Goal: Task Accomplishment & Management: Use online tool/utility

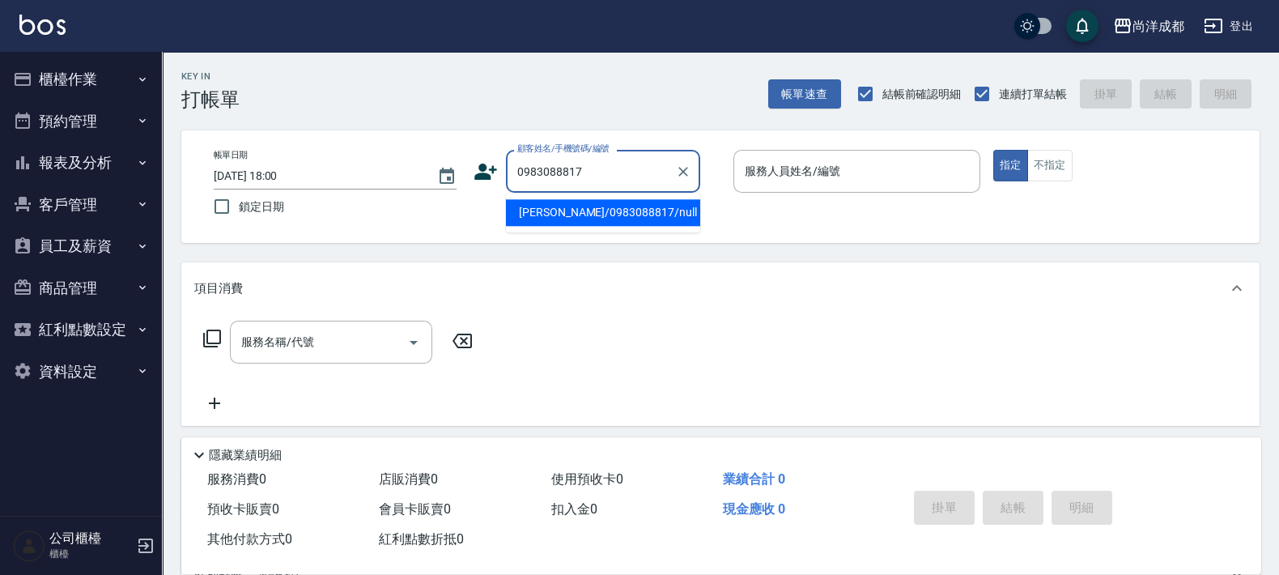
type input "[PERSON_NAME]/0983088817/null"
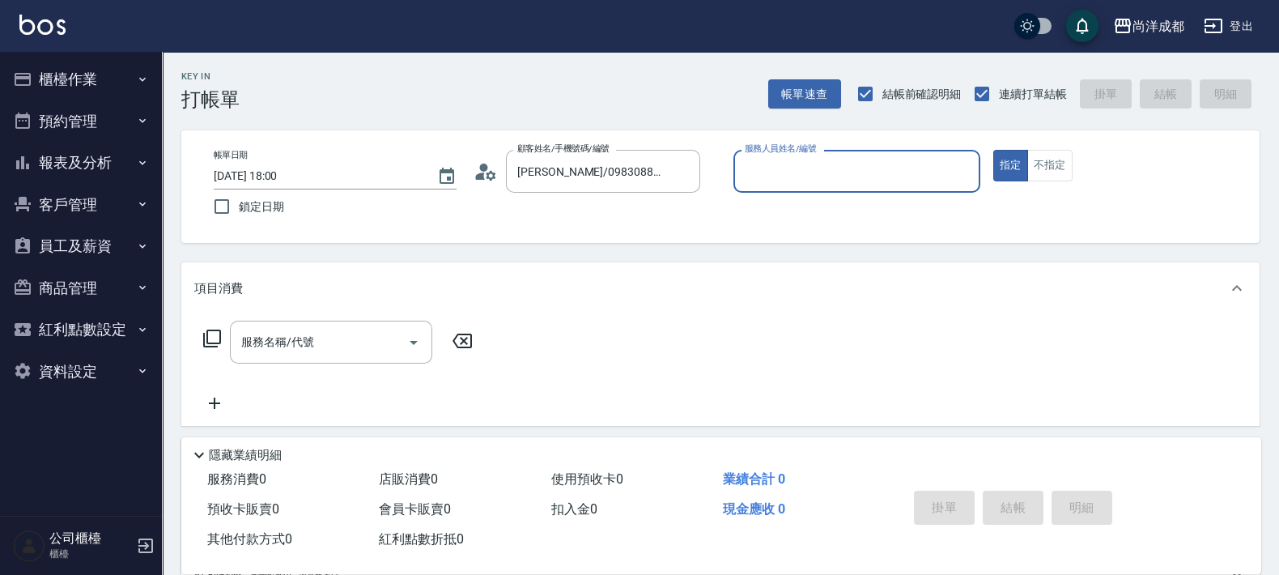
type input "Mia-04"
click at [993, 150] on button "指定" at bounding box center [1010, 166] width 35 height 32
type button "true"
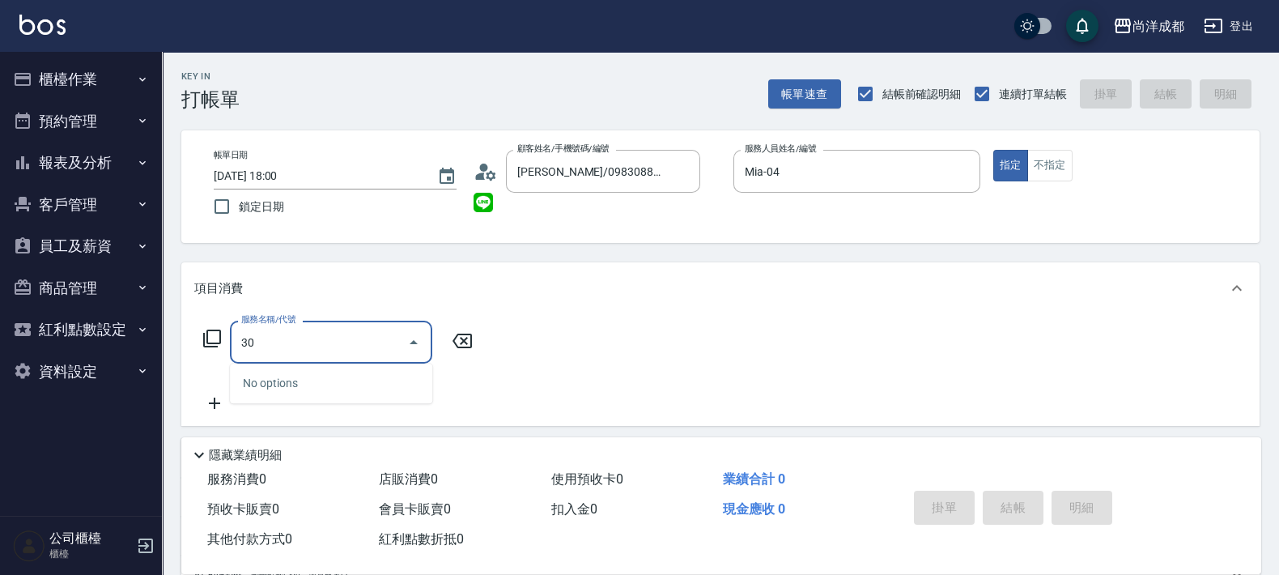
type input "301"
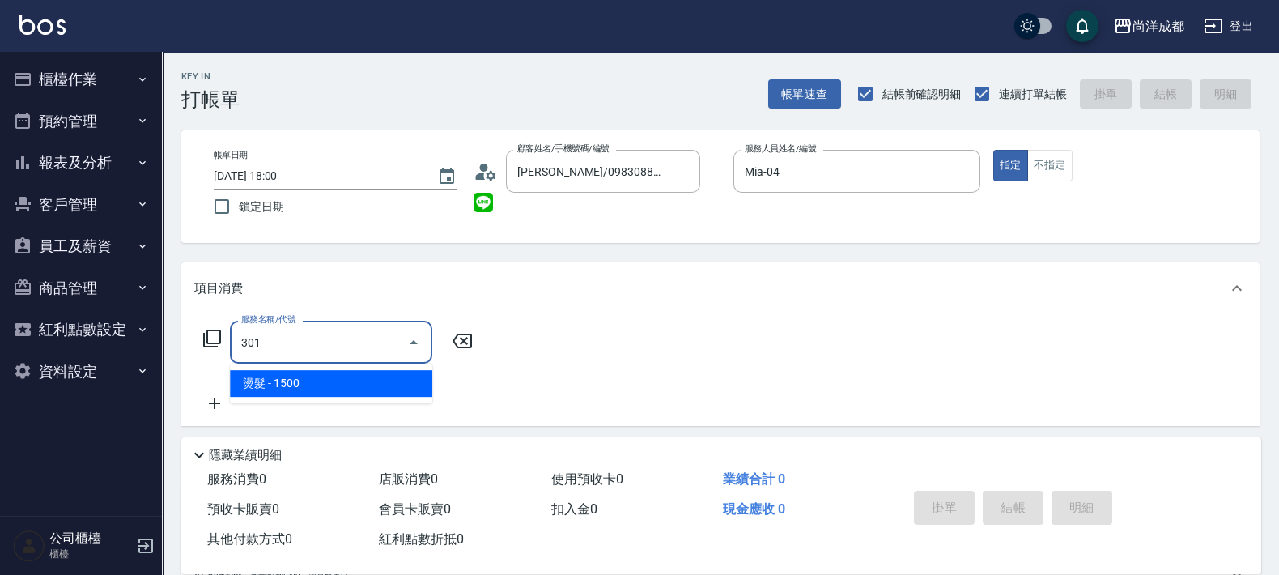
type input "150"
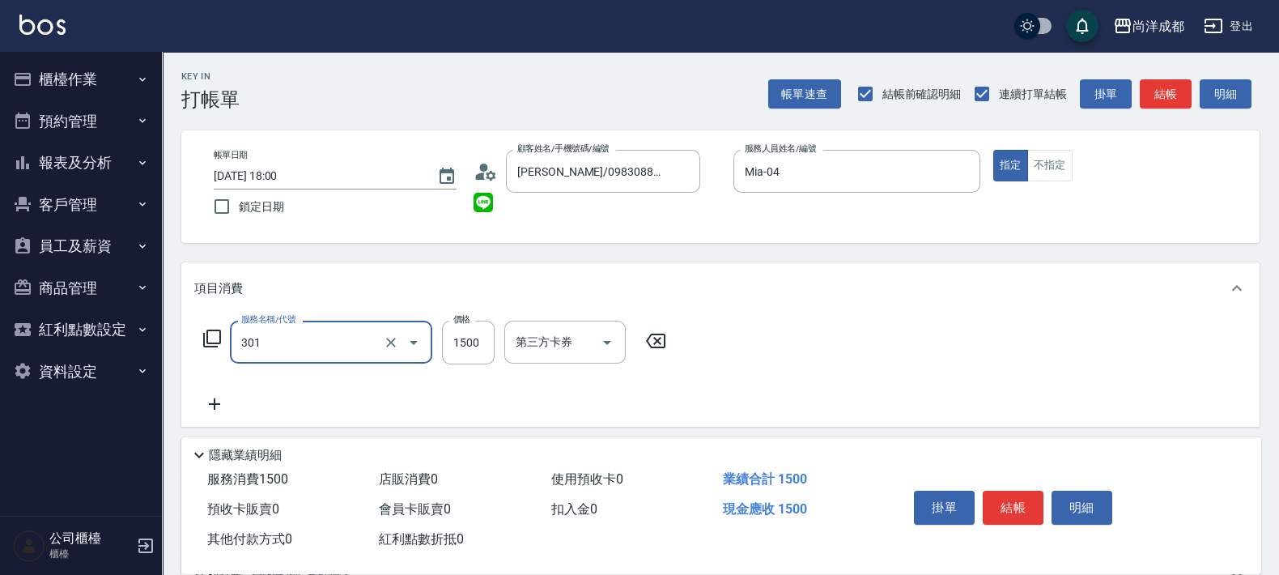
type input "燙髮(301)"
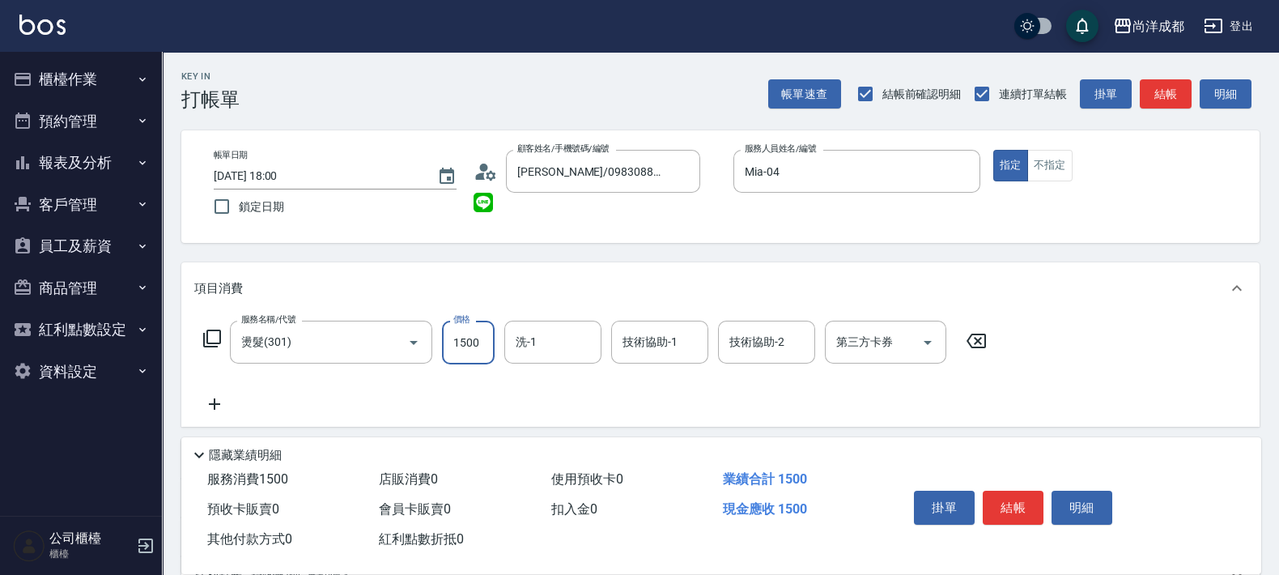
type input "0"
type input "23"
type input "20"
type input "232"
type input "230"
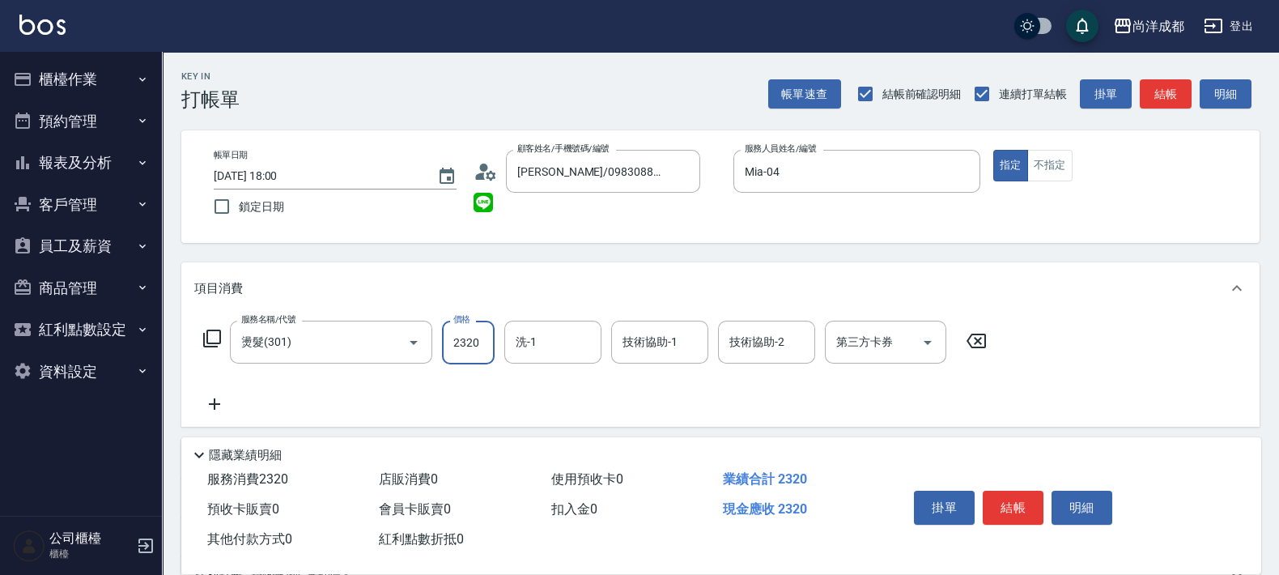
type input "2320"
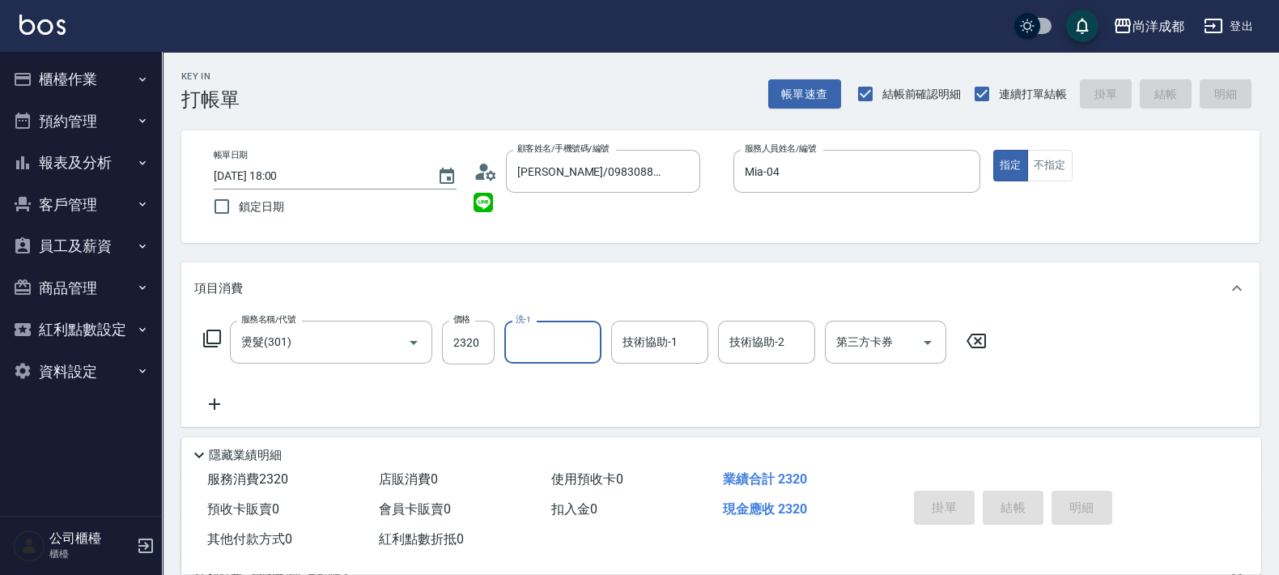
type input "[DATE] 18:01"
type input "0"
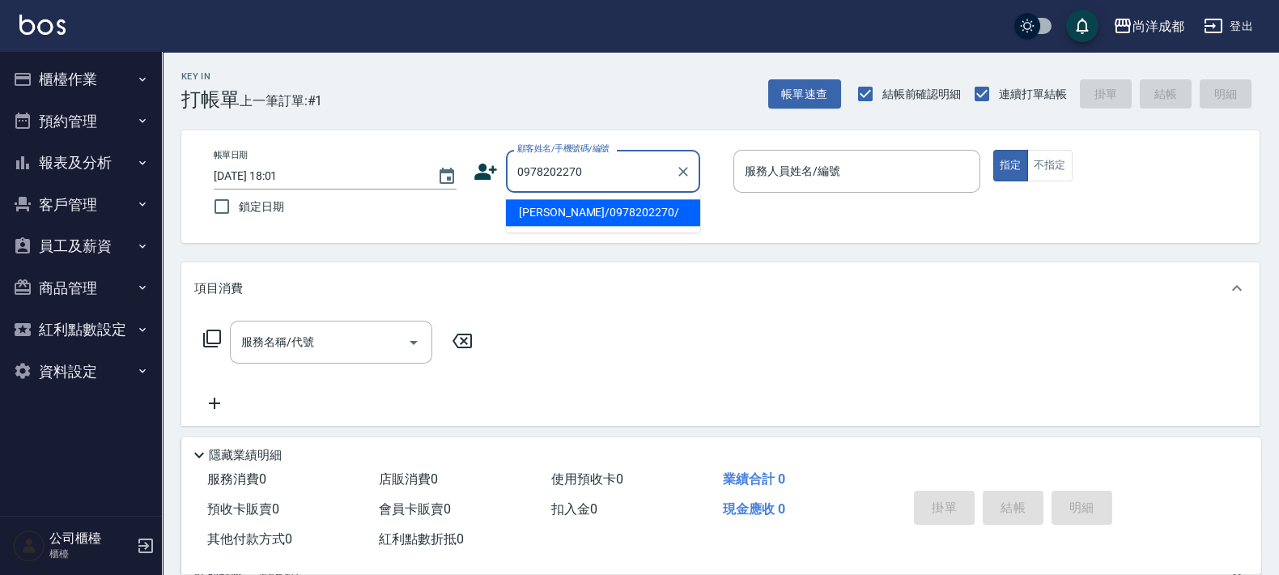
type input "[PERSON_NAME]/0978202270/"
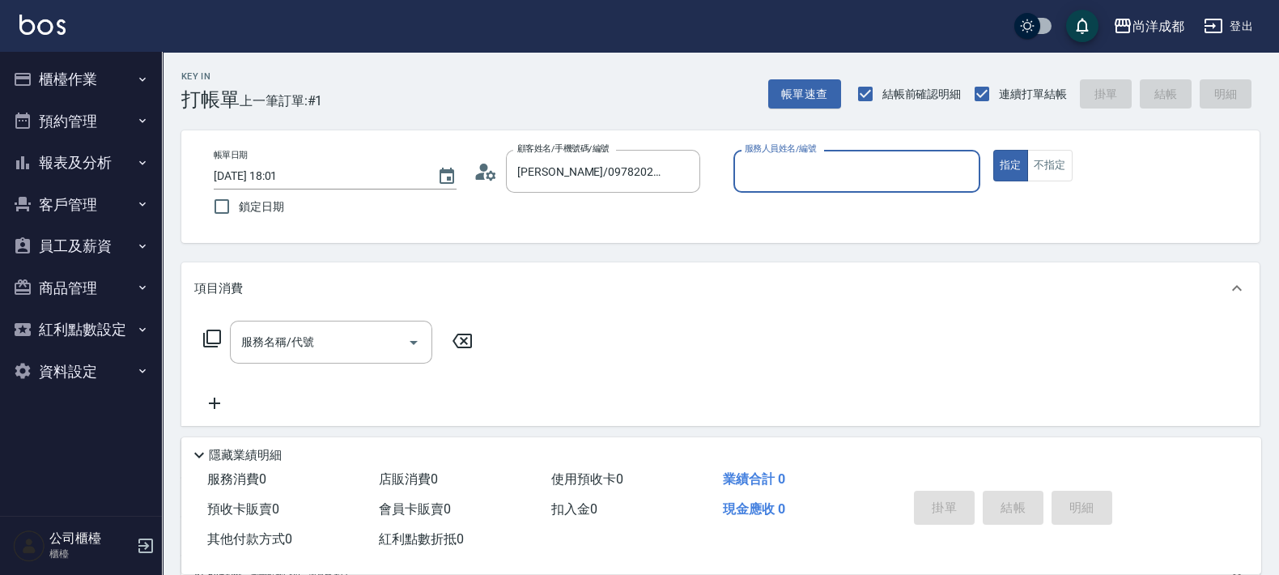
type input "[PERSON_NAME]-01"
click at [993, 150] on button "指定" at bounding box center [1010, 166] width 35 height 32
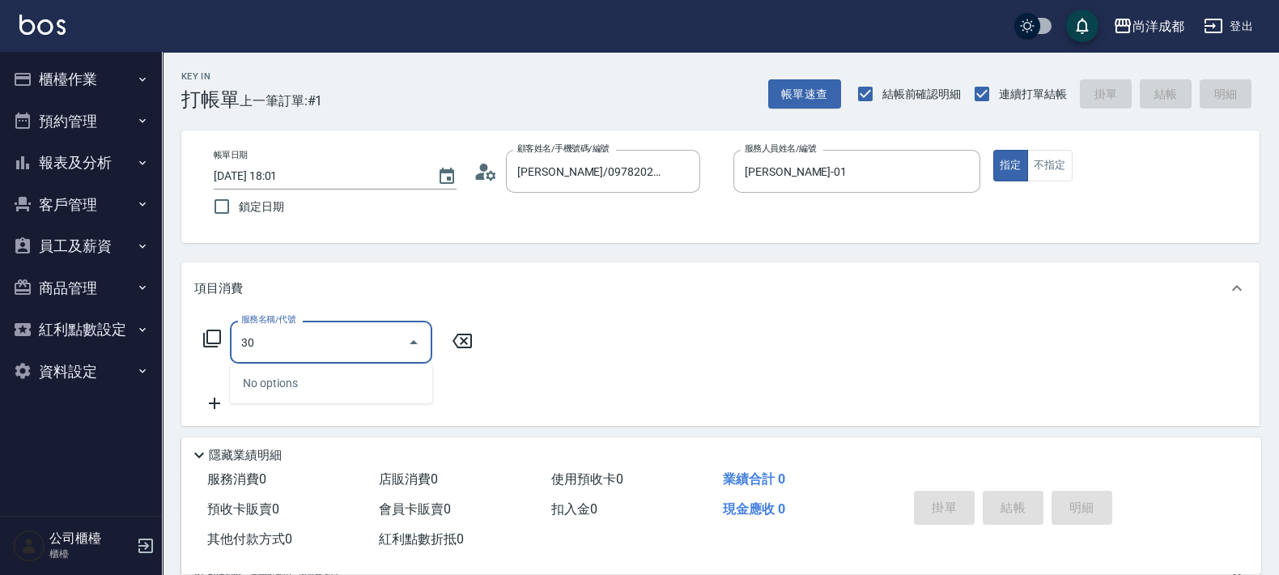
type input "301"
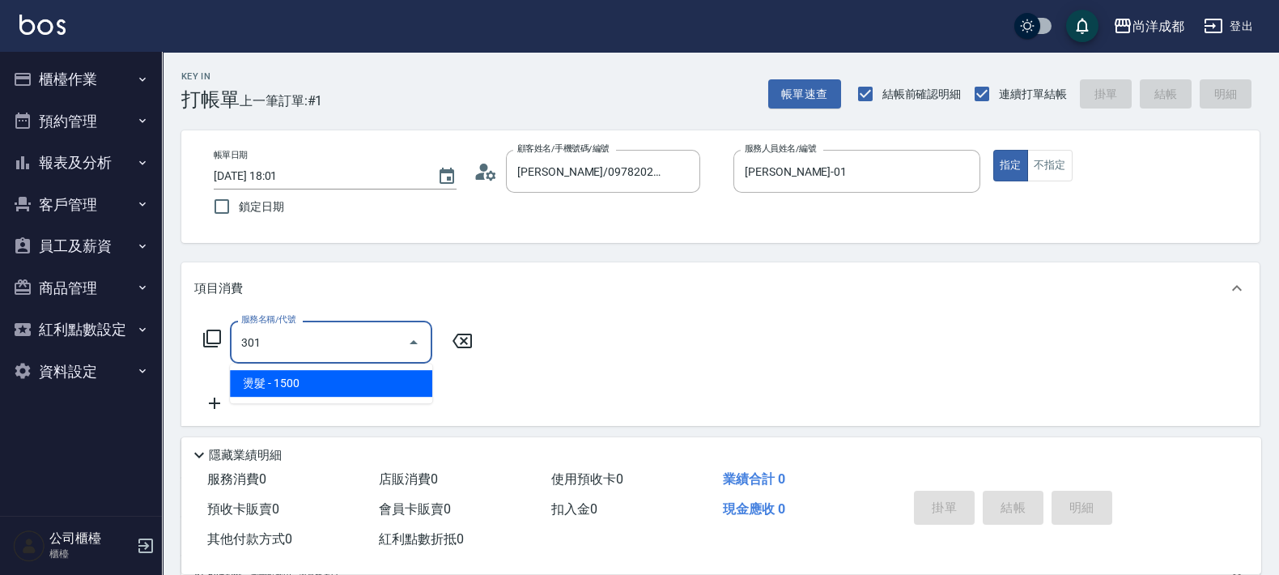
type input "150"
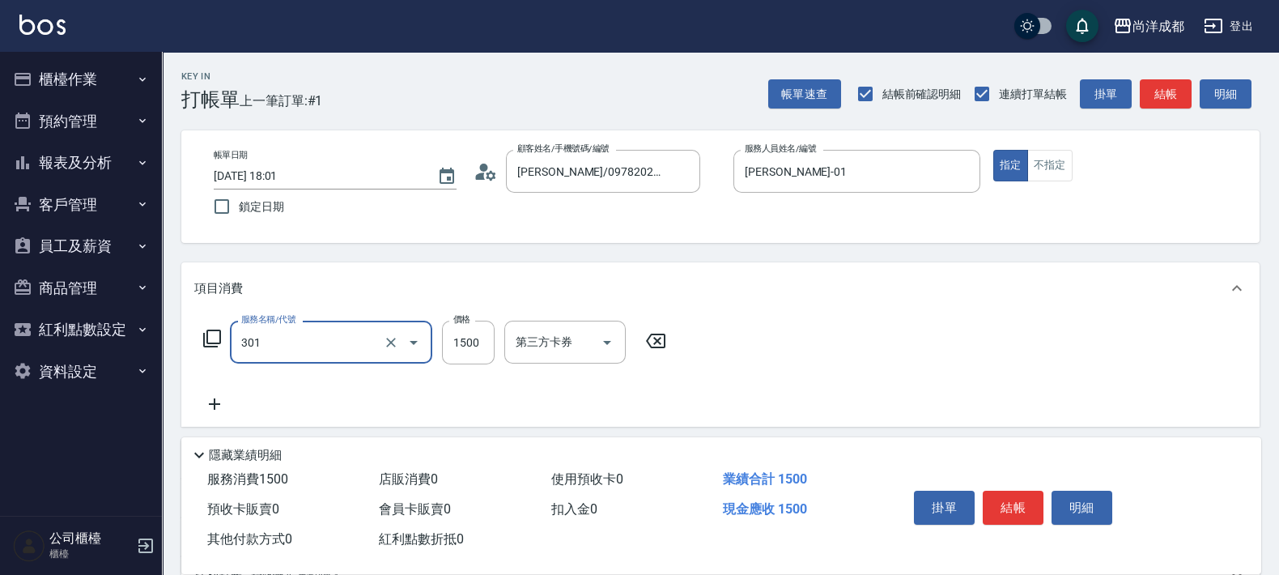
type input "燙髮(301)"
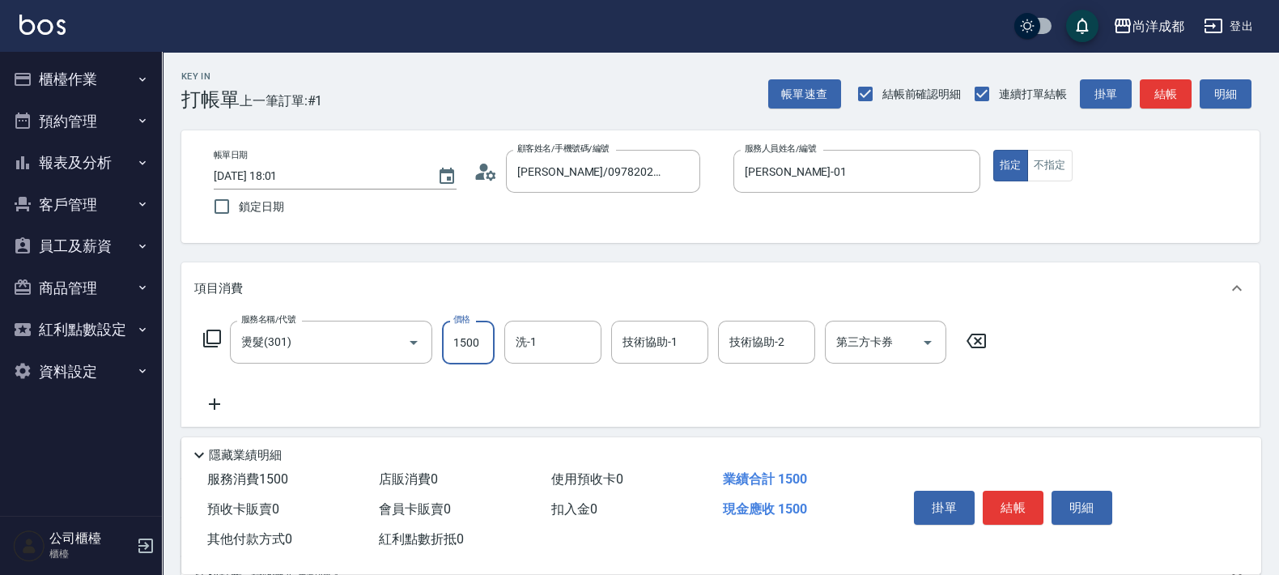
type input "0"
type input "398"
type input "390"
type input "3988"
type input "Peggy-13"
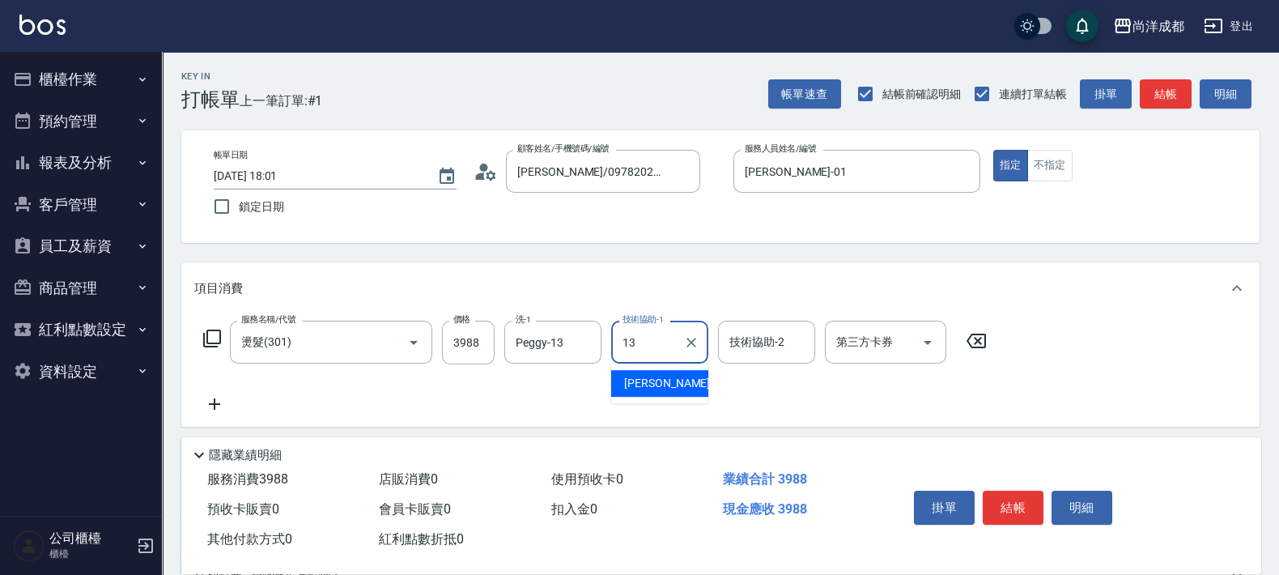
type input "Peggy-13"
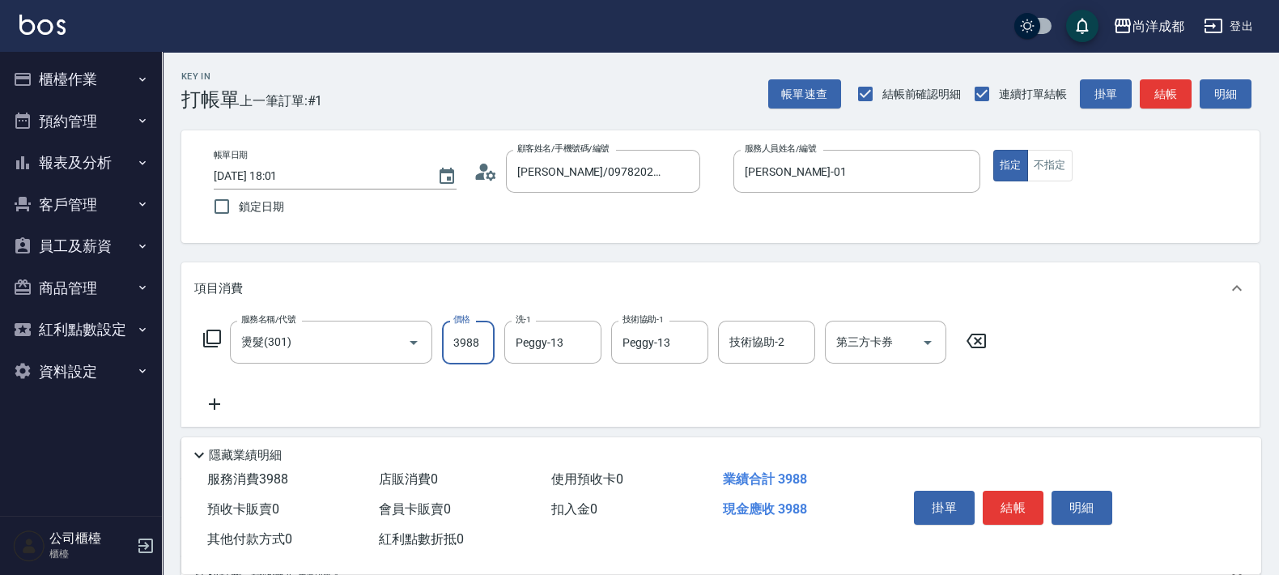
click at [482, 351] on input "3988" at bounding box center [468, 342] width 53 height 44
type input "0"
type input "298"
type input "290"
type input "2988"
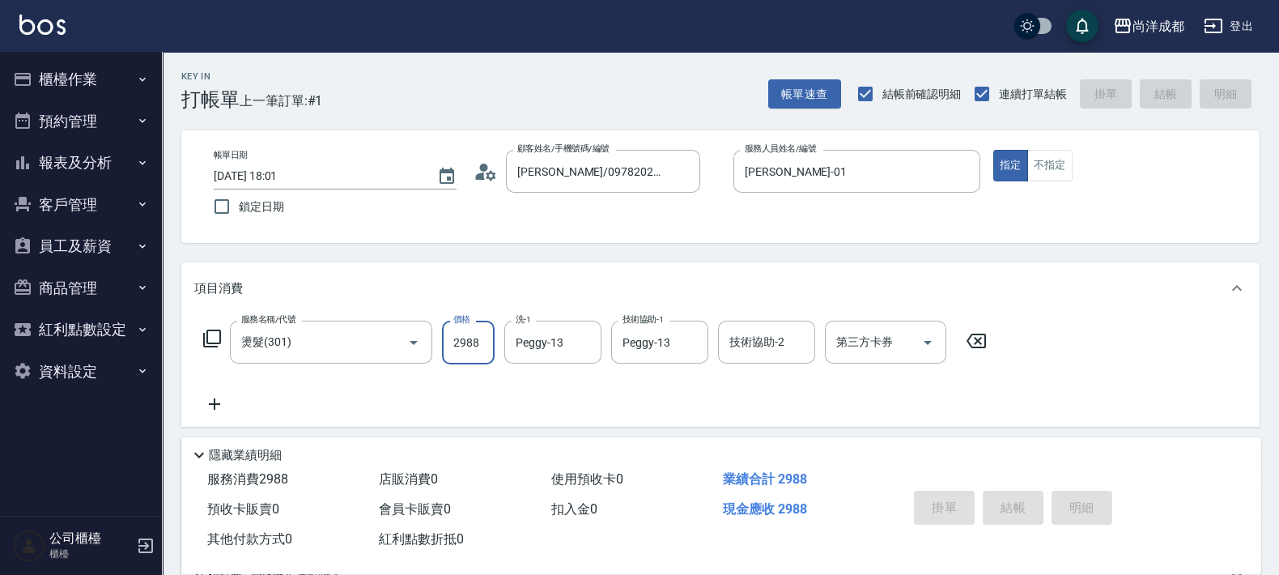
type input "[DATE] 18:02"
type input "0"
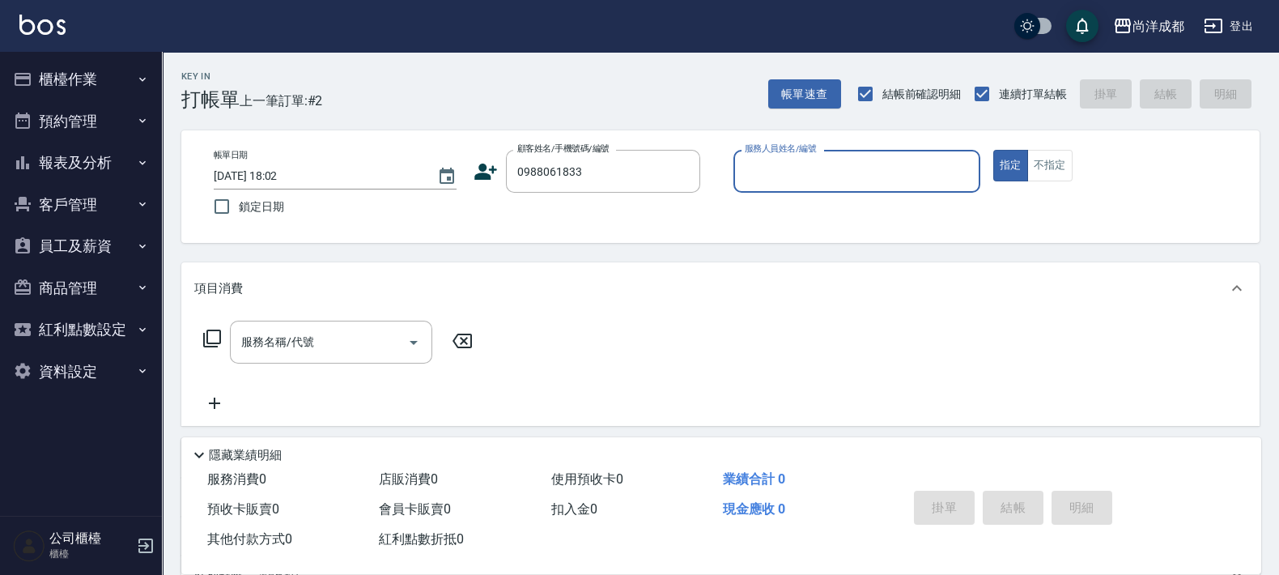
type input "[PERSON_NAME]/0988061833/"
type input "[PERSON_NAME]-01"
click at [993, 150] on button "指定" at bounding box center [1010, 166] width 35 height 32
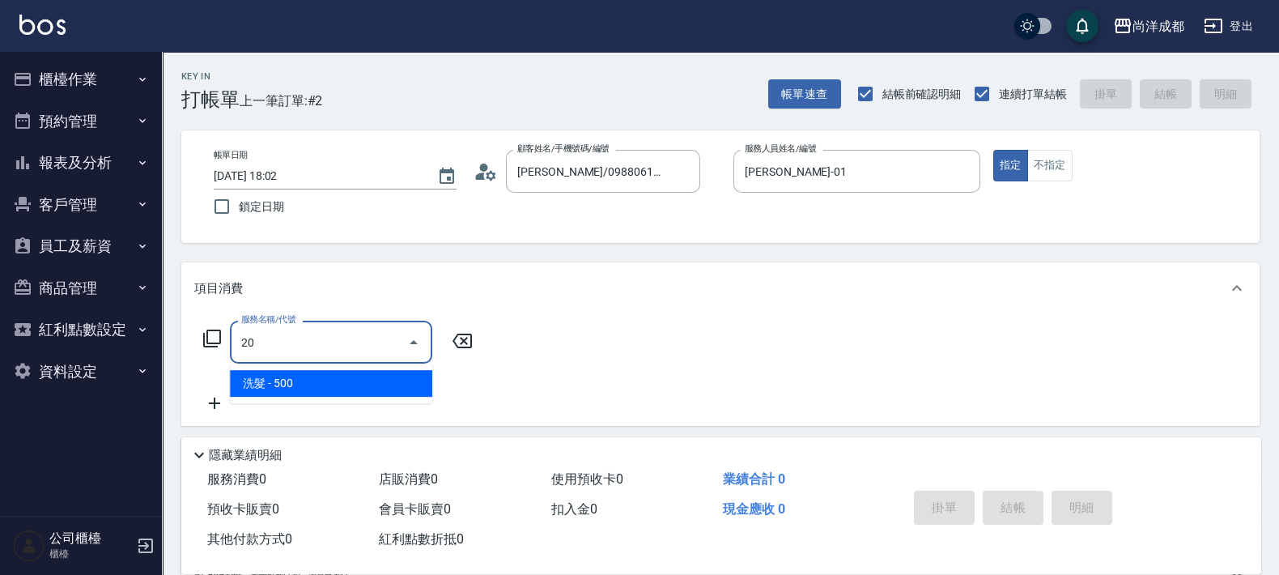
type input "201"
type input "50"
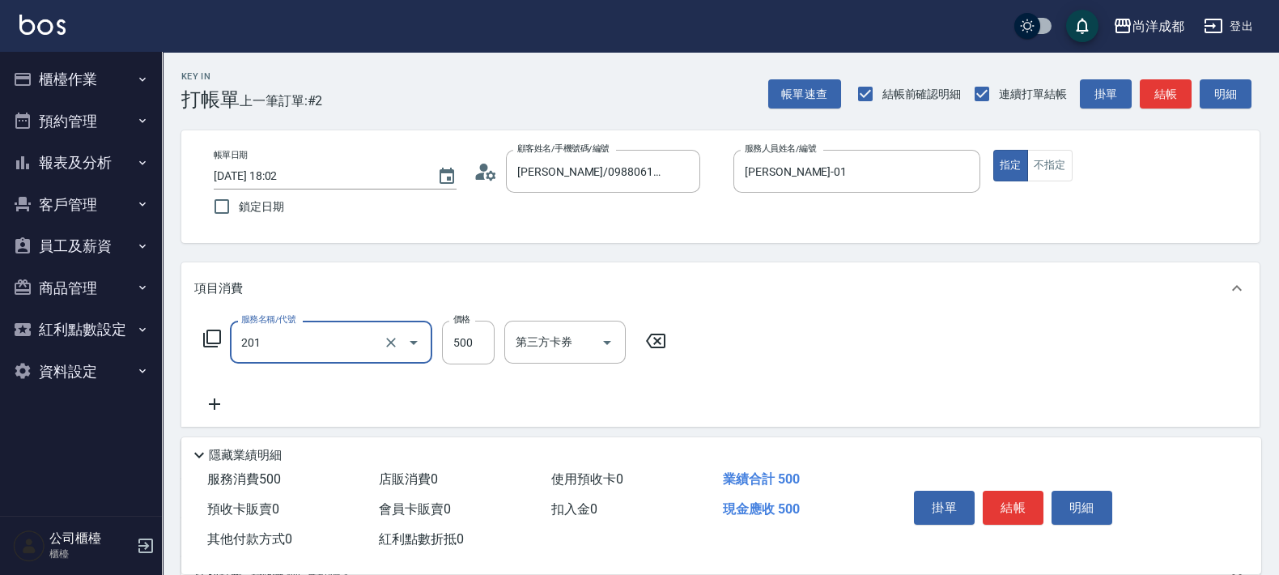
type input "洗髮(201)"
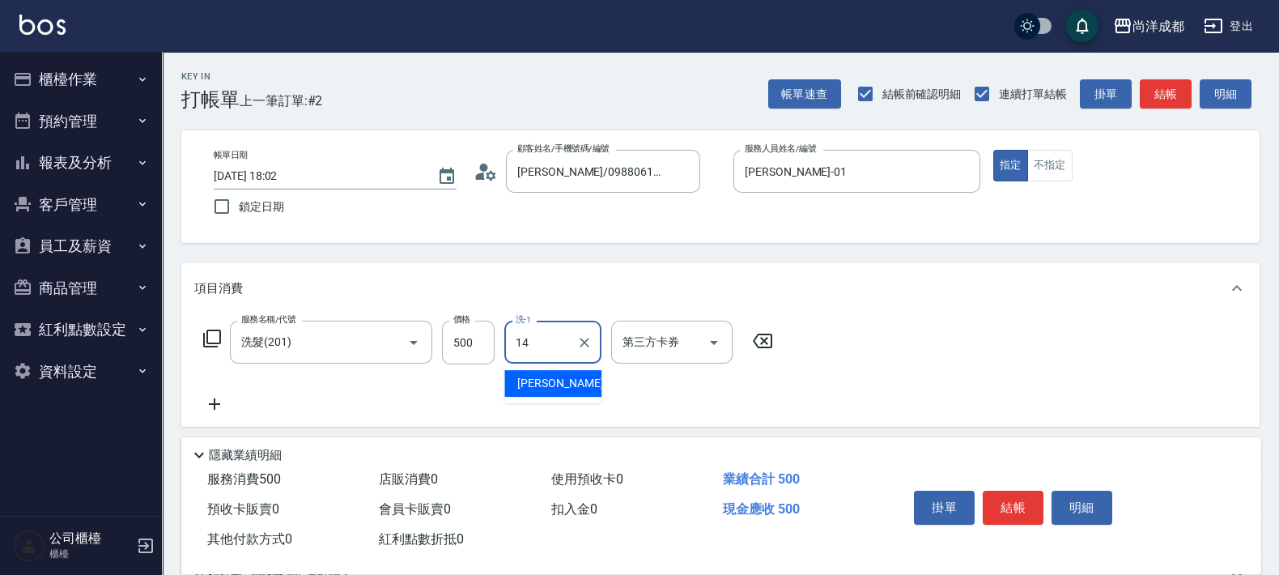
type input "Emma-14"
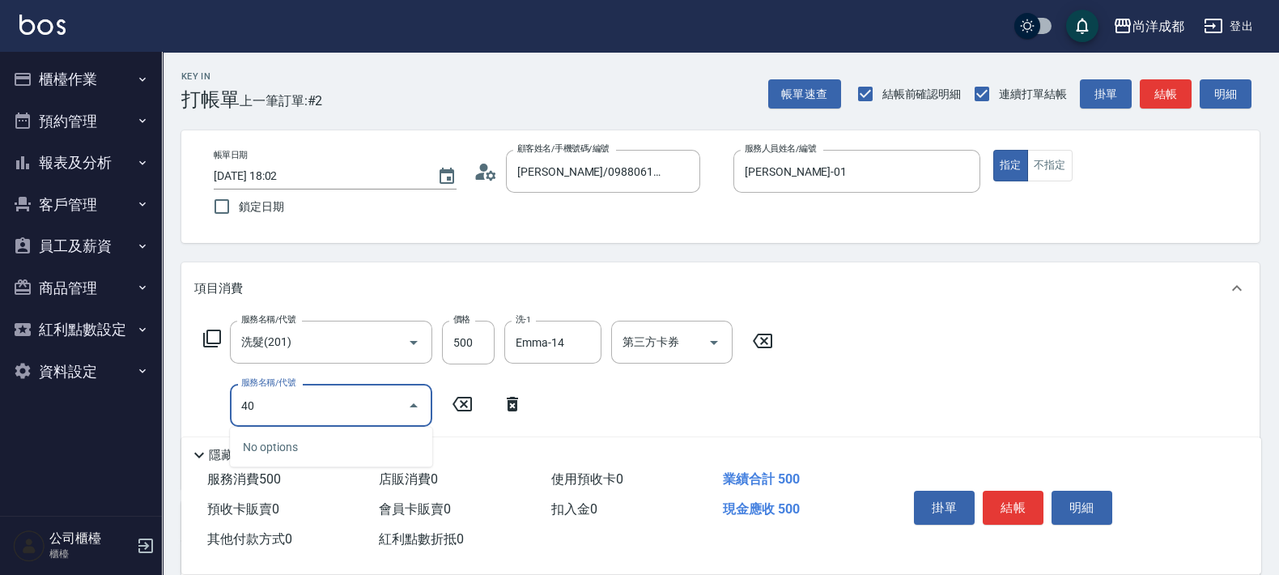
type input "401"
type input "70"
type input "剪髮(401)"
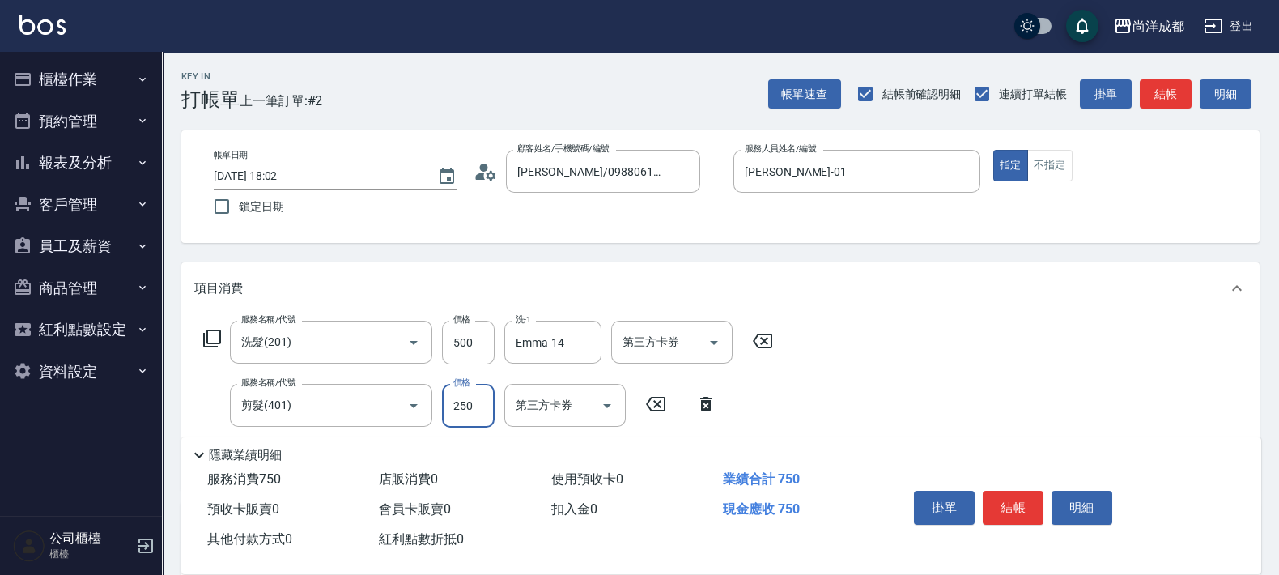
type input "50"
type input "80"
type input "130"
type input "800"
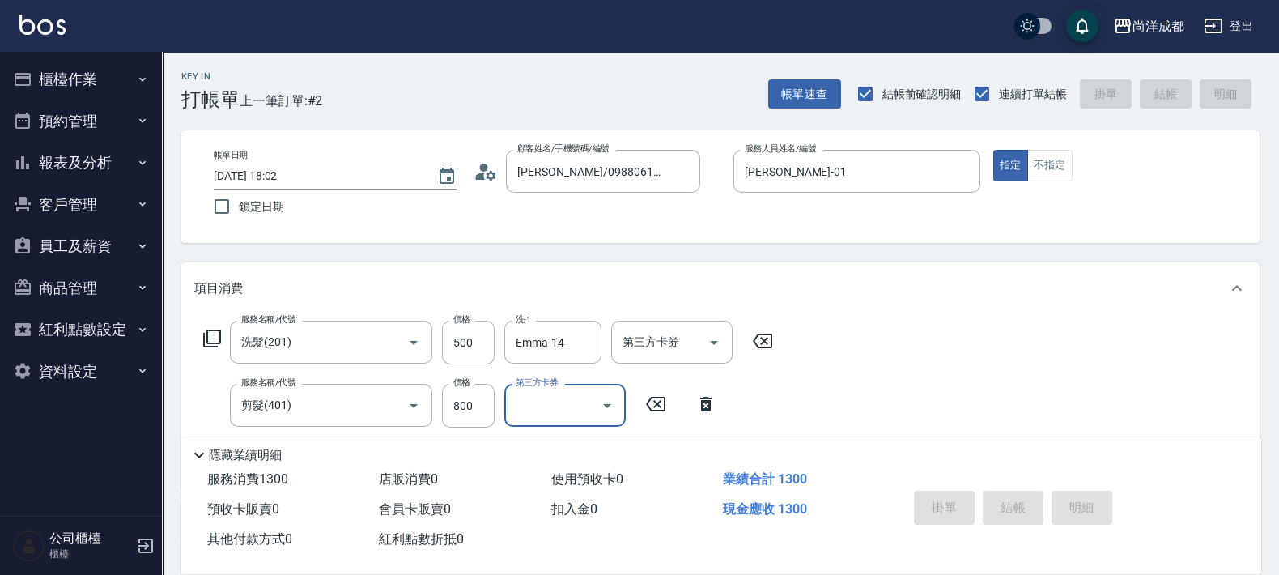
type input "[DATE] 18:03"
type input "0"
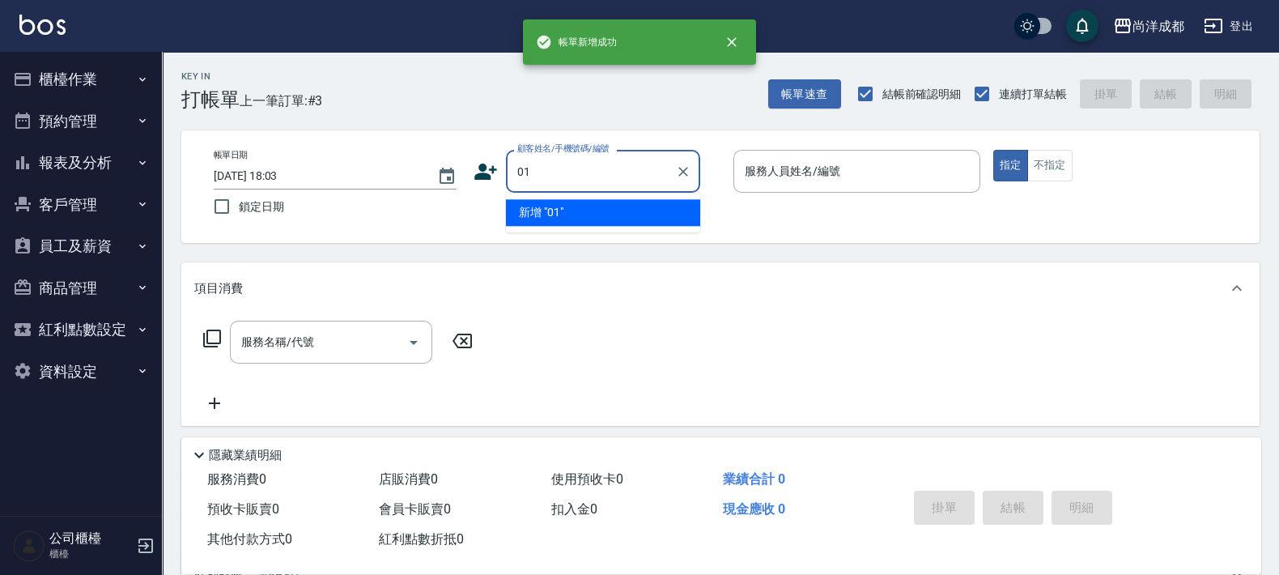
type input "01"
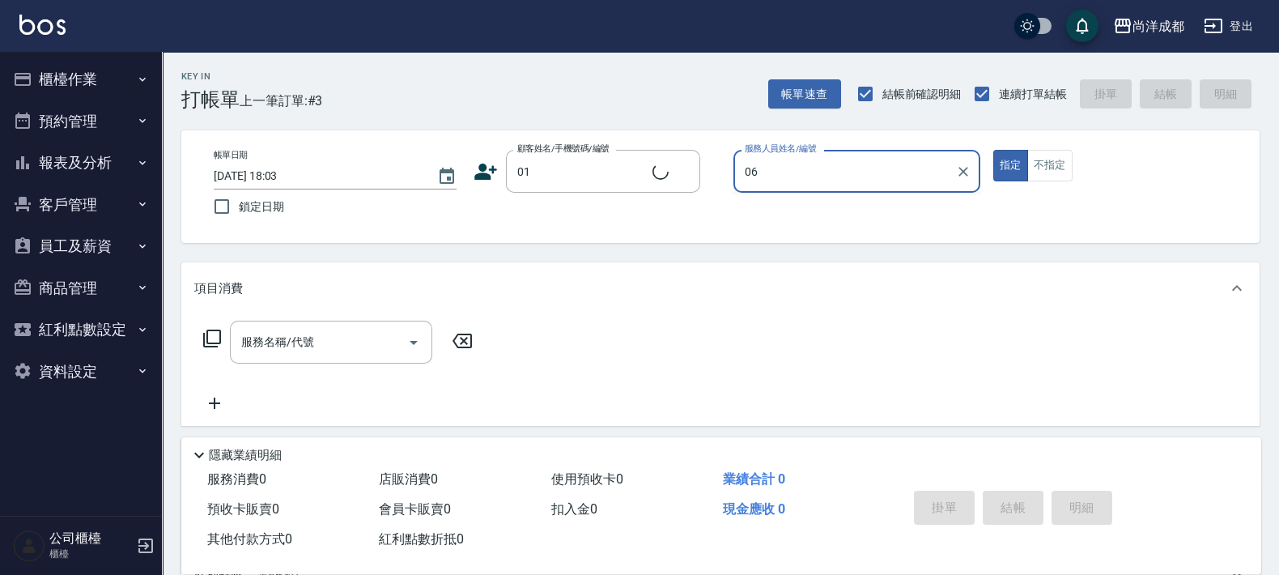
type input "Jojo-06"
type input "不留客資/01/"
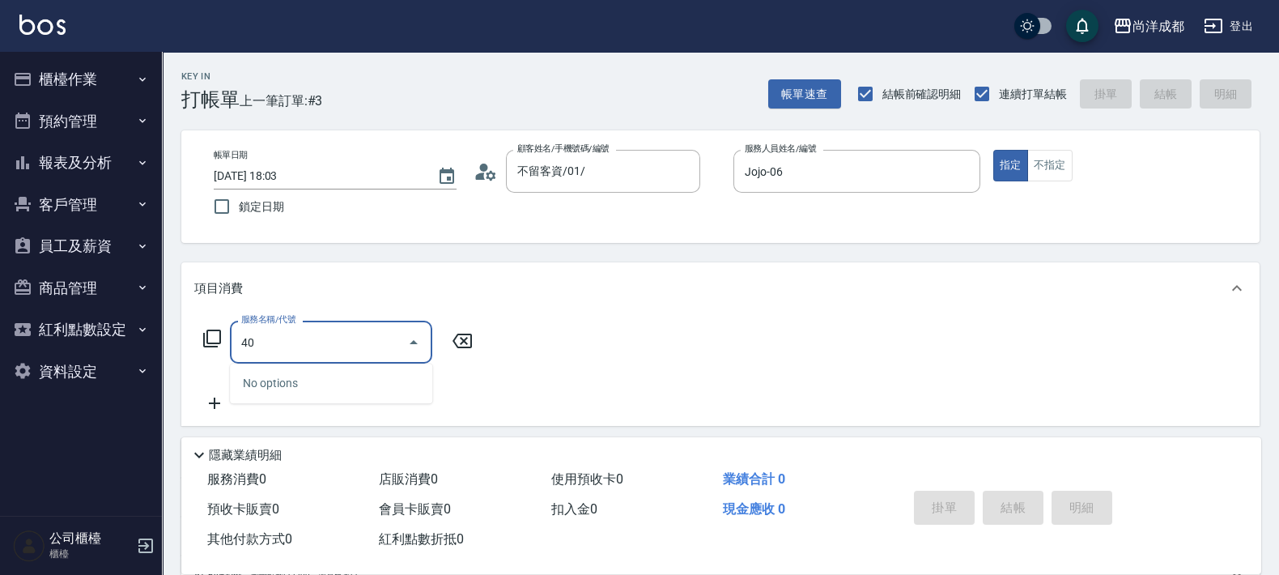
type input "401"
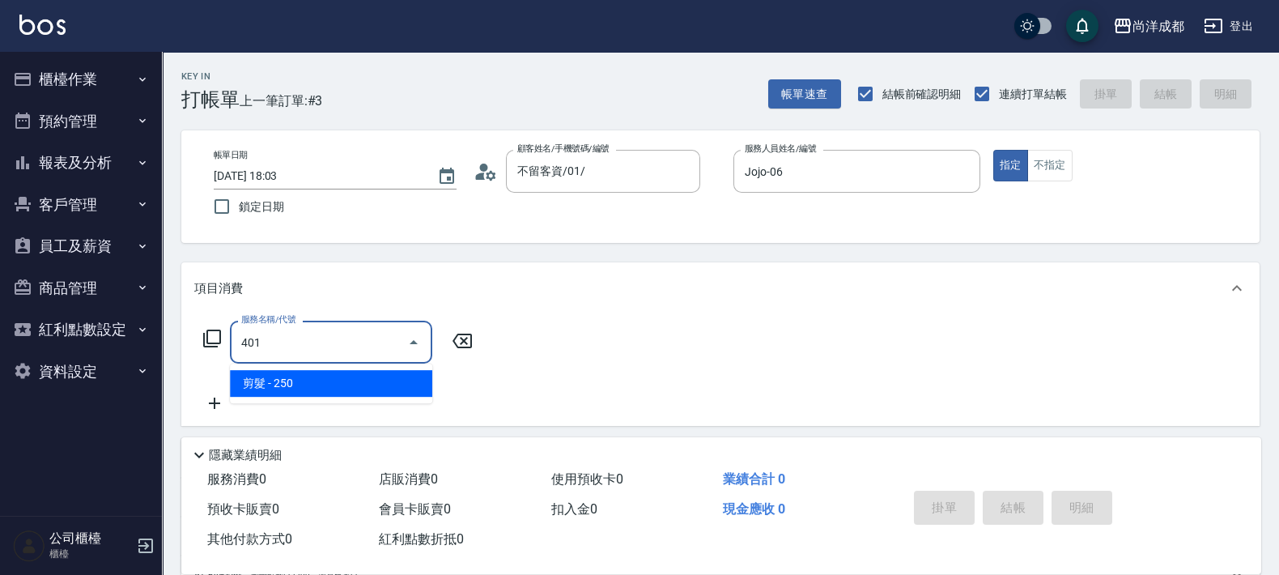
type input "20"
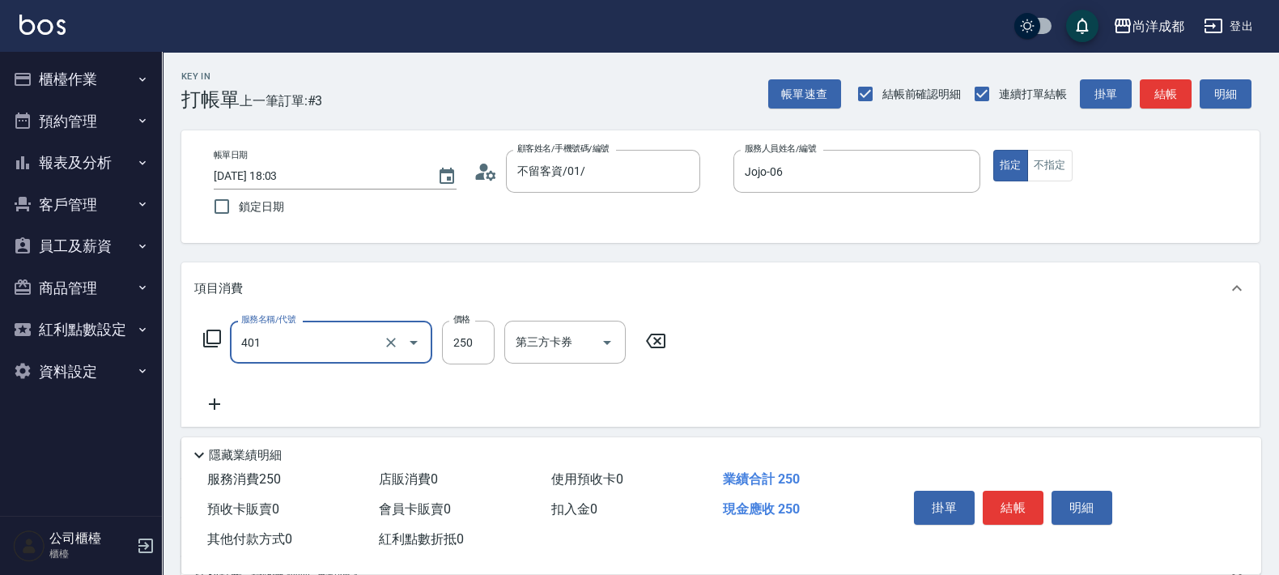
type input "剪髮(401)"
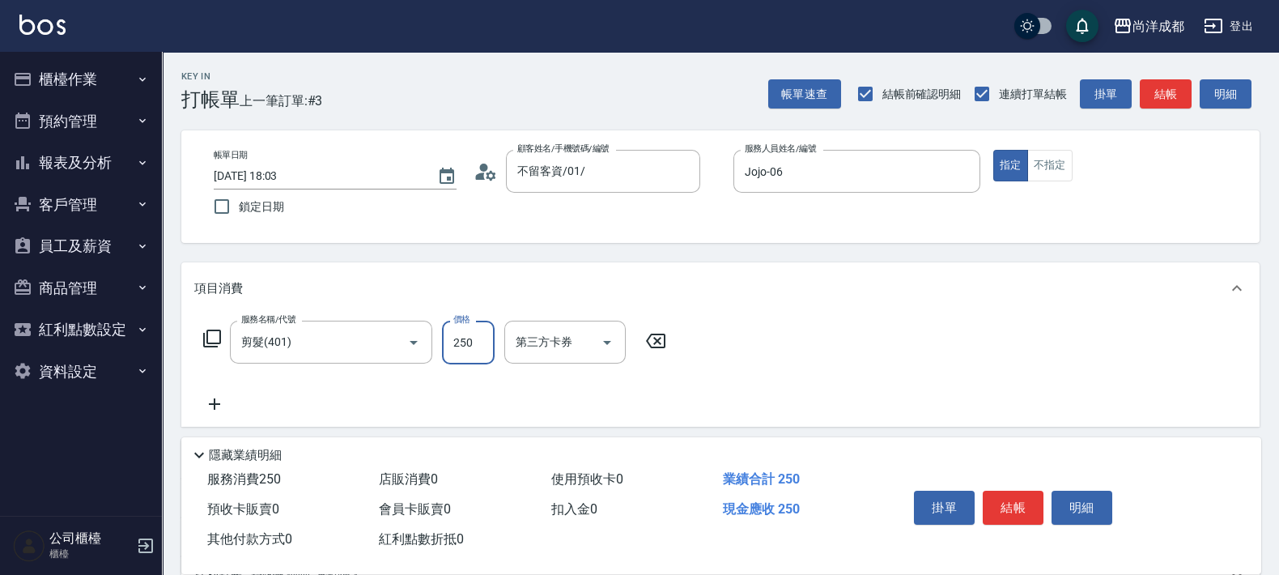
type input "0"
type input "50"
type input "500"
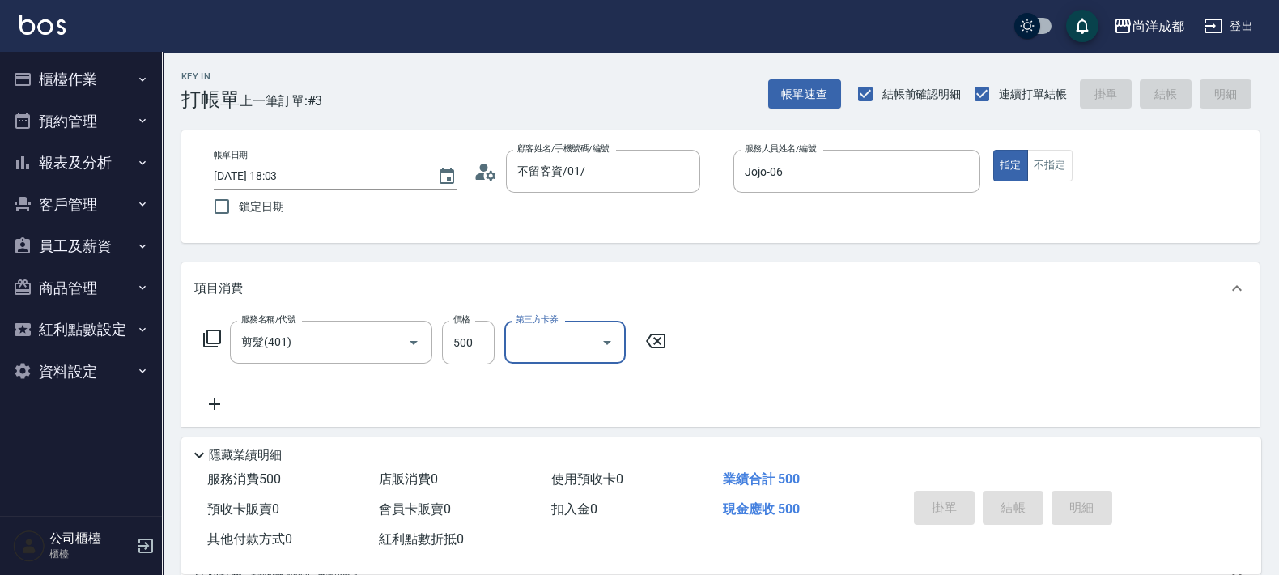
type input "0"
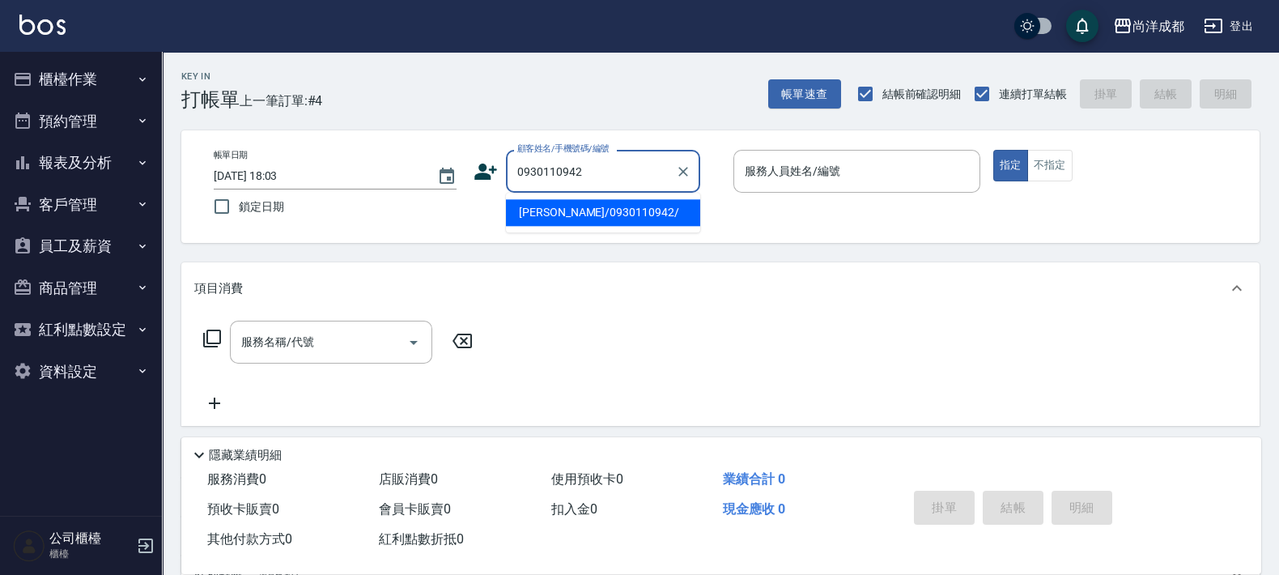
type input "[PERSON_NAME]/0930110942/"
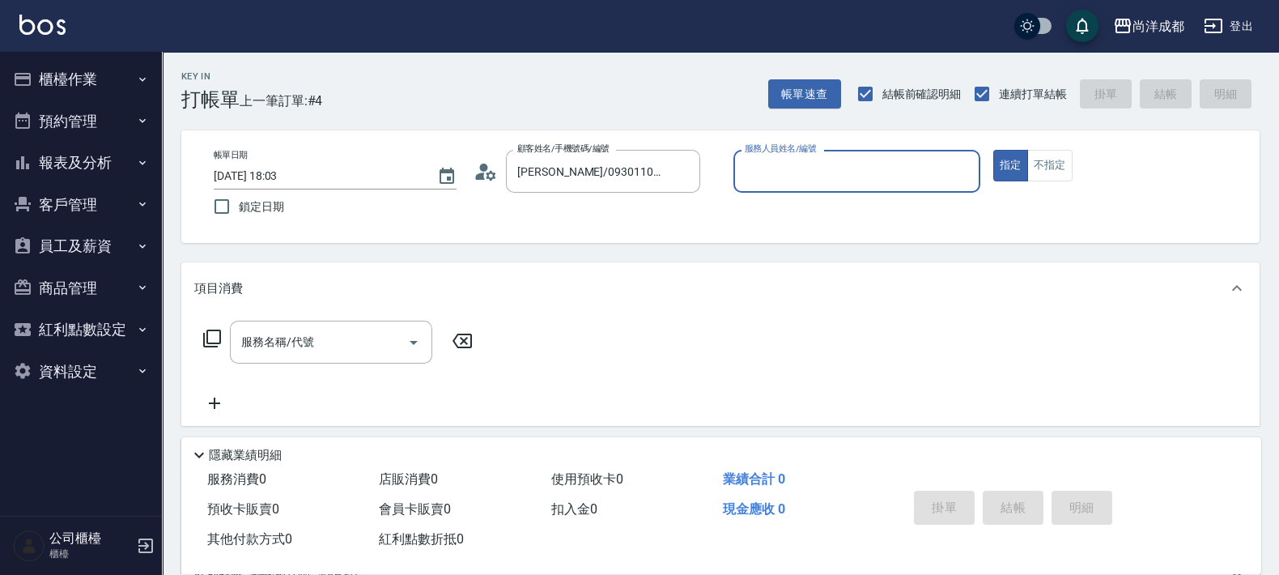
type input "[PERSON_NAME]-01"
click at [993, 150] on button "指定" at bounding box center [1010, 166] width 35 height 32
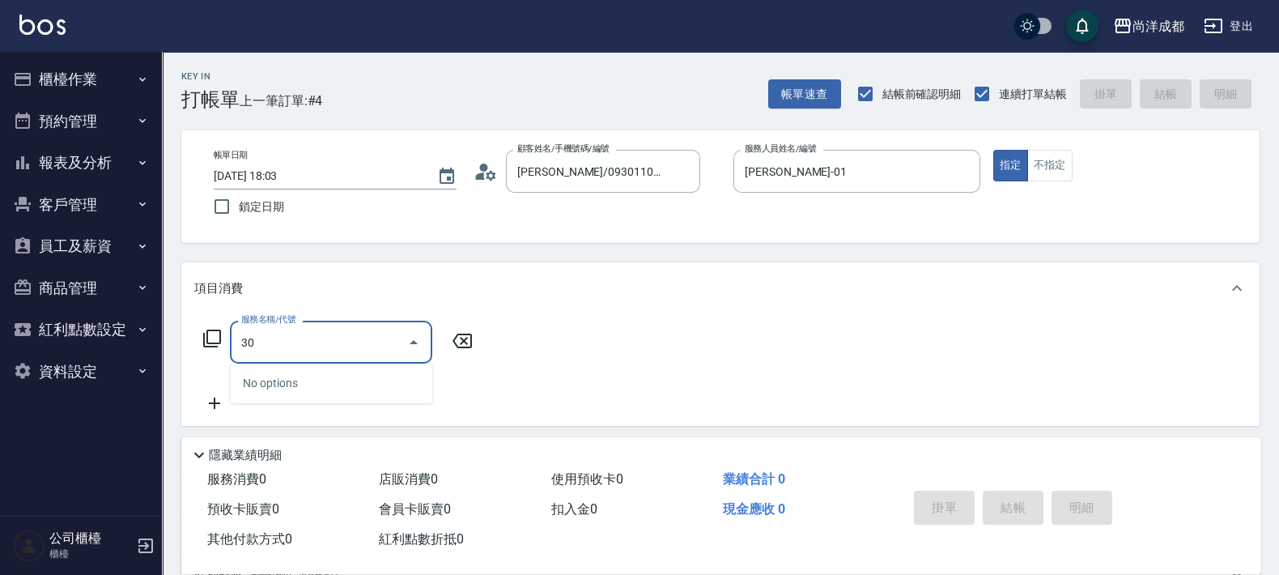
type input "301"
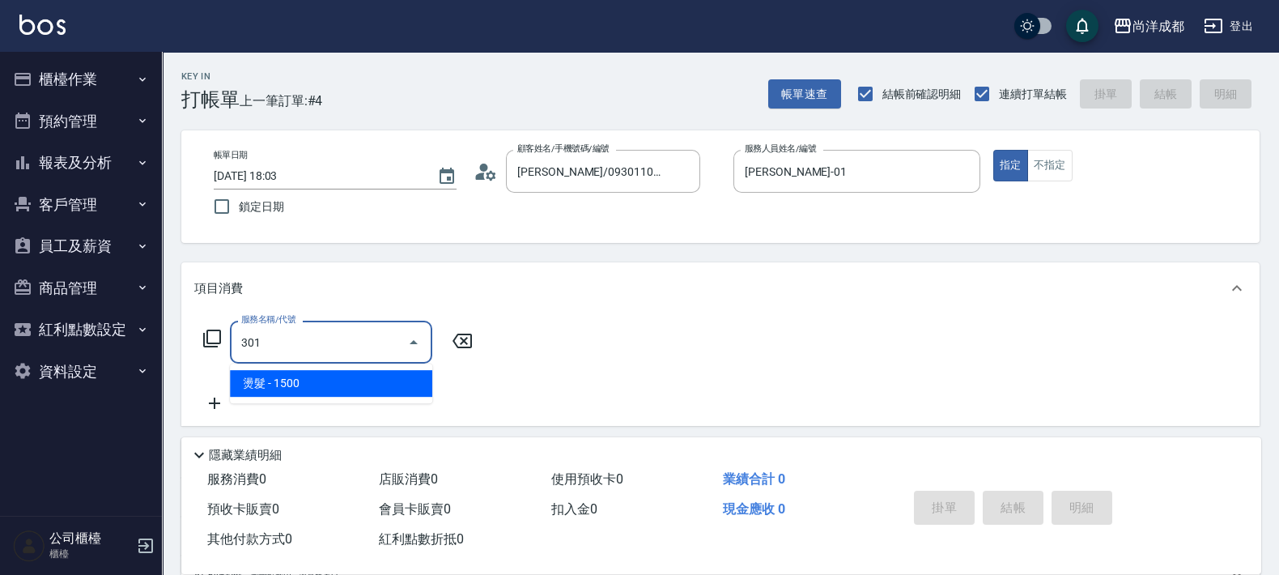
type input "150"
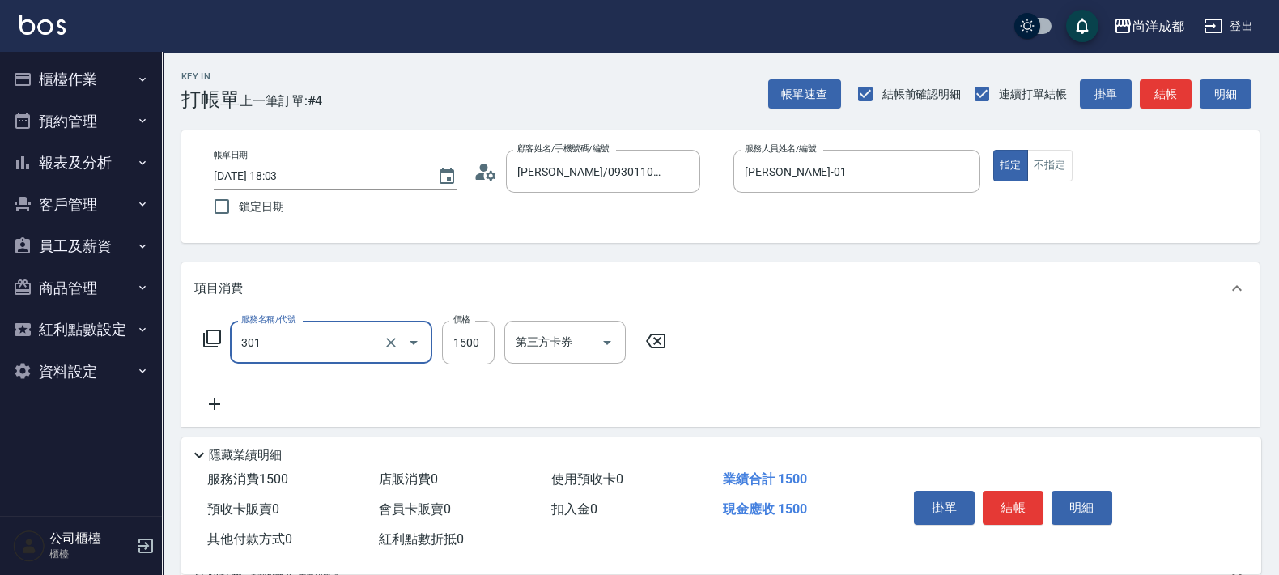
type input "燙髮(301)"
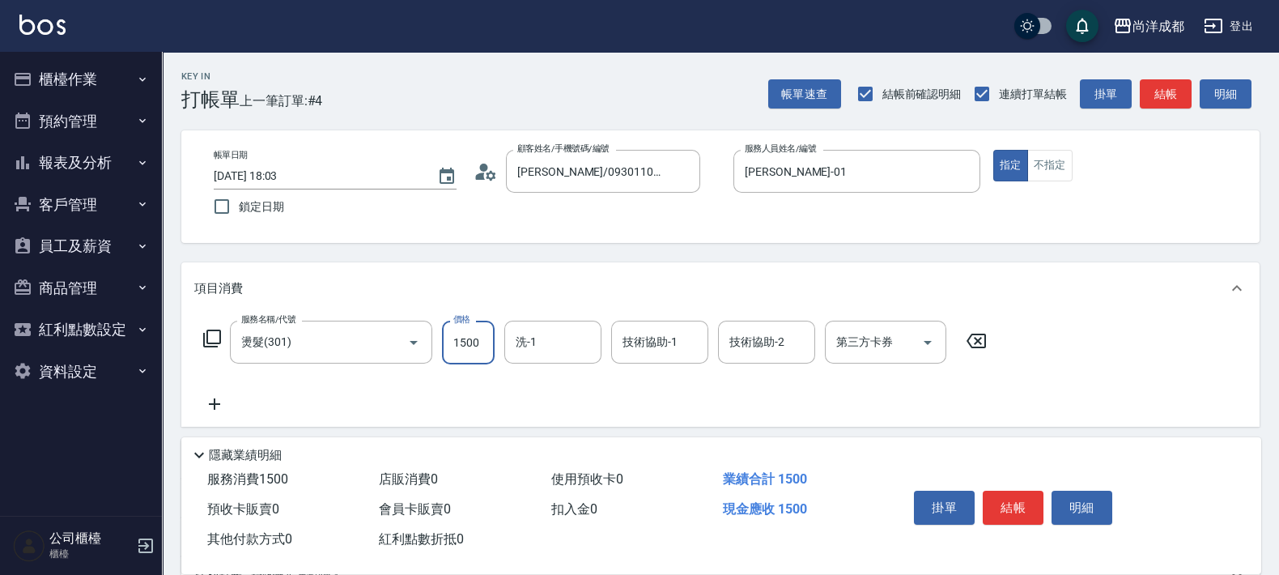
type input "0"
type input "29"
type input "20"
type input "298"
type input "290"
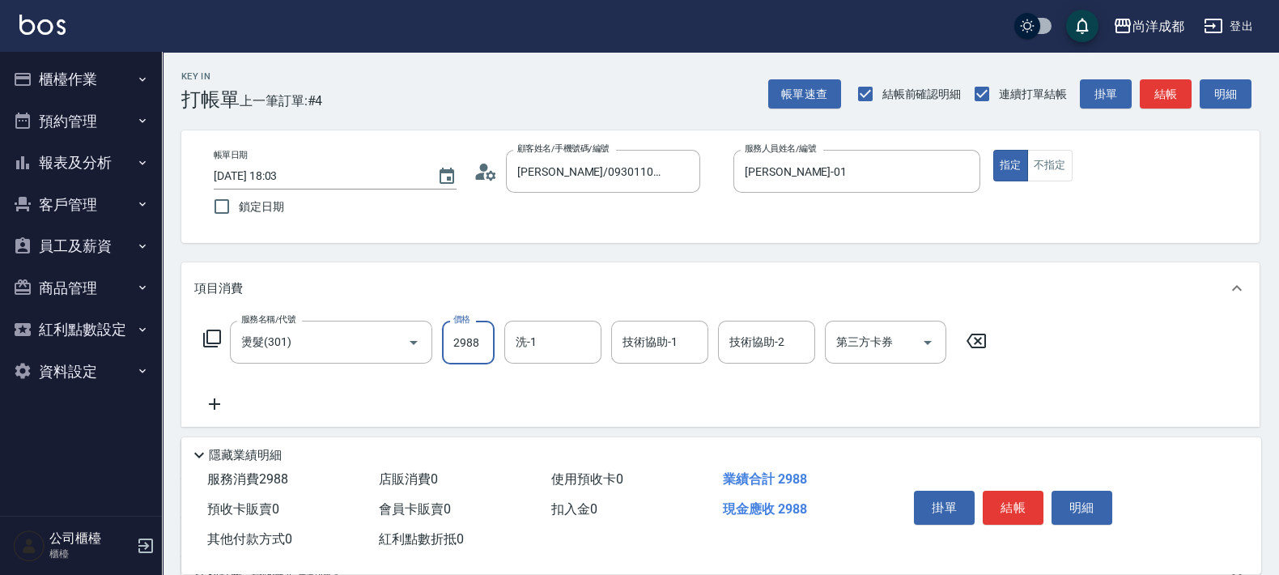
type input "2988"
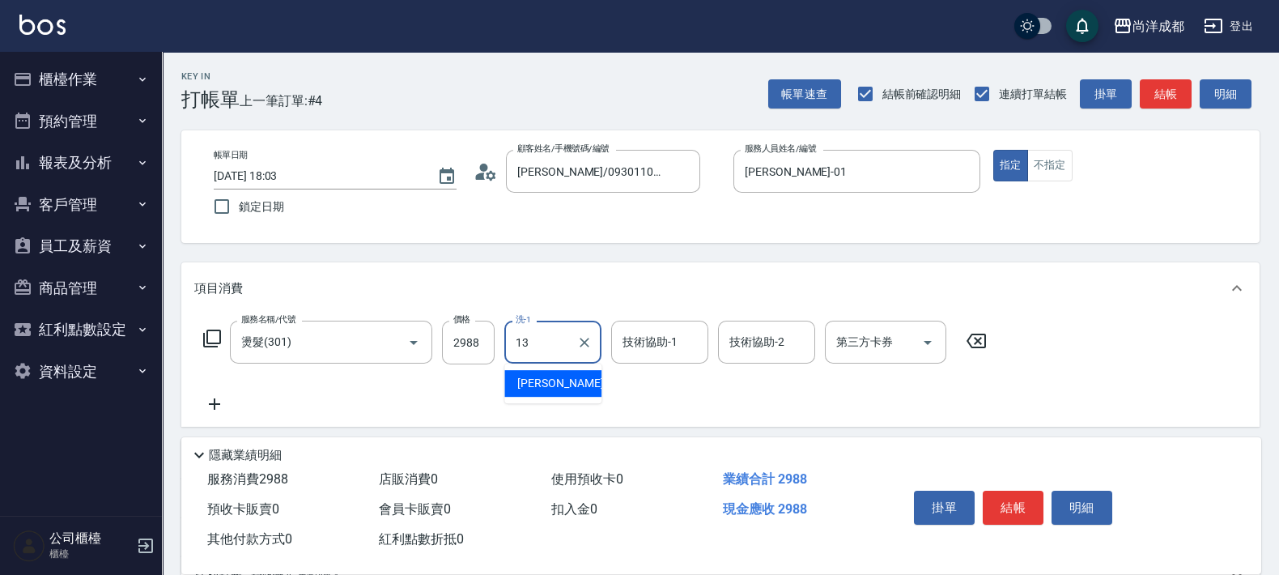
type input "Peggy-13"
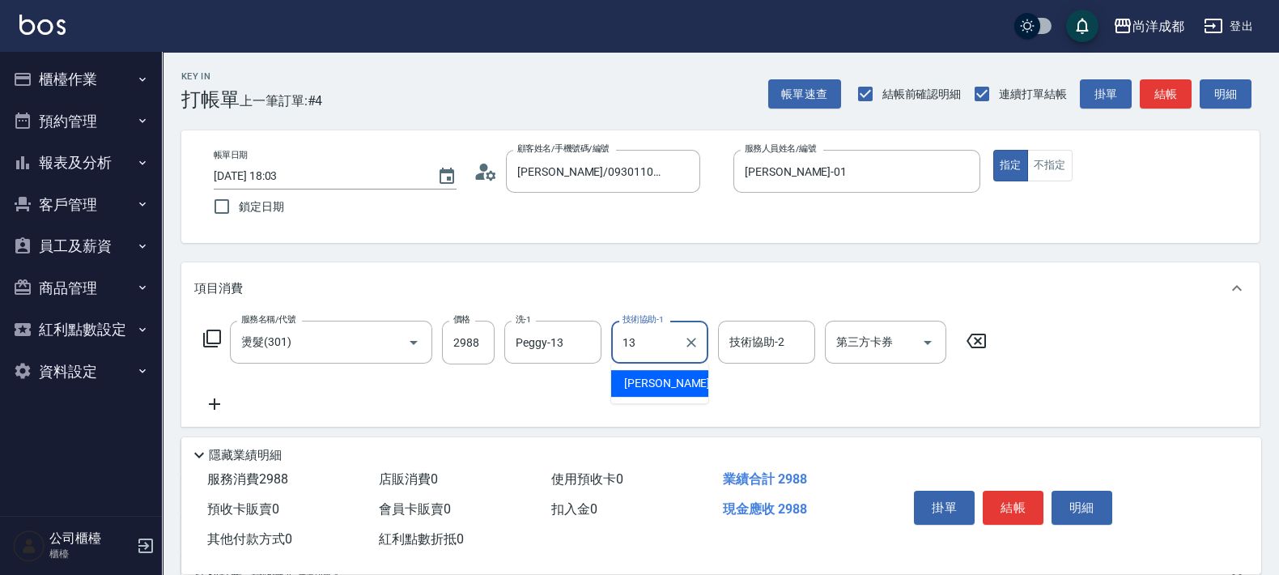
type input "Peggy-13"
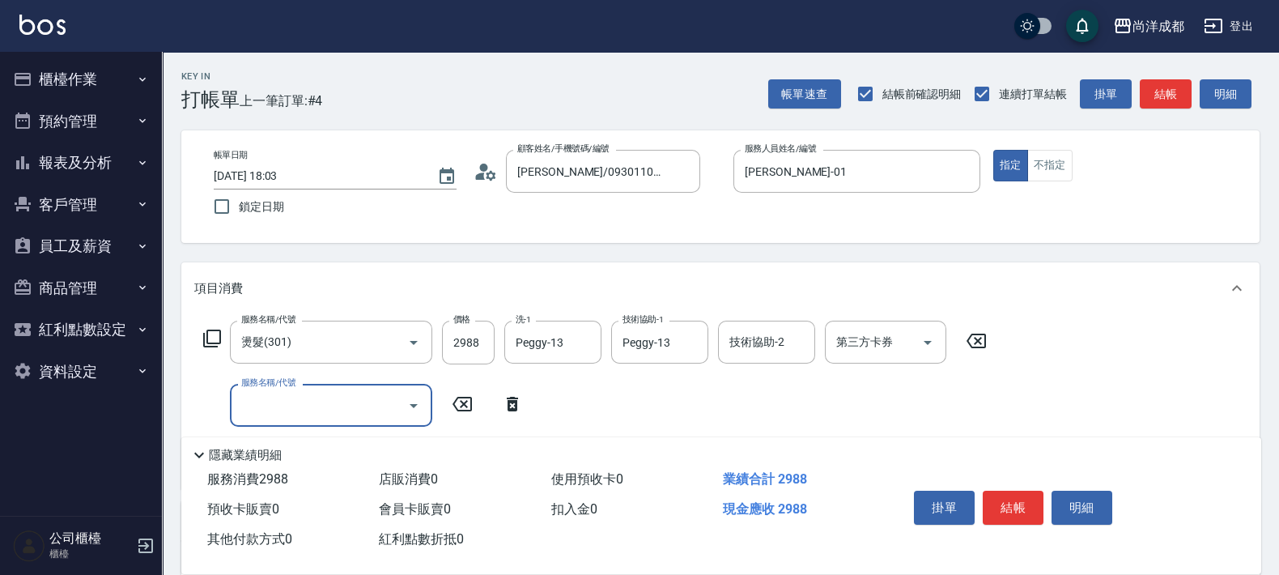
type input "6"
click at [419, 403] on icon "Close" at bounding box center [413, 405] width 19 height 19
click at [414, 404] on icon "Open" at bounding box center [414, 406] width 8 height 4
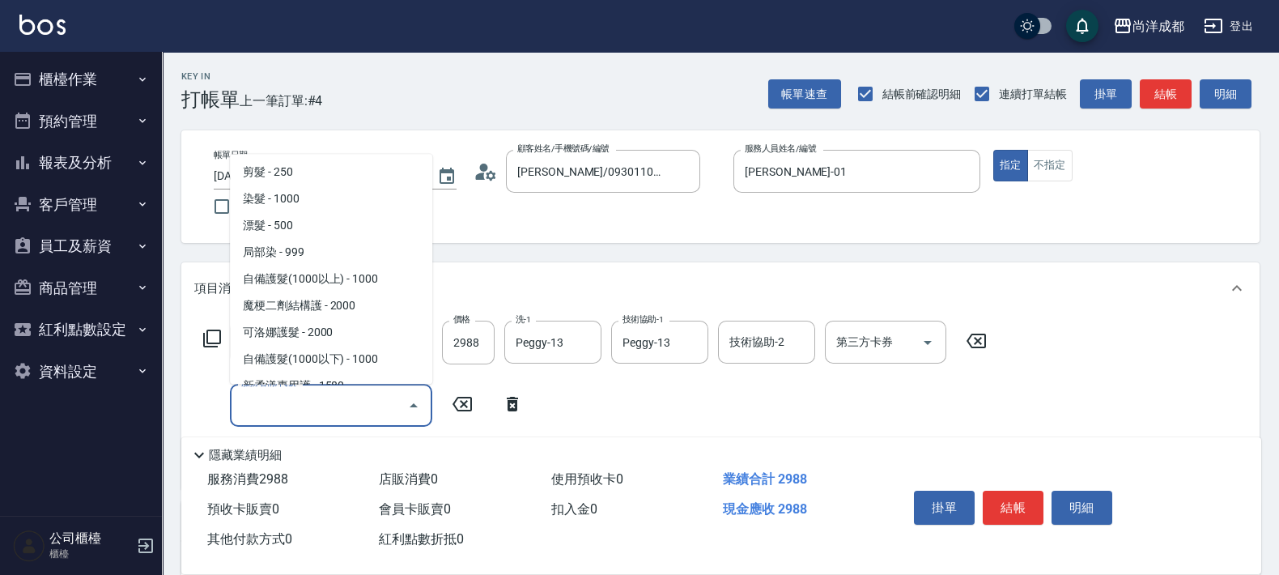
scroll to position [202, 0]
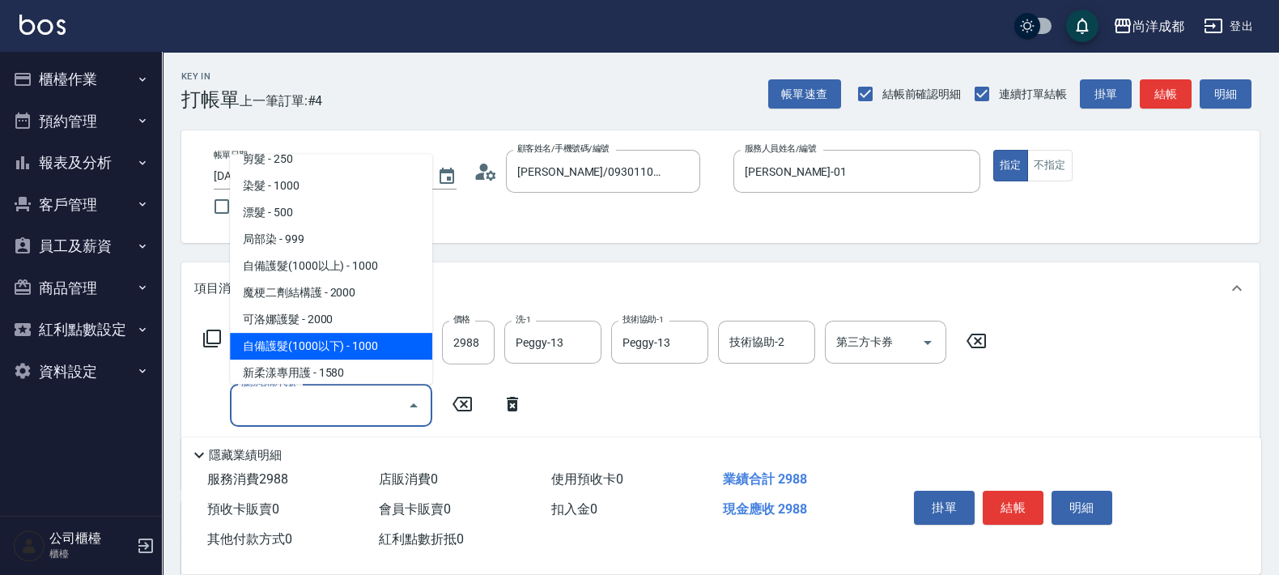
click at [320, 334] on span "自備護髮(1000以下) - 1000" at bounding box center [331, 346] width 202 height 27
type input "390"
type input "自備護髮(1000以下)(604)"
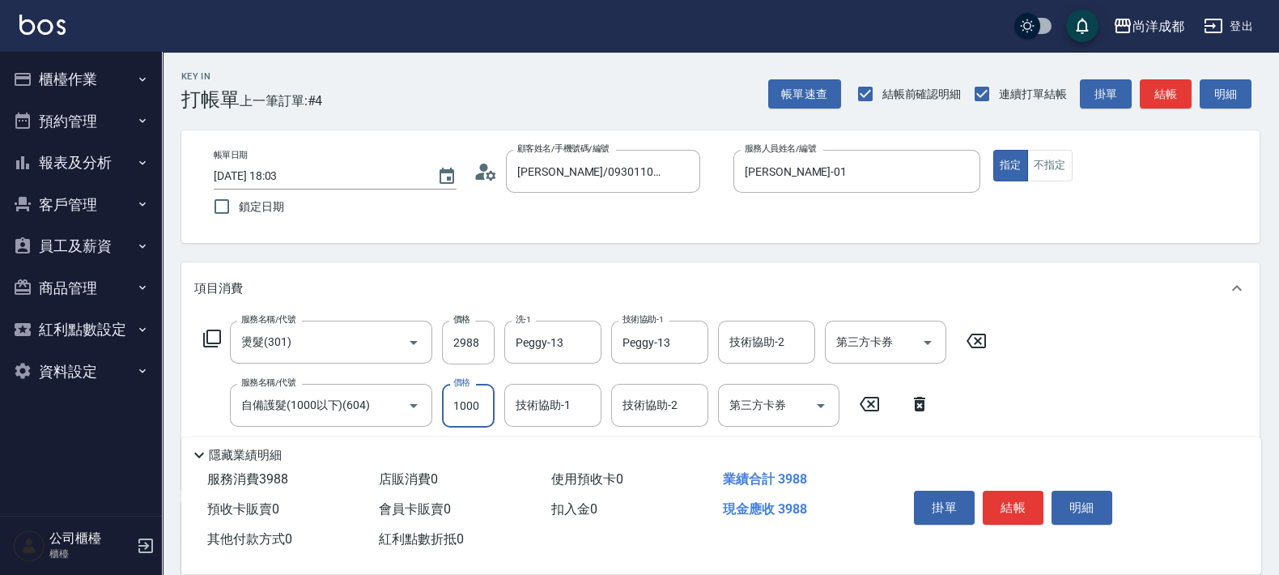
click at [470, 411] on input "1000" at bounding box center [468, 406] width 53 height 44
type input "290"
type input "80"
type input "370"
type input "800"
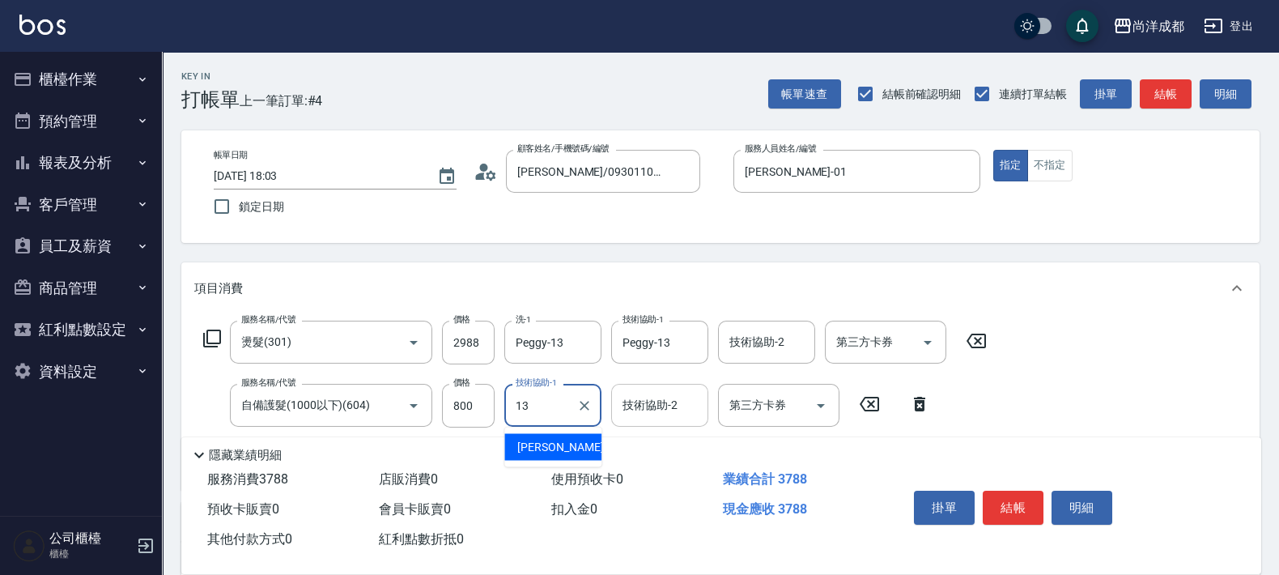
type input "Peggy-13"
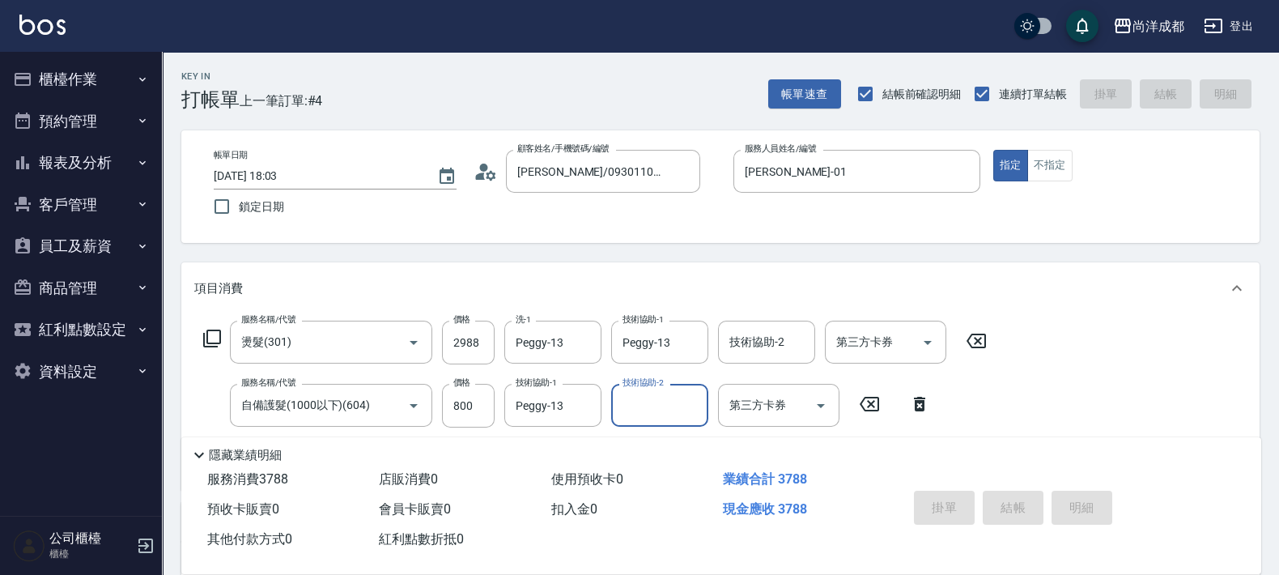
type input "0"
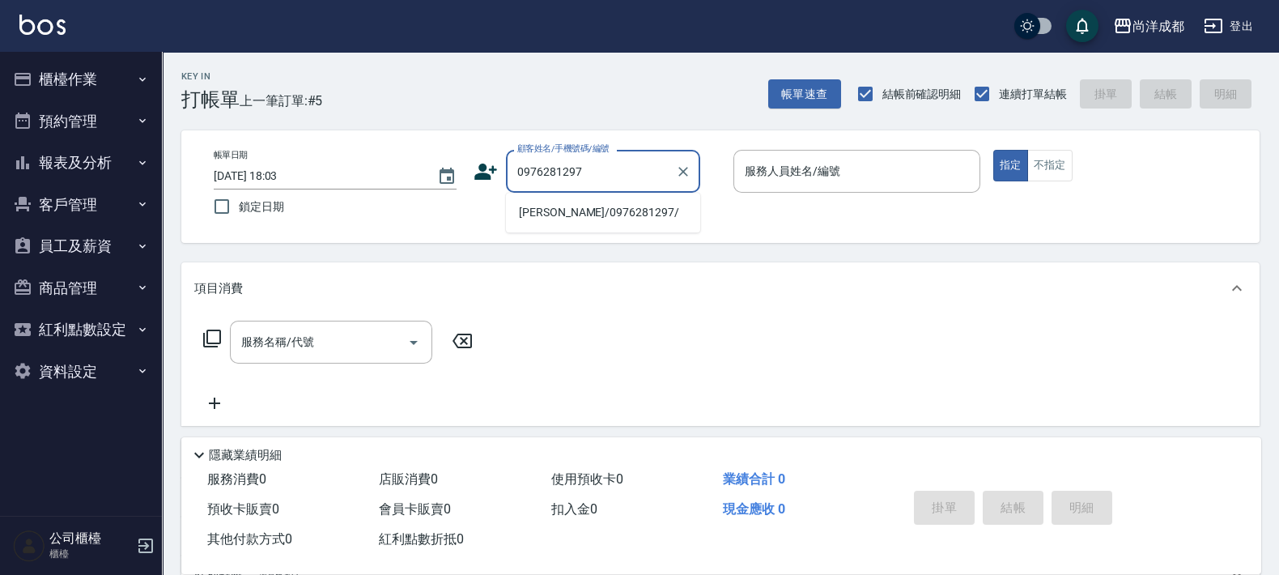
type input "[PERSON_NAME]/0976281297/"
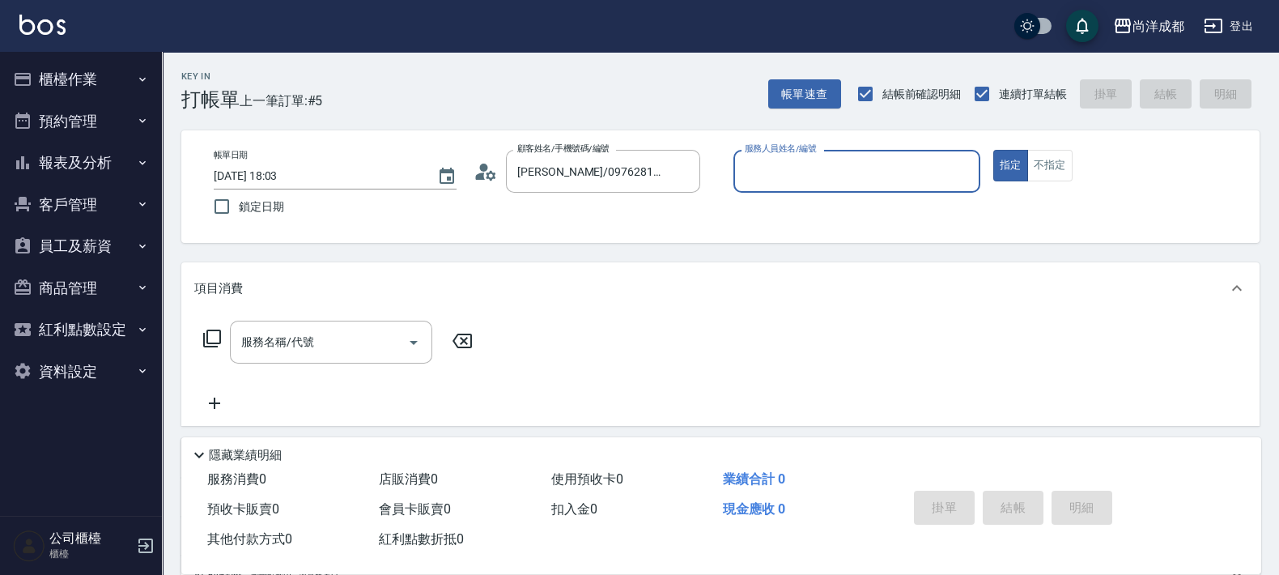
type input "Lance-02"
click at [993, 150] on button "指定" at bounding box center [1010, 166] width 35 height 32
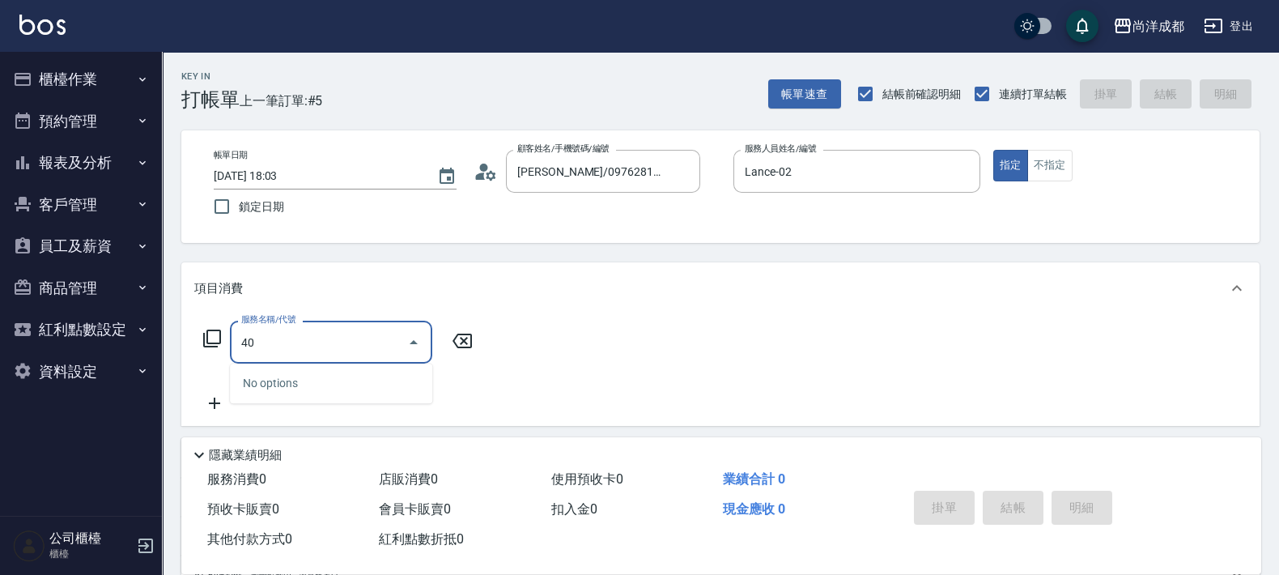
type input "401"
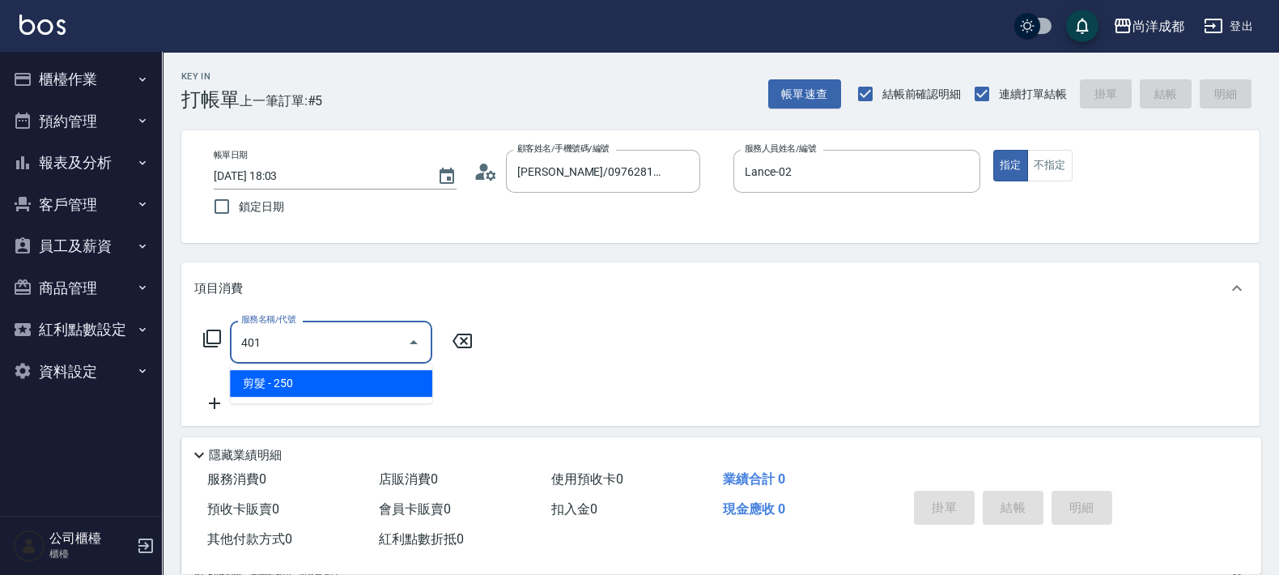
type input "20"
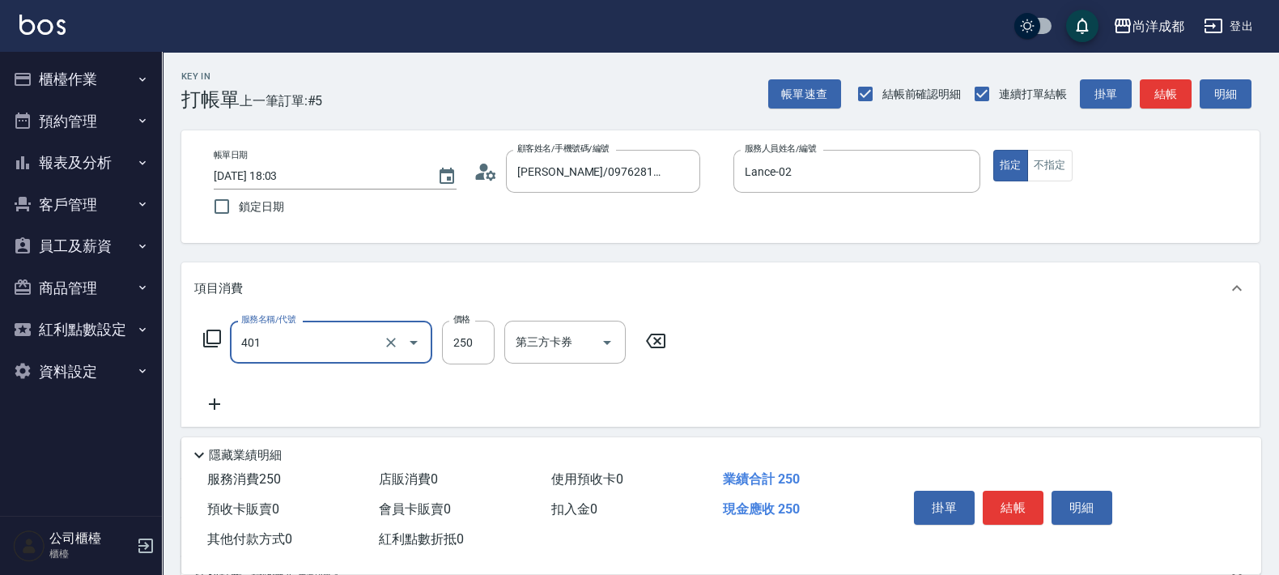
type input "剪髮(401)"
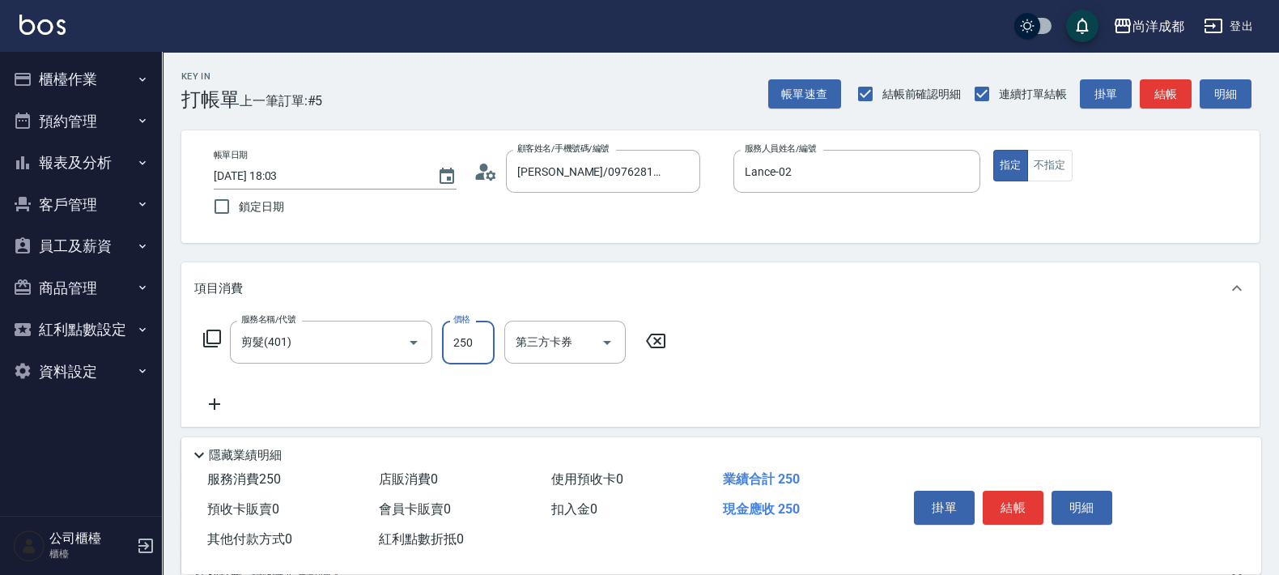
type input "0"
type input "100"
type input "1000"
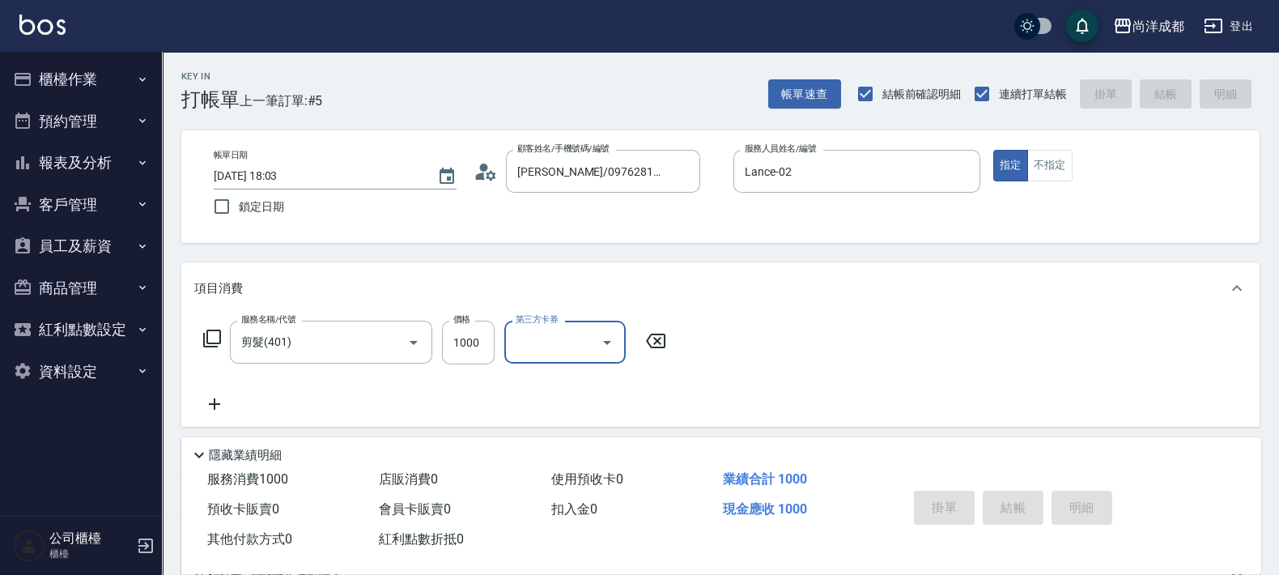
type input "[DATE] 18:04"
type input "0"
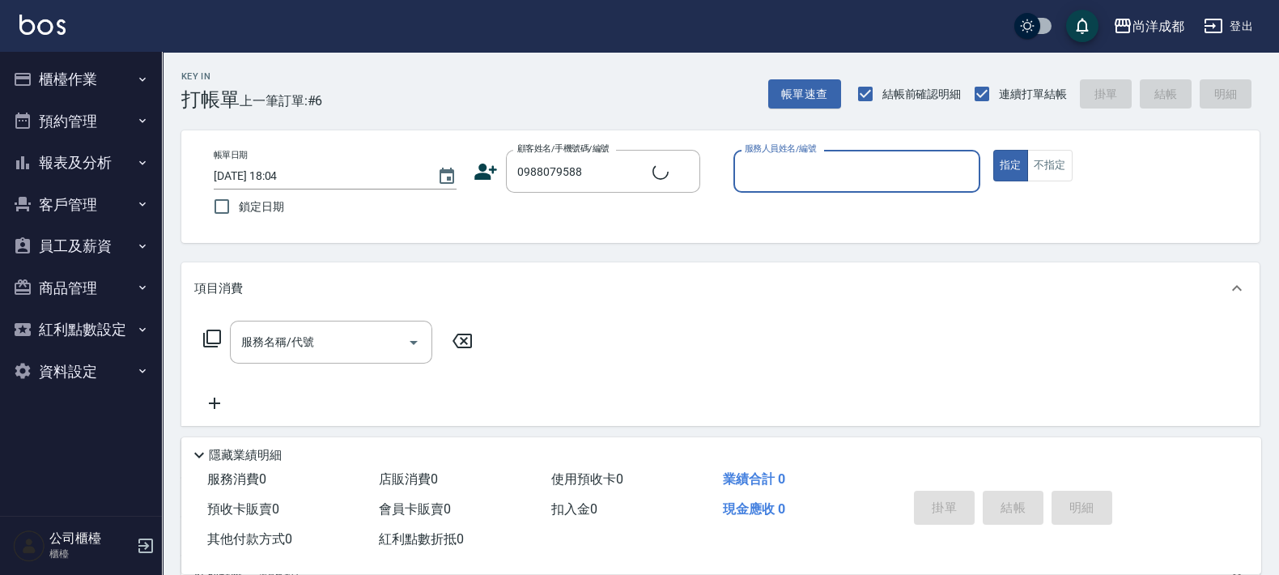
type input "[PERSON_NAME]/0988079588/null"
type input "[PERSON_NAME]-01"
click at [993, 150] on button "指定" at bounding box center [1010, 166] width 35 height 32
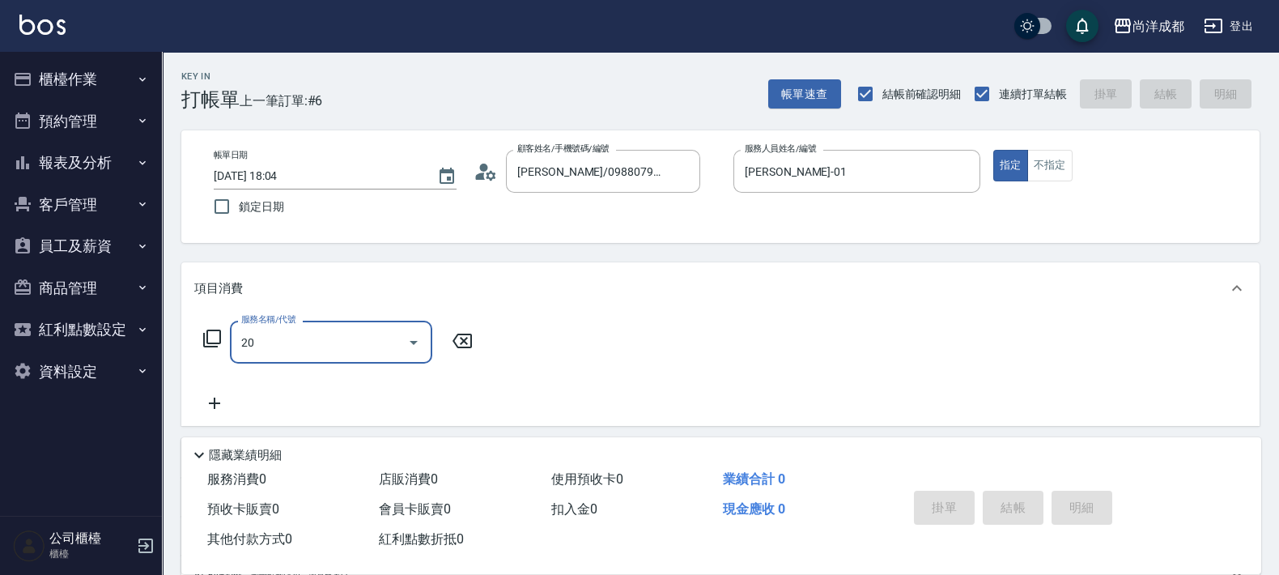
type input "201"
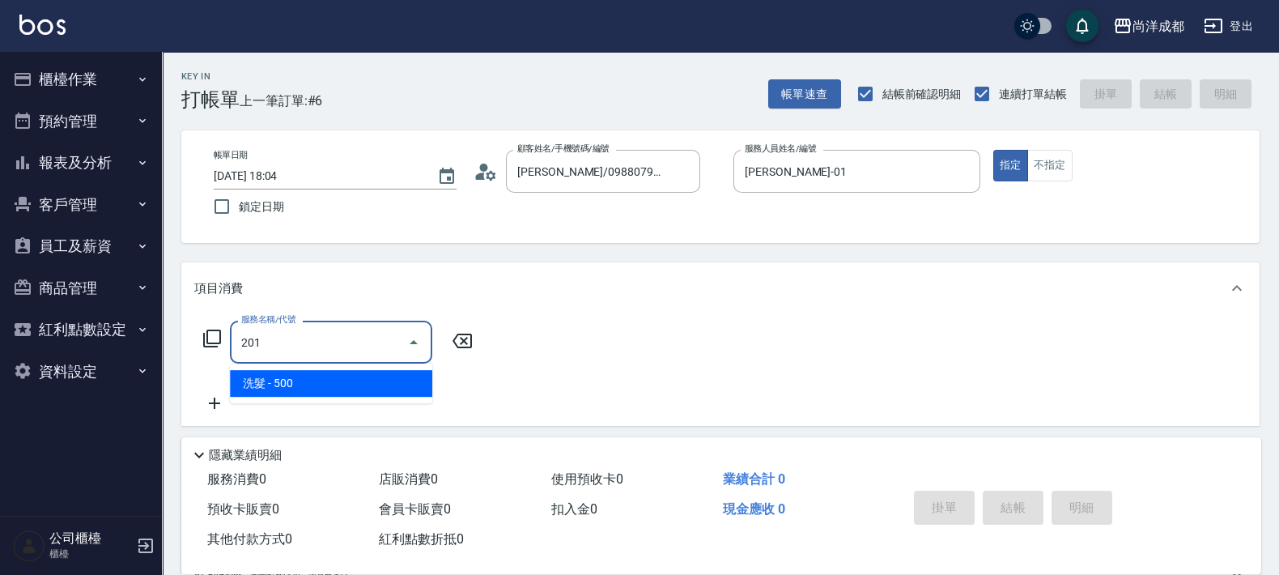
type input "50"
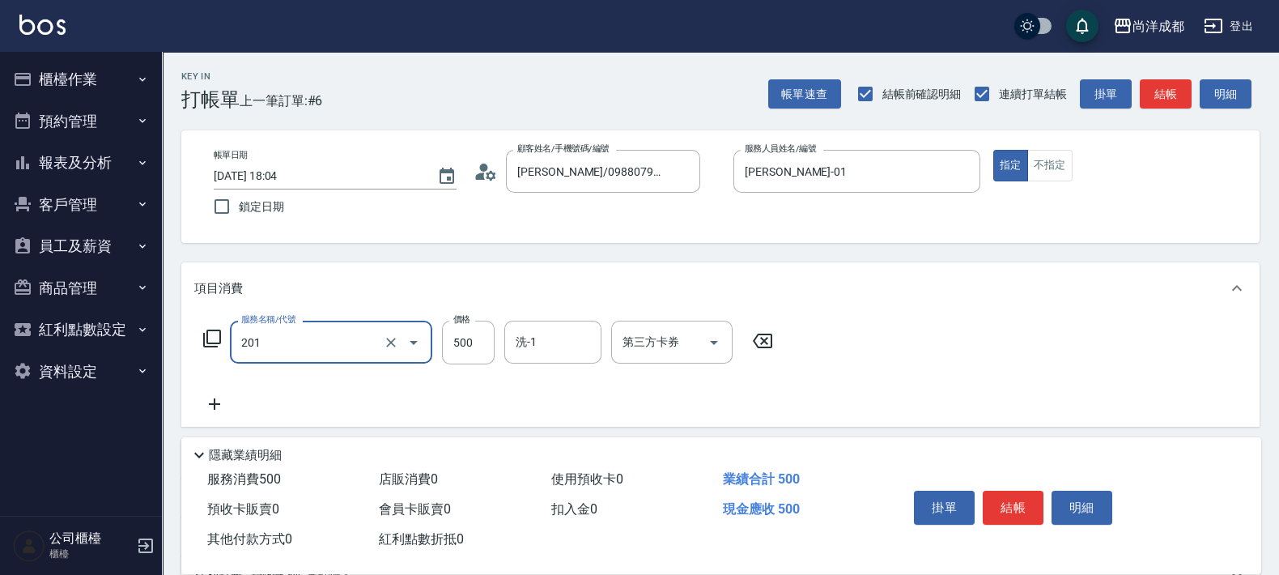
type input "洗髮(201)"
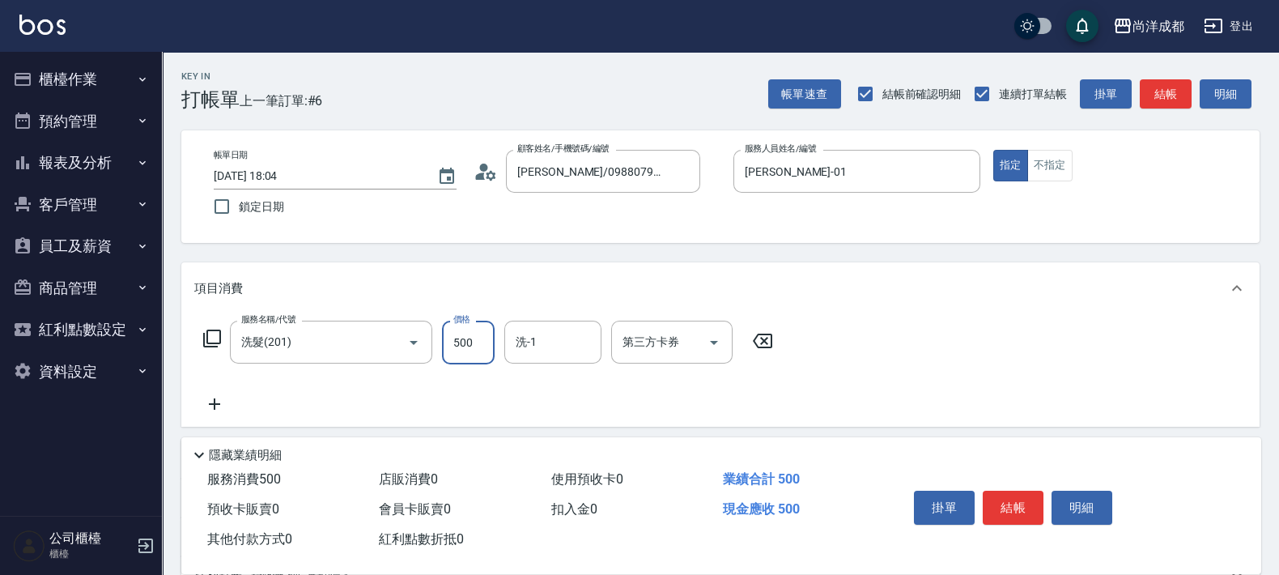
type input "0"
type input "665"
type input "660"
type input "6650"
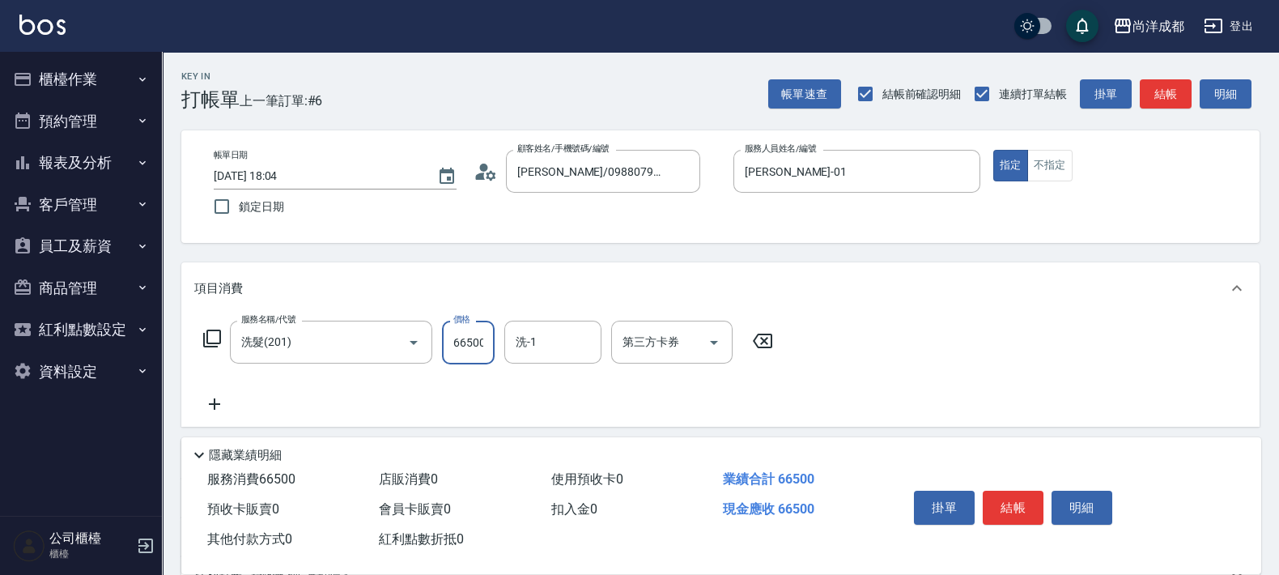
scroll to position [0, 2]
type input "66500"
click at [500, 329] on div "服務名稱/代號 洗髮(201) 服務名稱/代號 價格 66500 價格 洗-1 洗-1 第三方卡券 第三方卡券" at bounding box center [488, 342] width 588 height 44
click at [476, 330] on input "66500" at bounding box center [468, 342] width 53 height 44
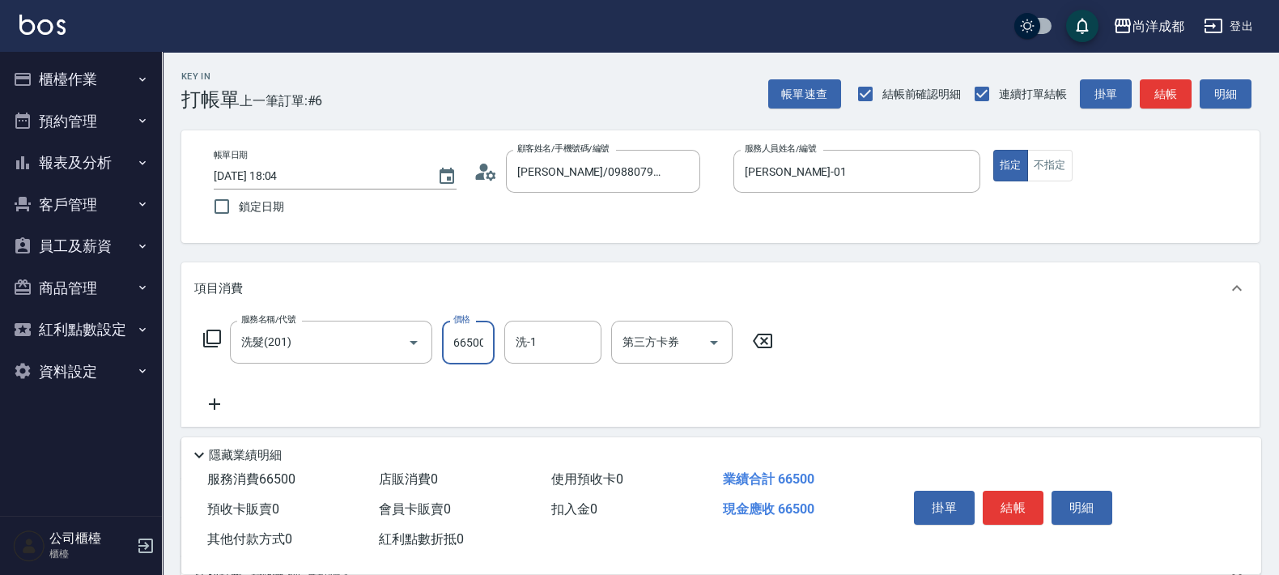
type input "0"
type input "50"
type input "500"
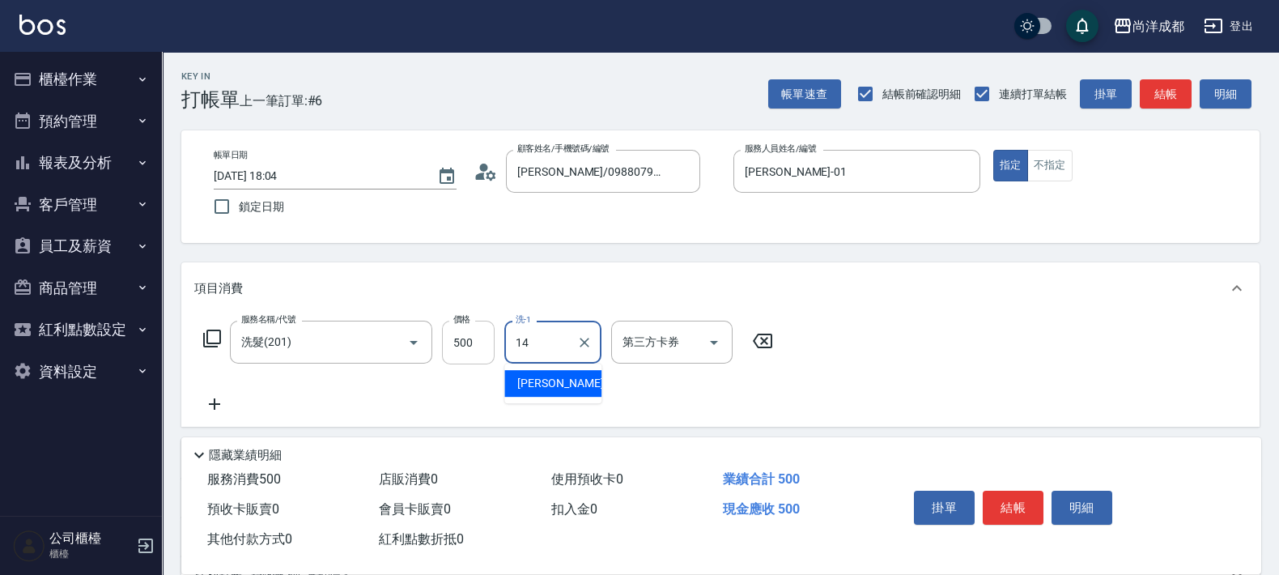
type input "Emma-14"
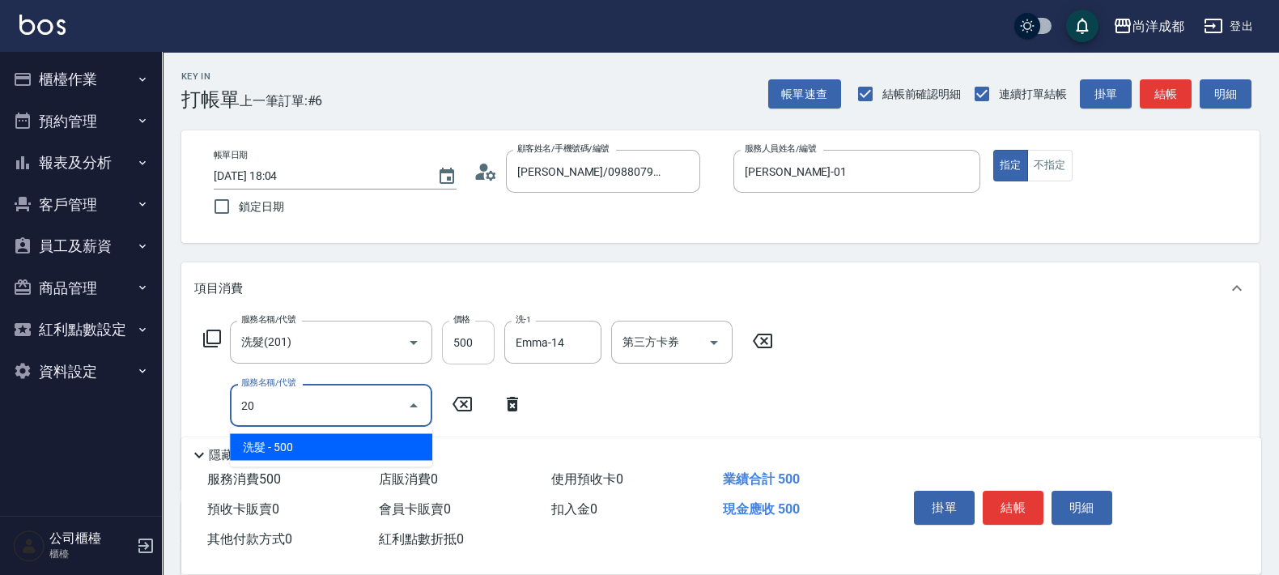
type input "201"
type input "100"
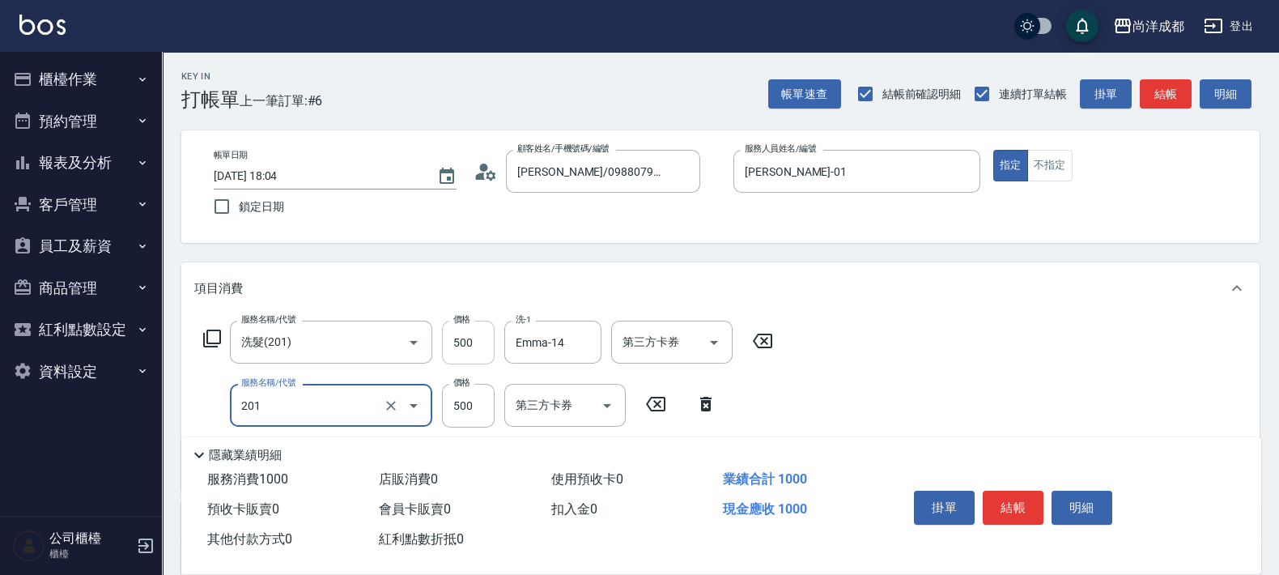
type input "洗髮(201)"
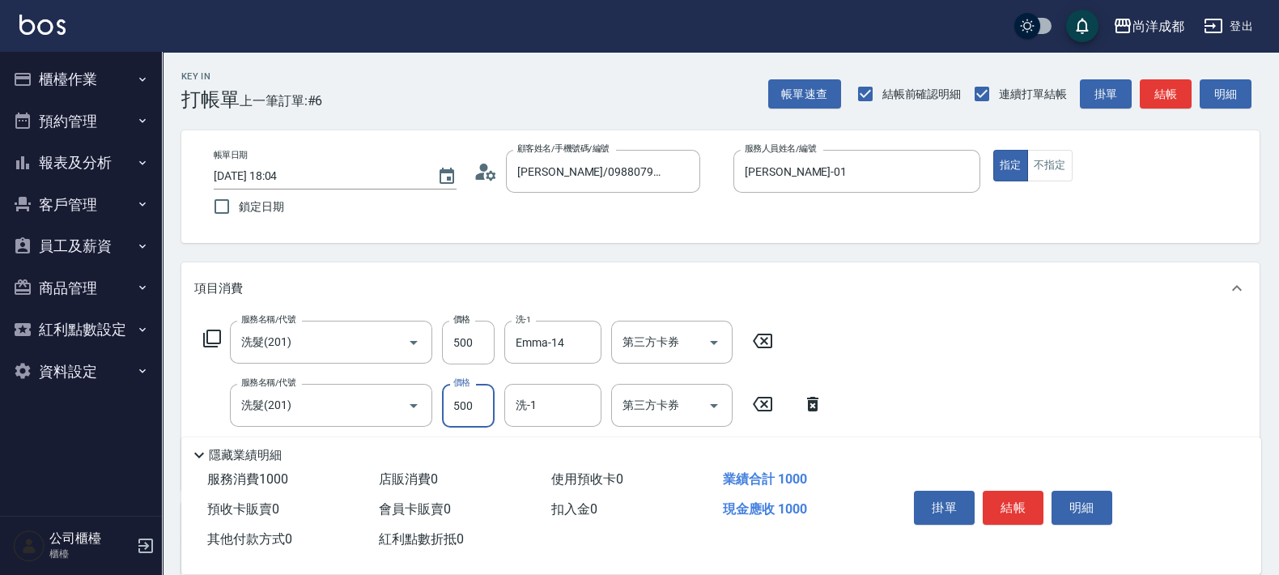
type input "50"
type input "80"
type input "130"
type input "800"
click at [360, 414] on input "洗髮(201)" at bounding box center [308, 405] width 142 height 28
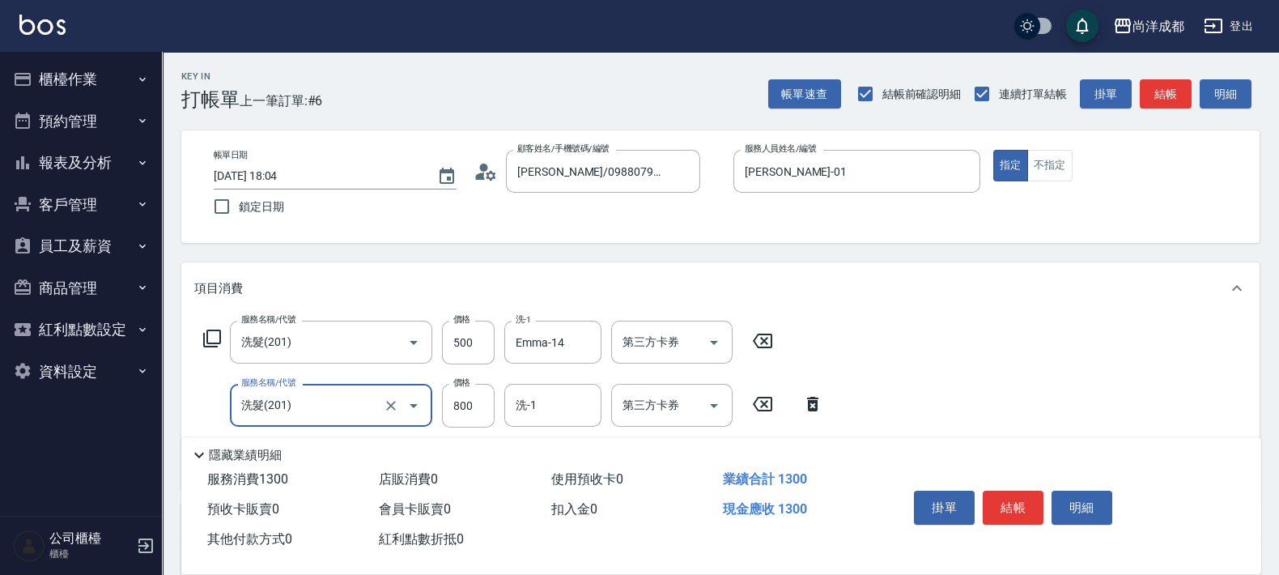
type input "50"
type input "401"
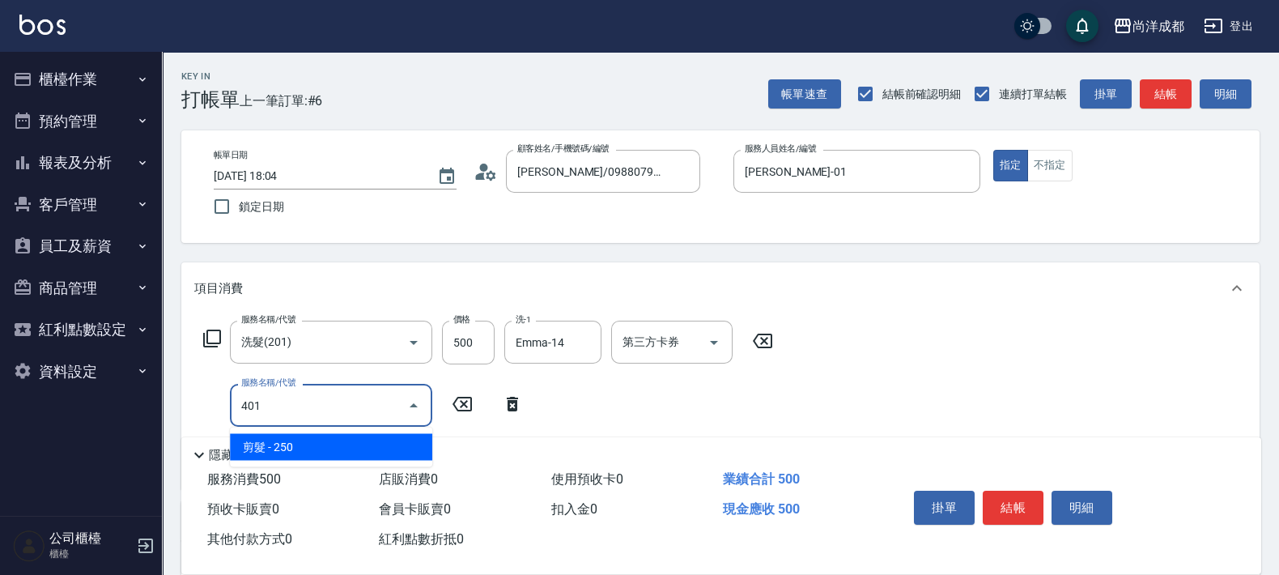
type input "70"
type input "剪髮(401)"
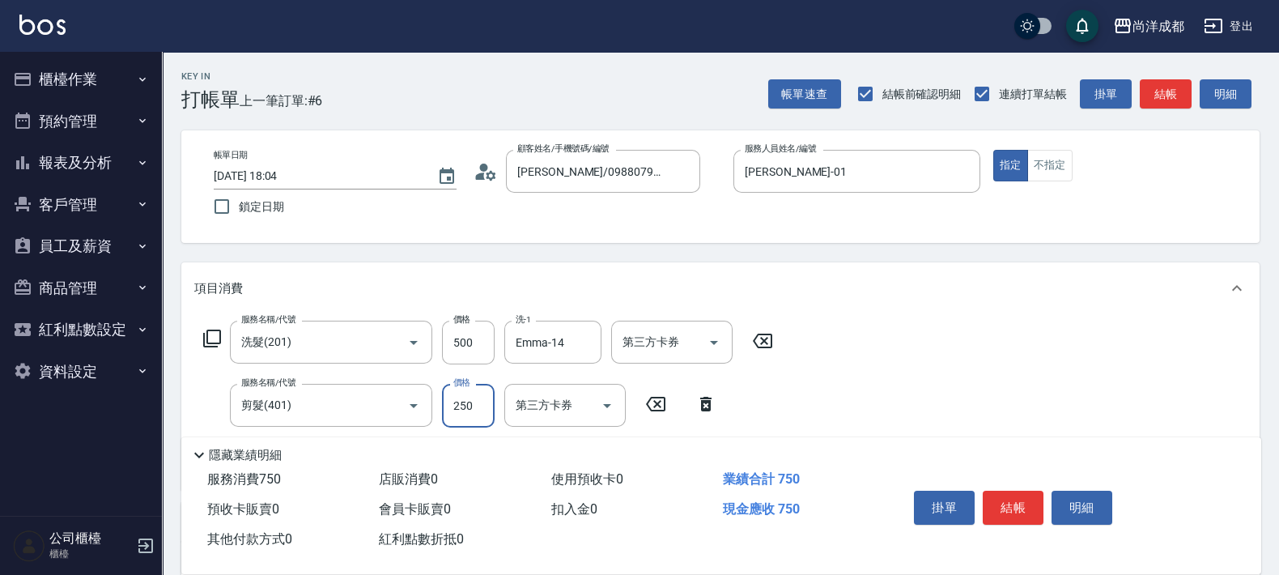
type input "50"
type input "80"
type input "130"
type input "800"
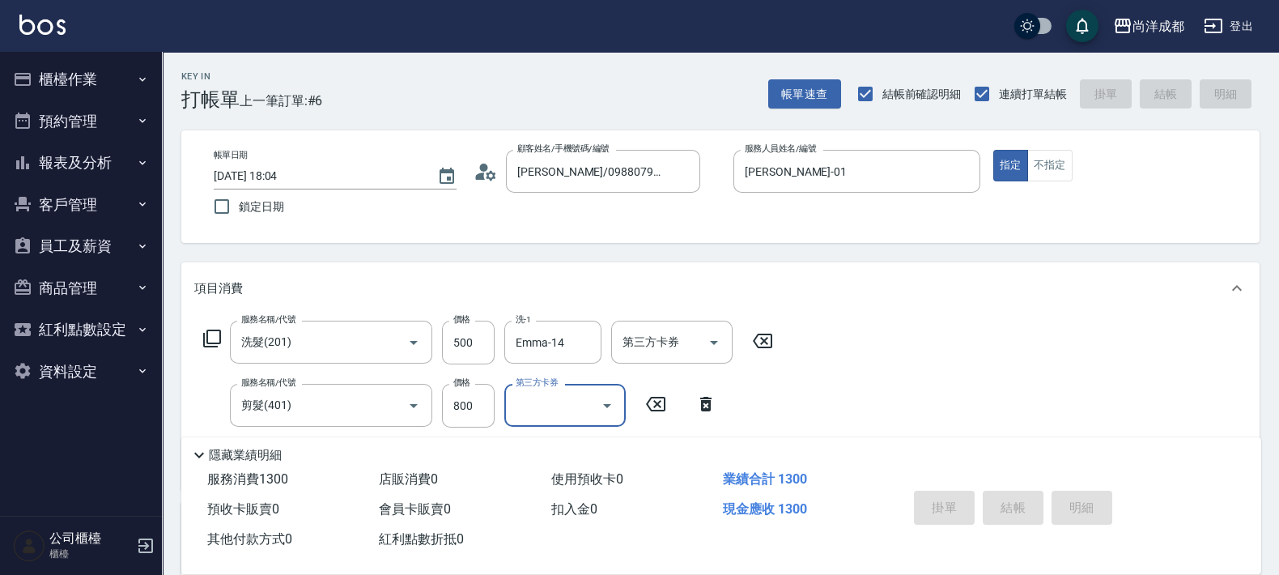
type input "0"
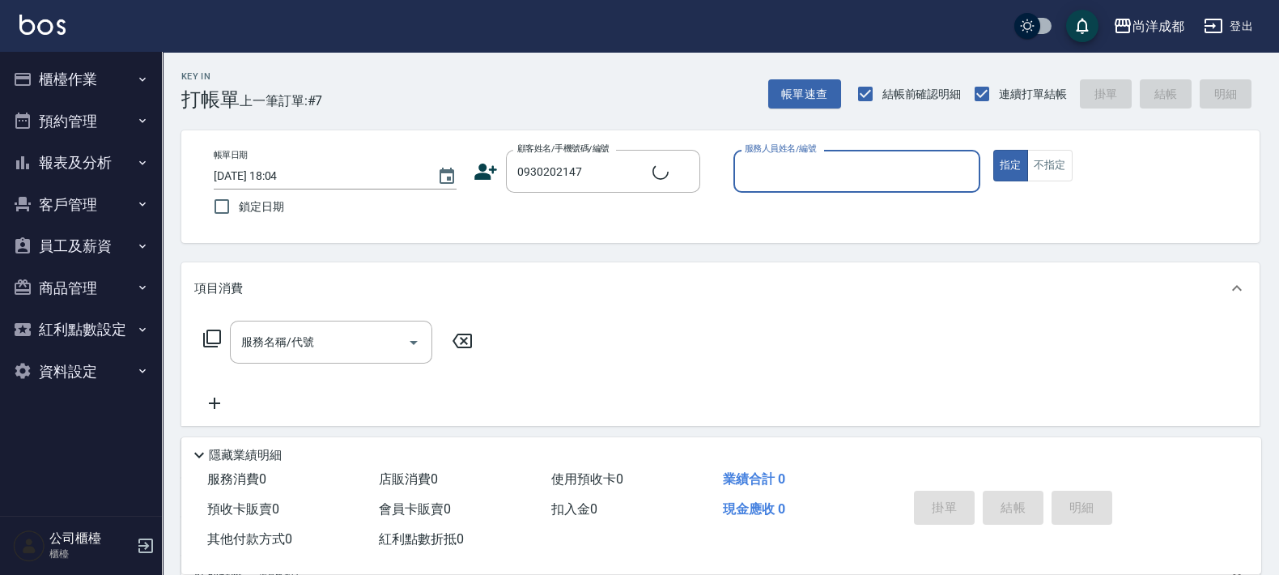
type input "[PERSON_NAME]/0930202147/"
type input "[PERSON_NAME]-01"
click at [993, 150] on button "指定" at bounding box center [1010, 166] width 35 height 32
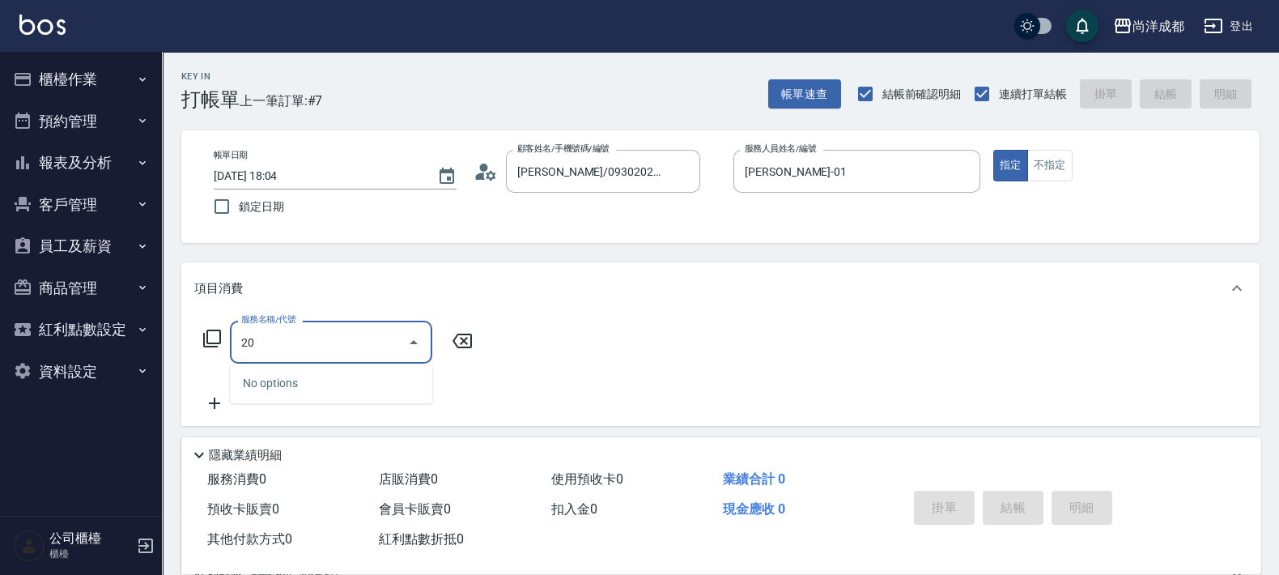
type input "201"
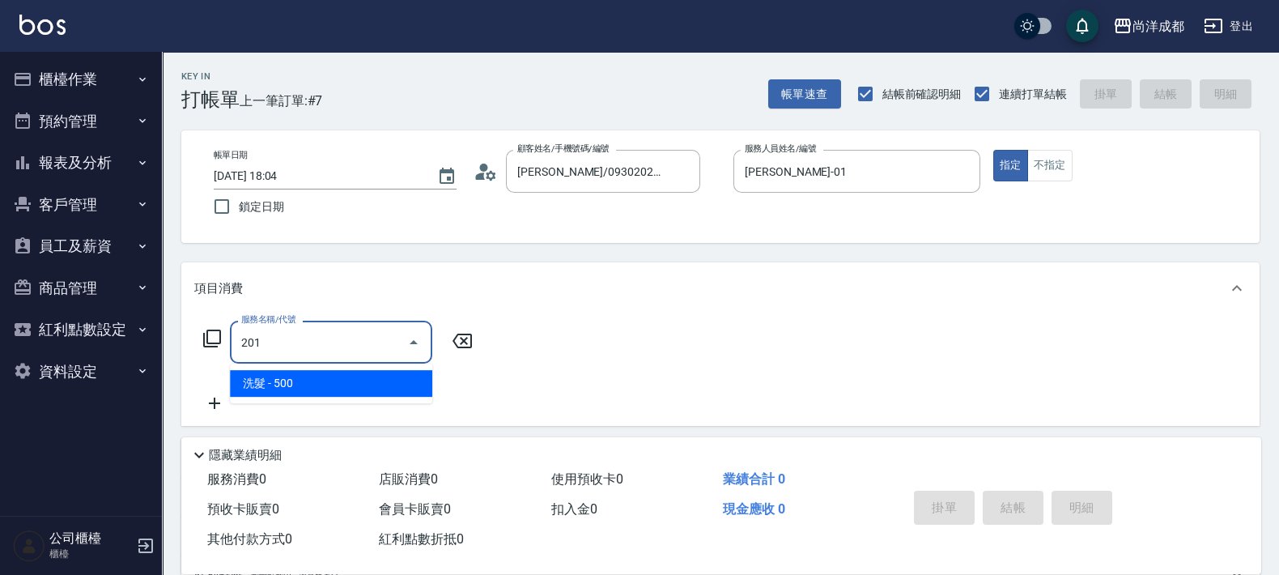
type input "50"
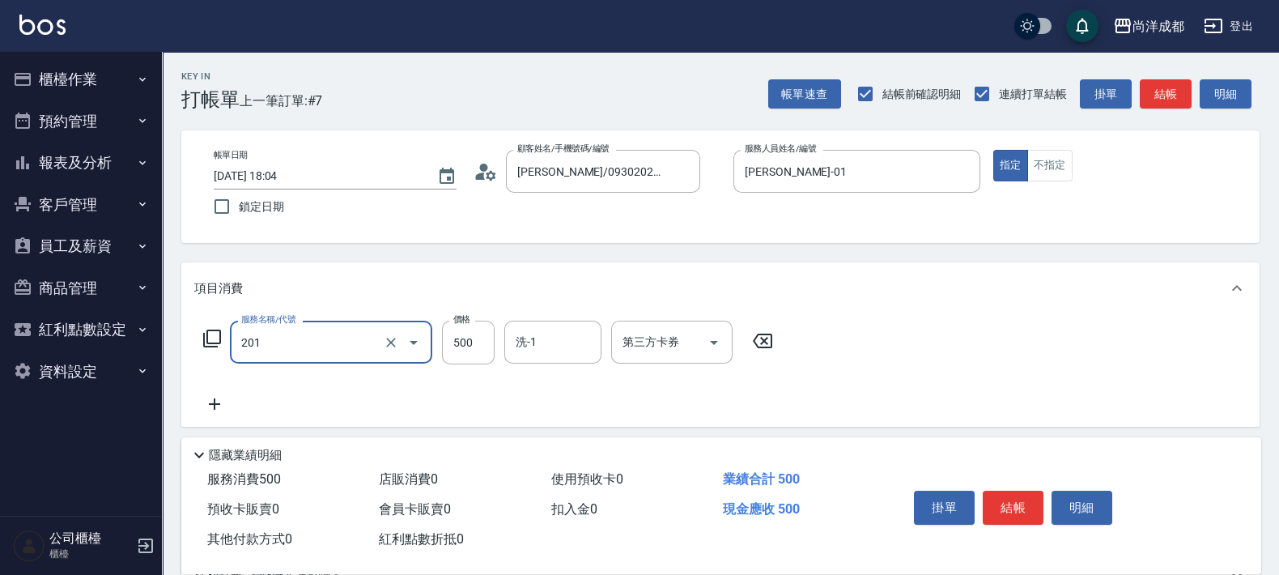
type input "洗髮(201)"
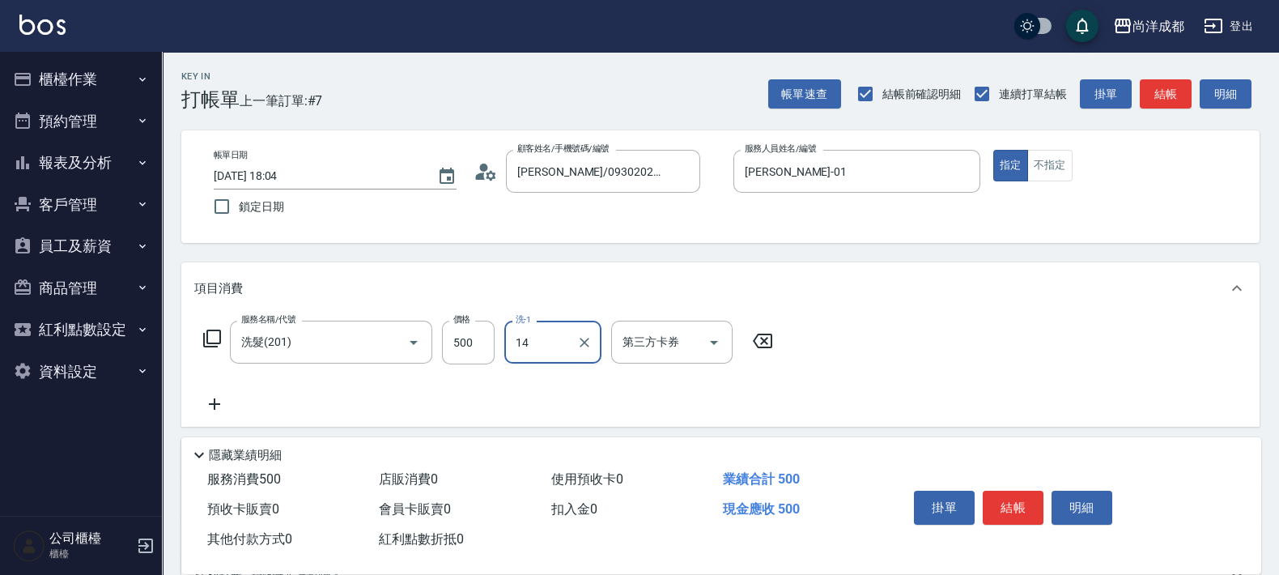
type input "Emma-14"
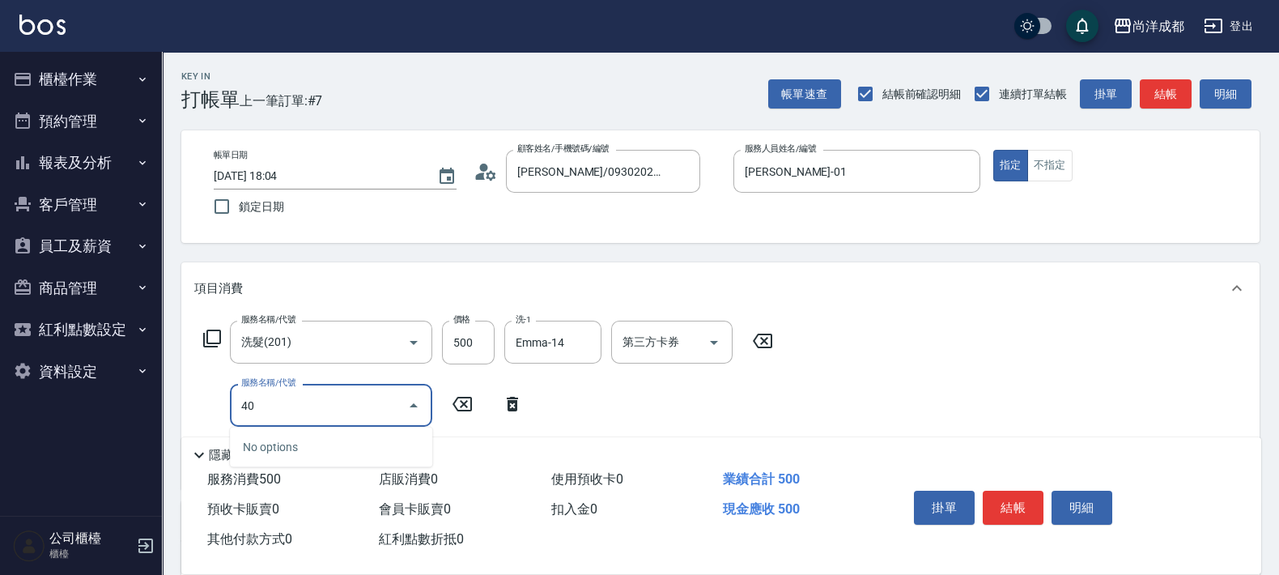
type input "401"
type input "70"
type input "剪髮(401)"
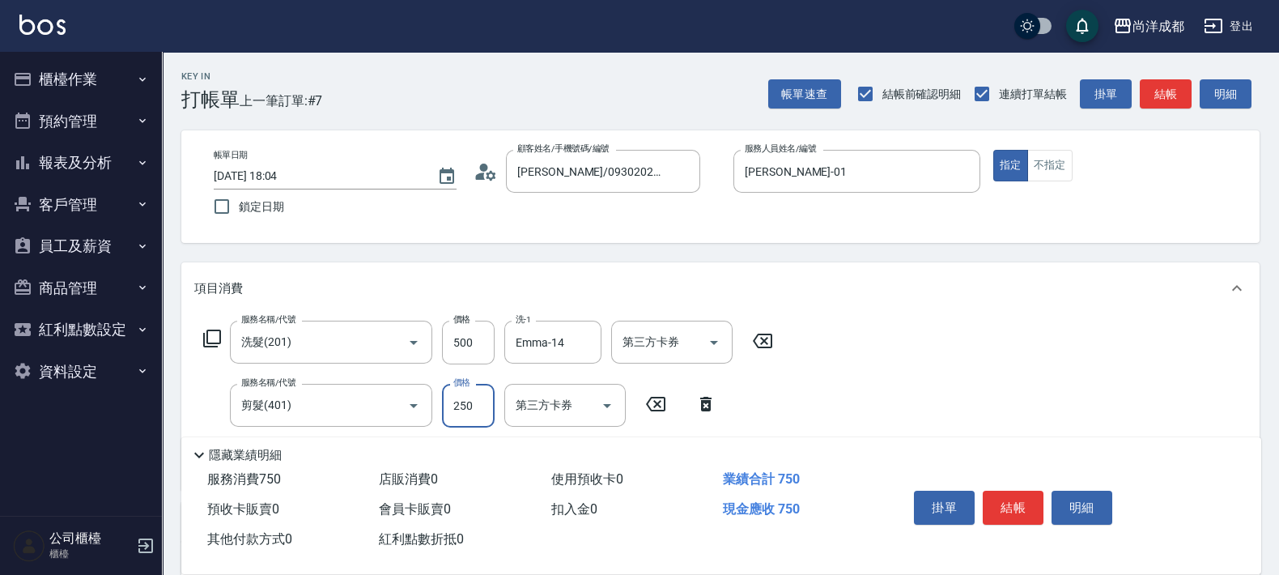
type input "50"
type input "80"
type input "130"
type input "800"
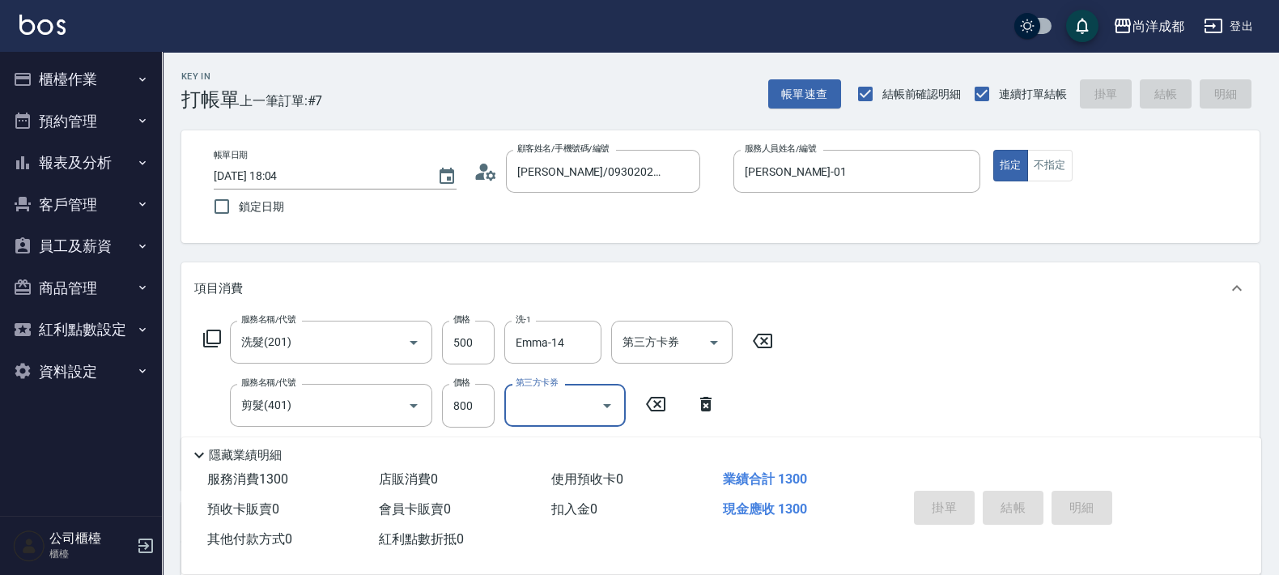
type input "0"
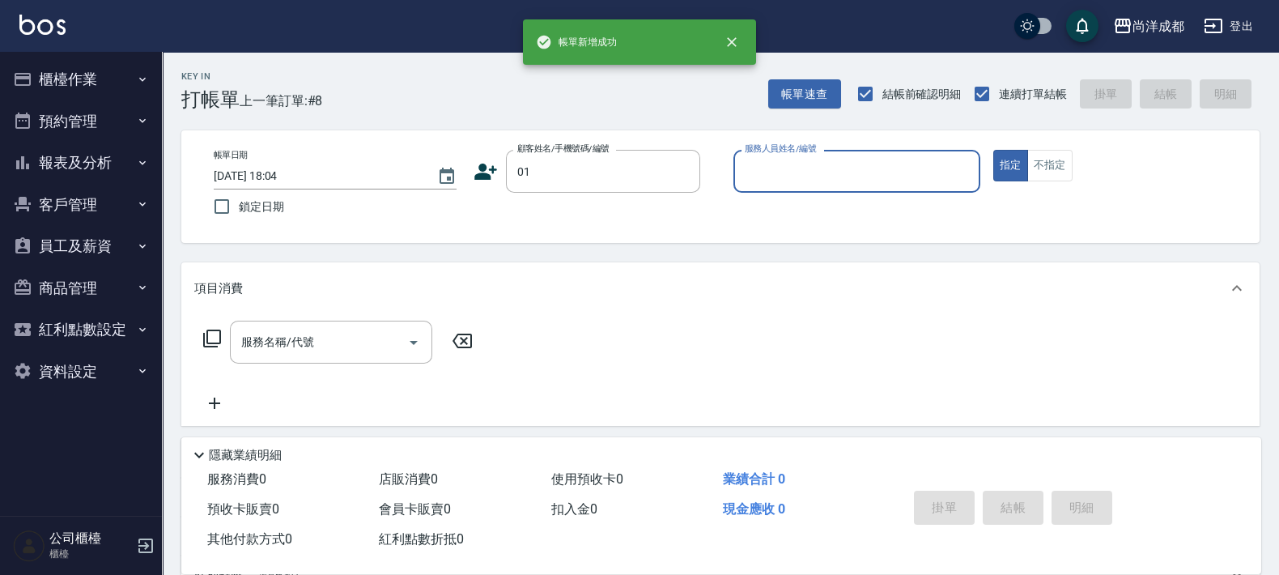
click at [993, 150] on button "指定" at bounding box center [1010, 166] width 35 height 32
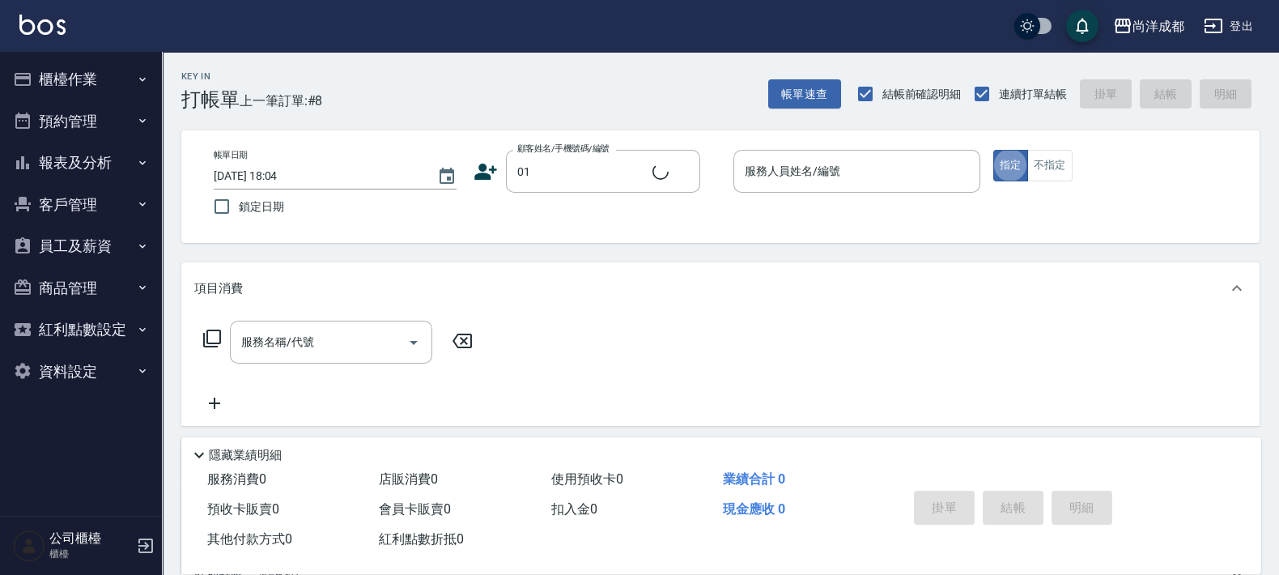
type input "不留客資/01/"
click at [768, 168] on input "服務人員姓名/編號" at bounding box center [857, 171] width 232 height 28
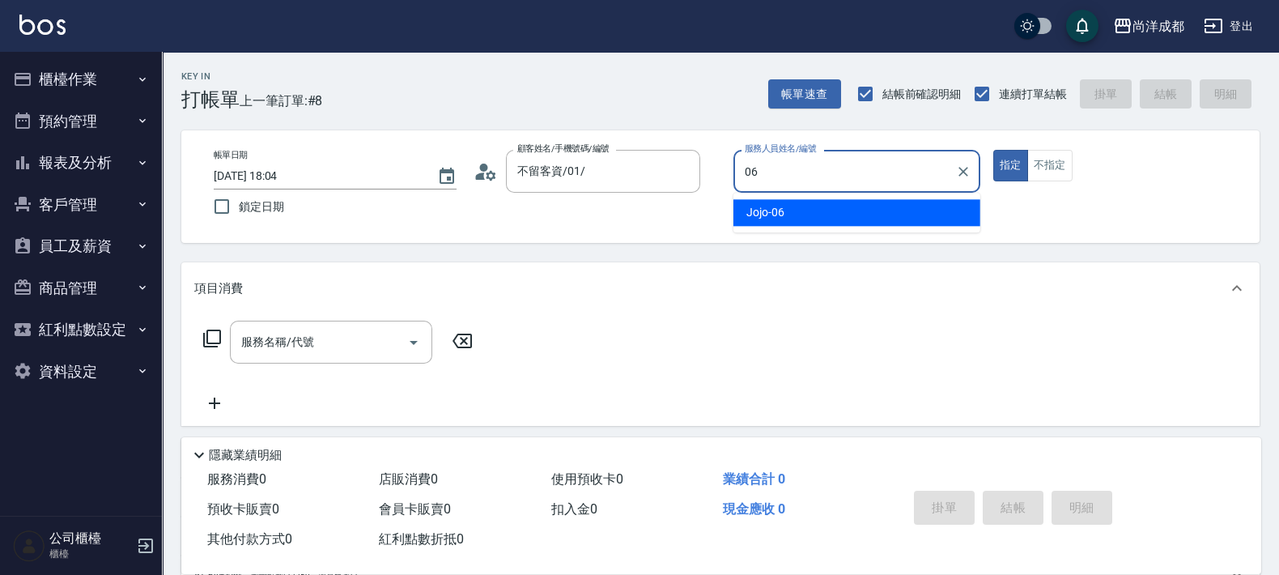
type input "Jojo-06"
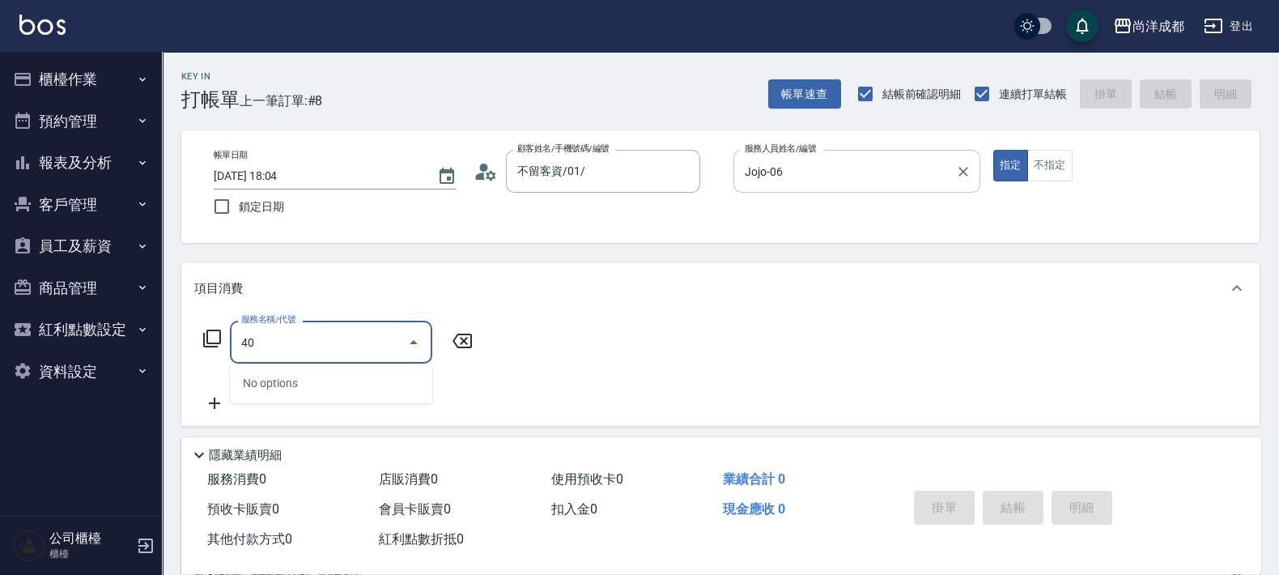
type input "401"
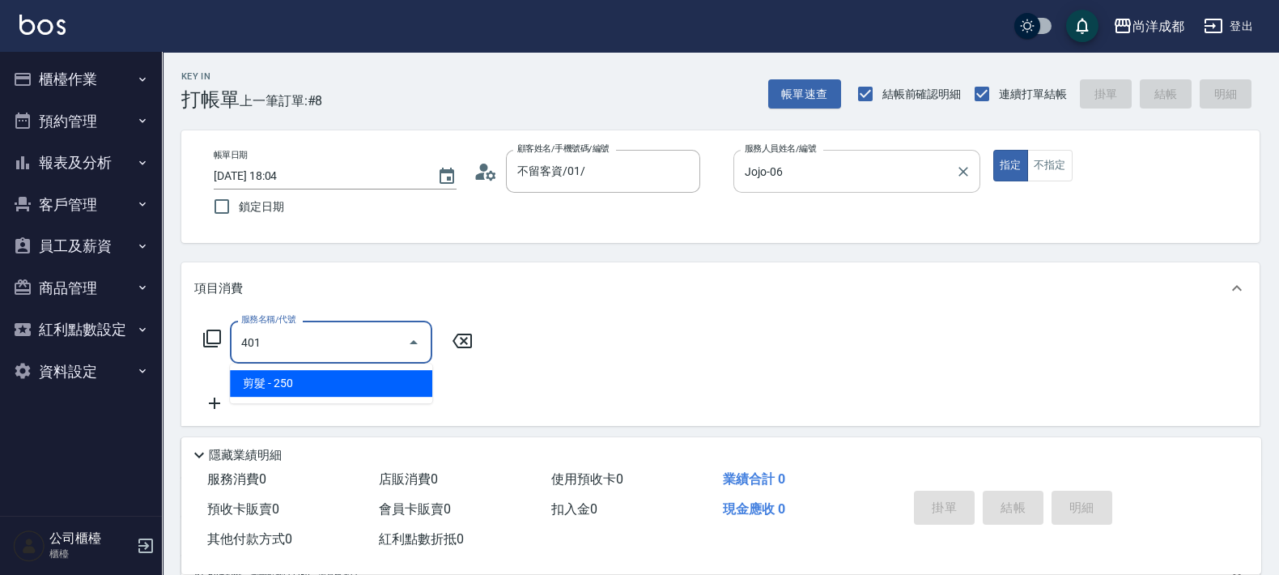
type input "20"
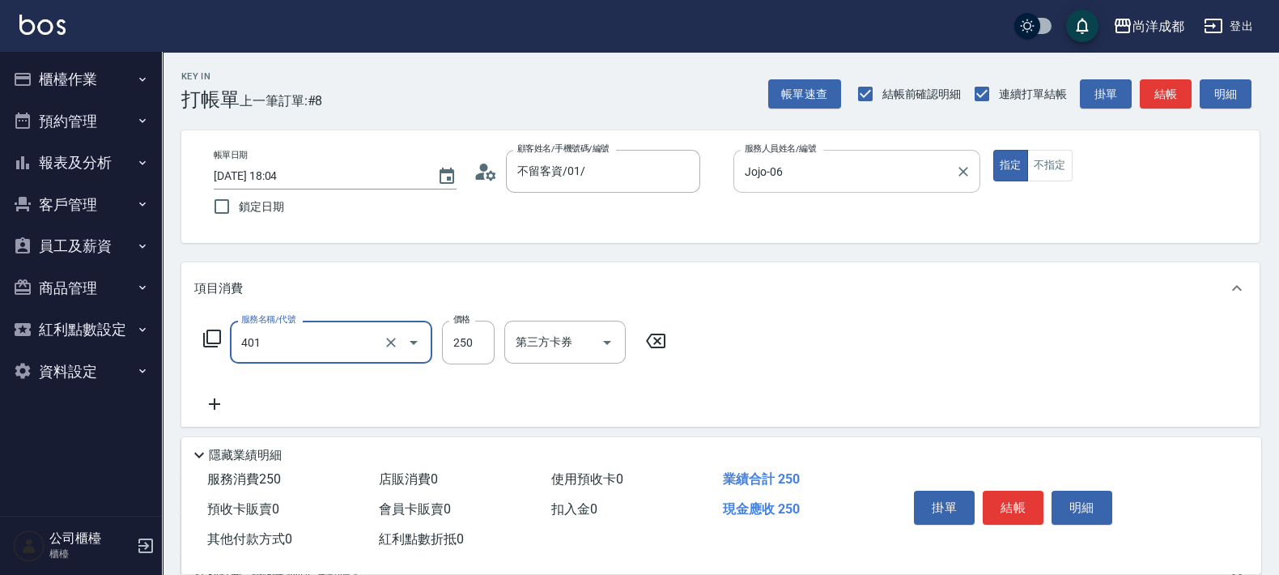
type input "剪髮(401)"
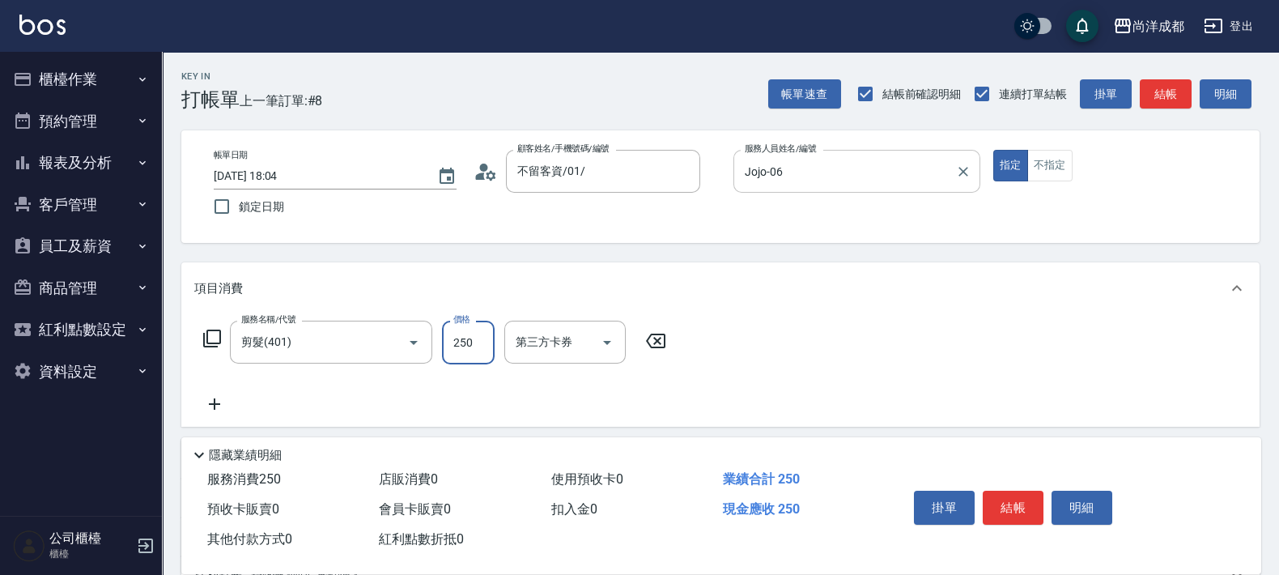
type input "5"
type input "0"
type input "500"
type input "50"
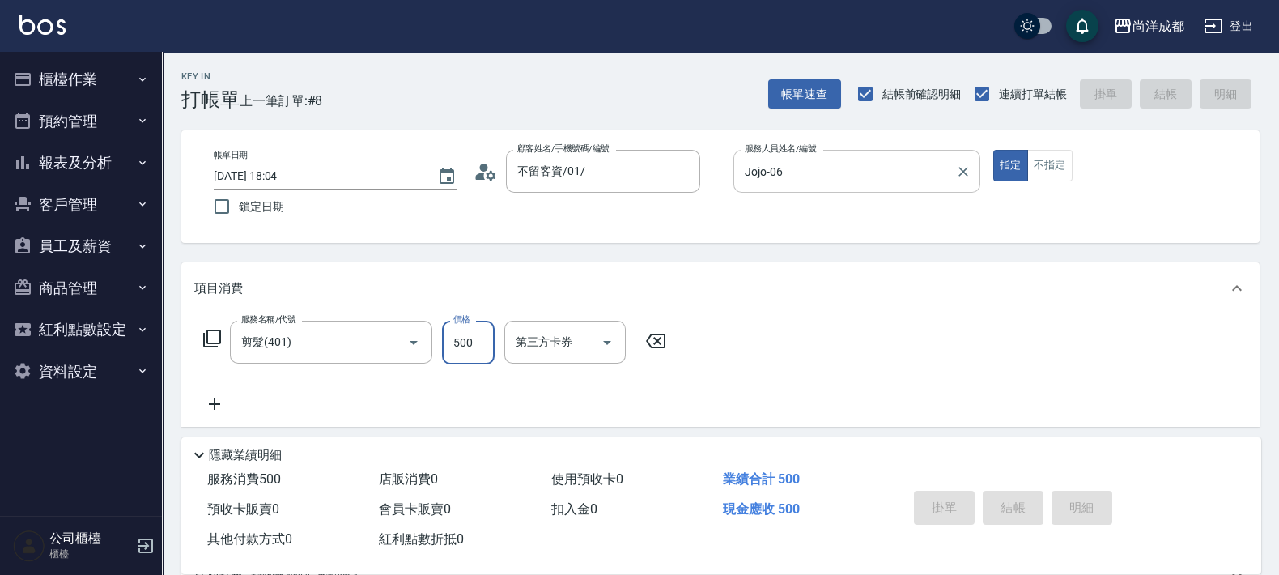
type input "[DATE] 18:05"
type input "0"
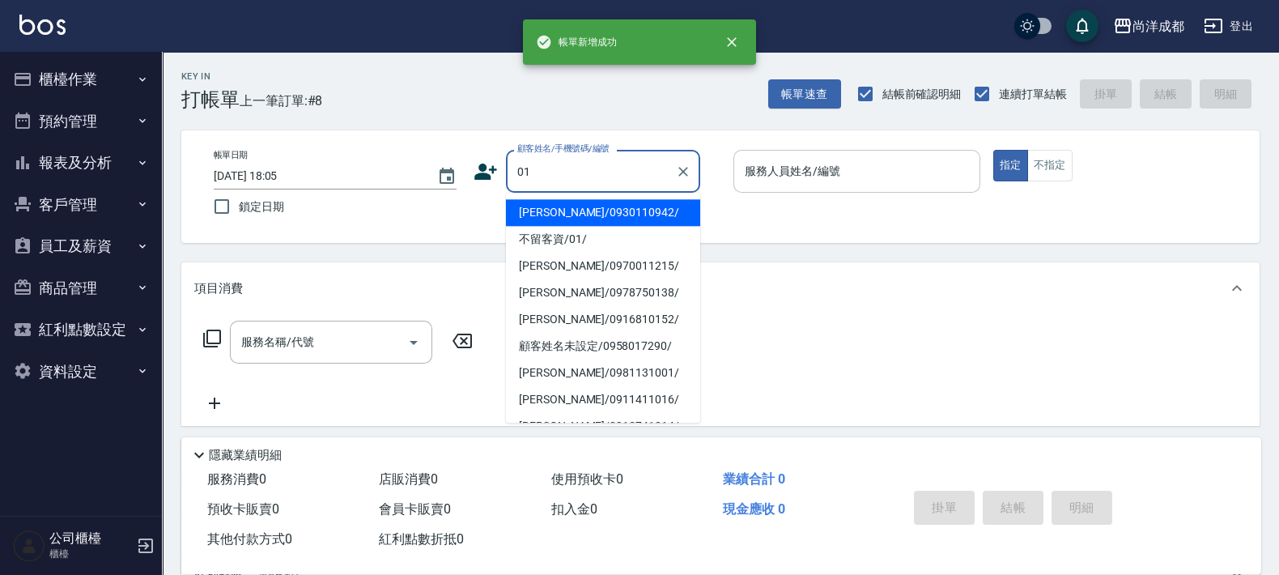
type input "[PERSON_NAME]/0930110942/"
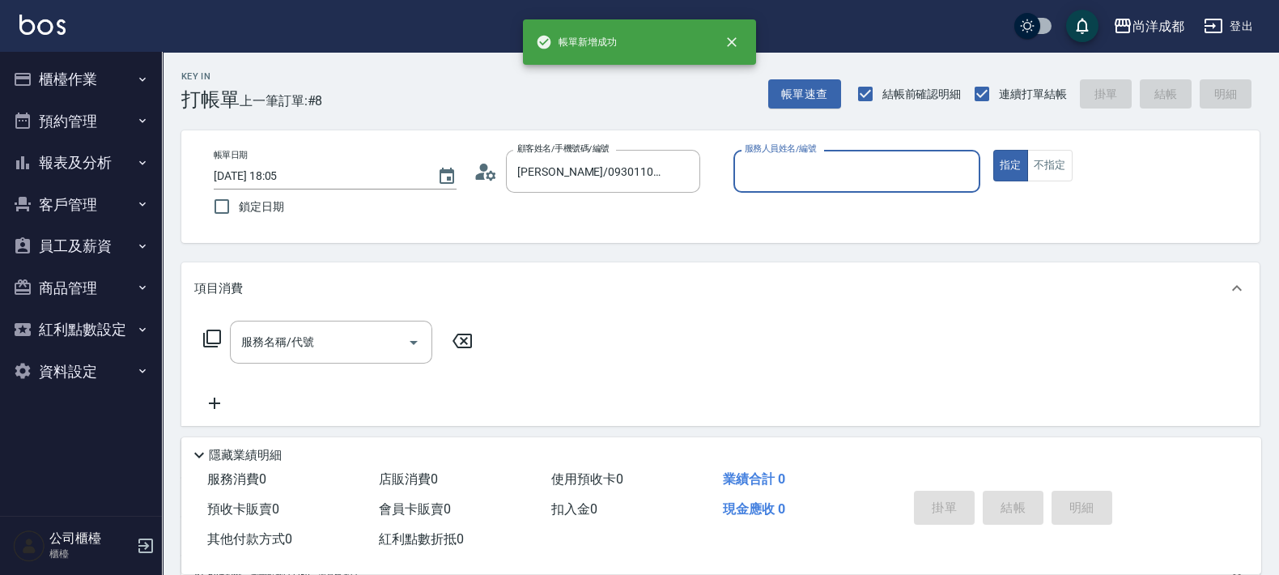
type input "[PERSON_NAME]-01"
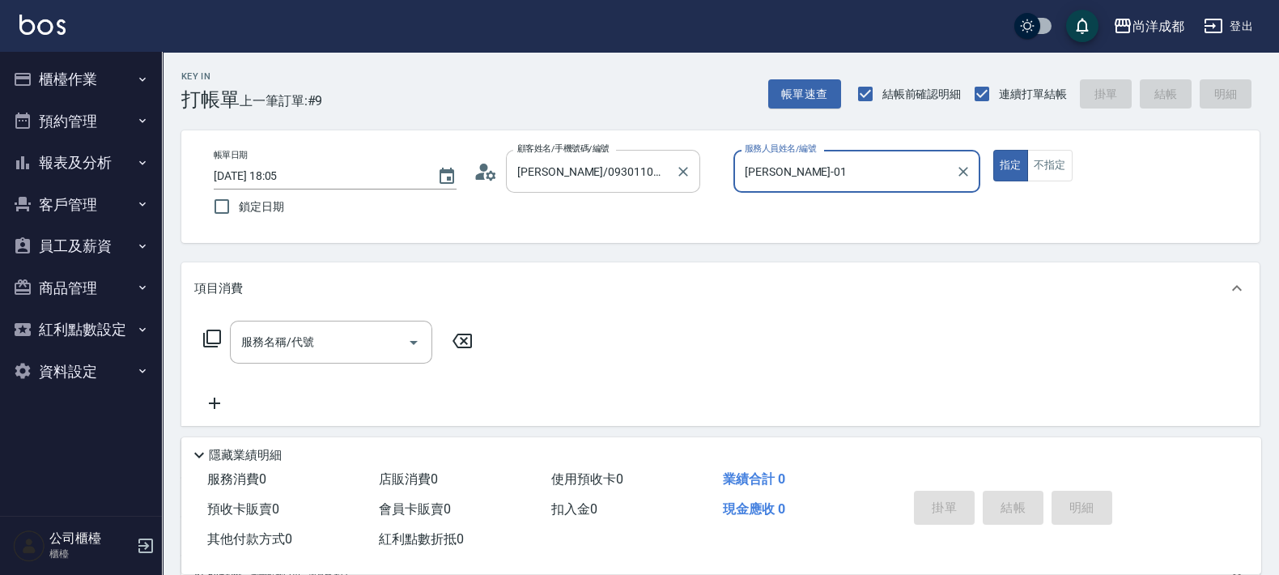
click at [667, 178] on input "[PERSON_NAME]/0930110942/" at bounding box center [590, 171] width 155 height 28
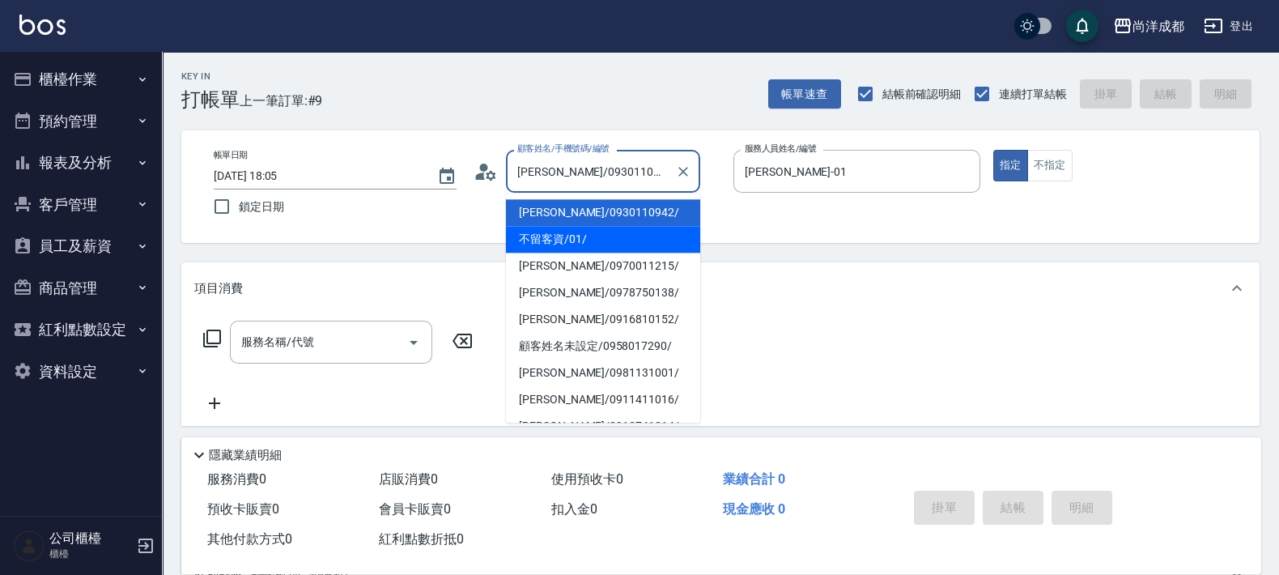
click at [567, 247] on li "不留客資/01/" at bounding box center [603, 239] width 194 height 27
type input "不留客資/01/"
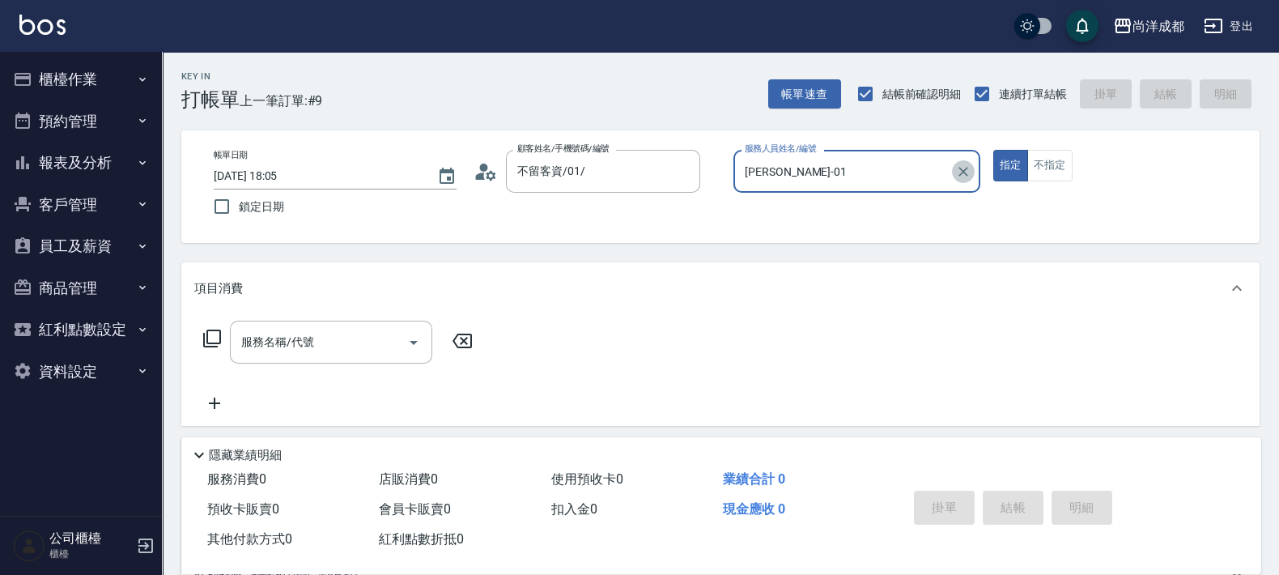
click at [962, 168] on icon "Clear" at bounding box center [963, 171] width 16 height 16
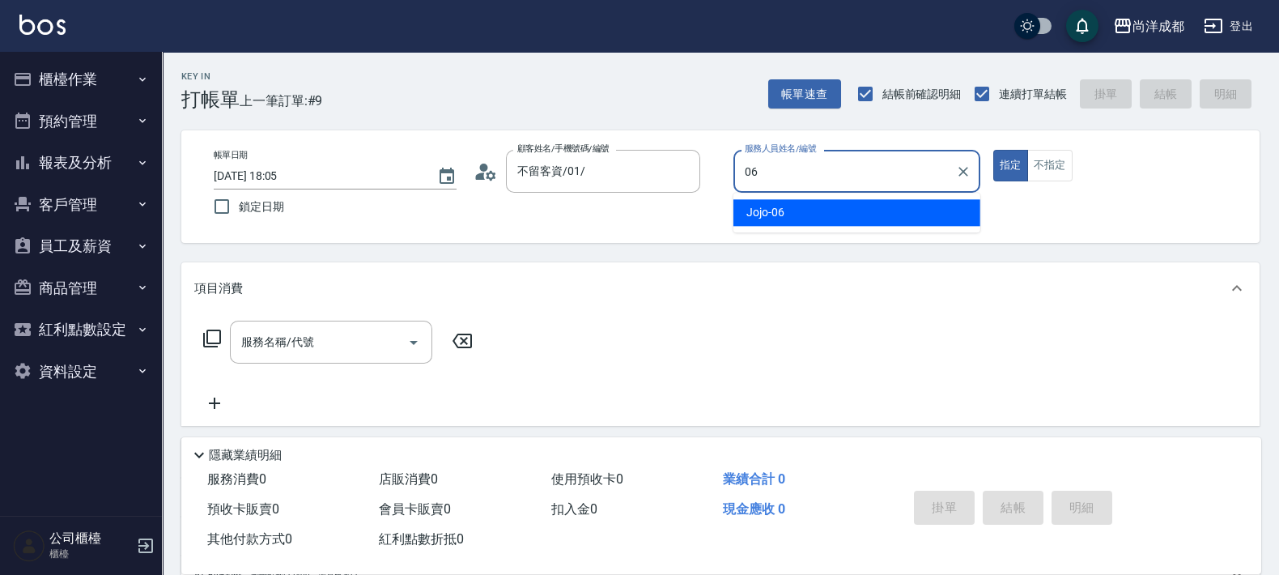
type input "Jojo-06"
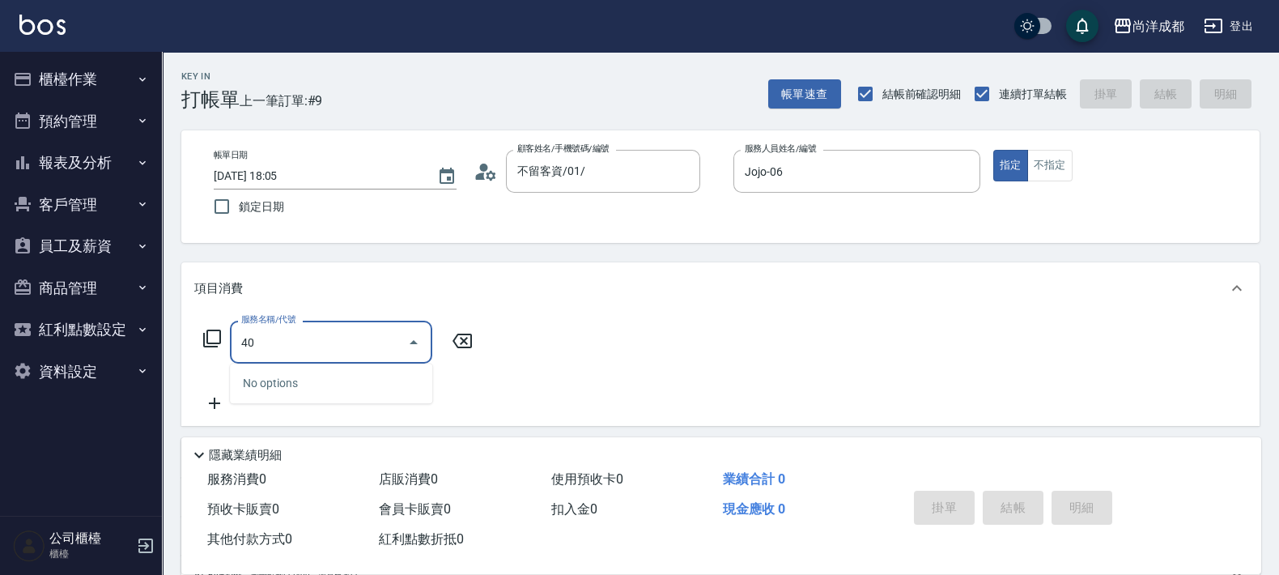
type input "401"
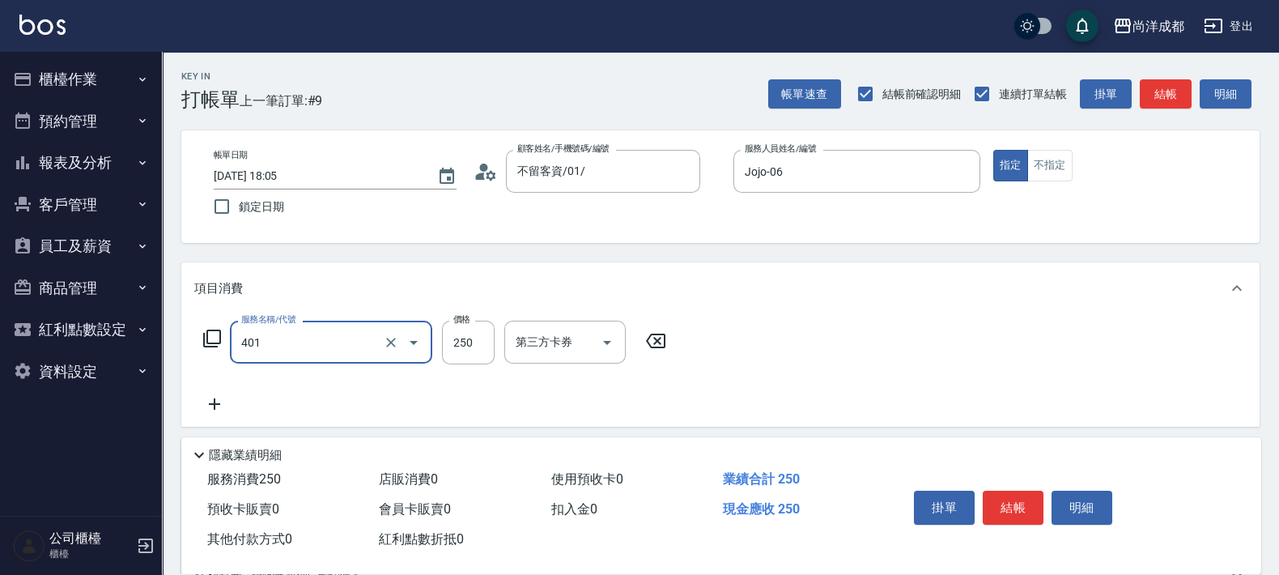
type input "20"
type input "剪髮(401)"
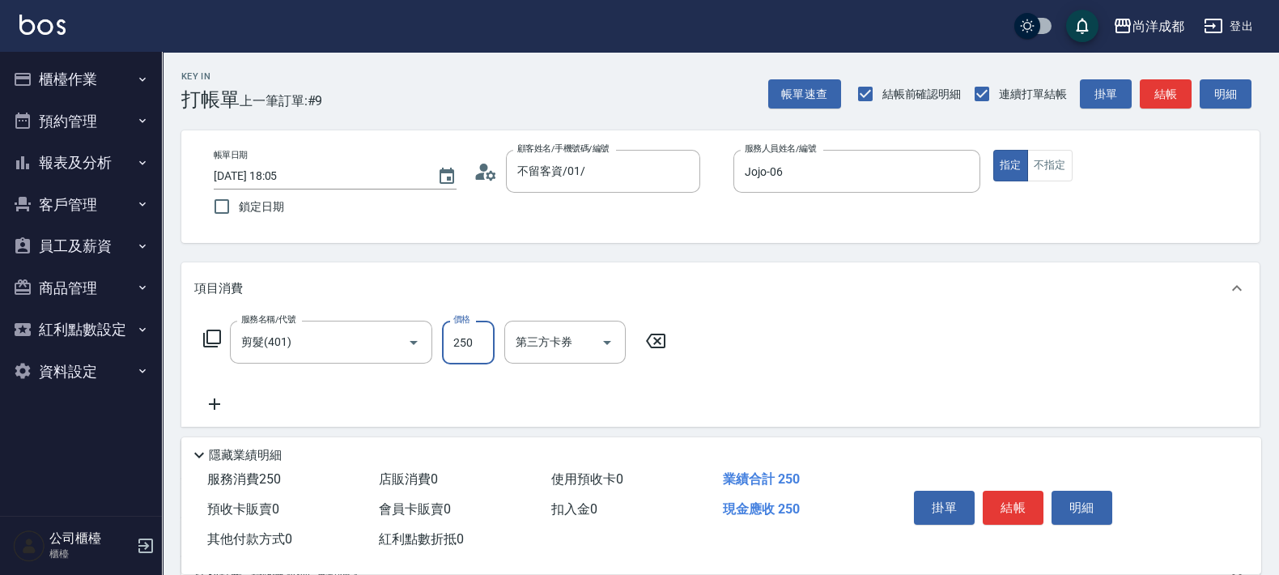
type input "0"
type input "80"
type input "800"
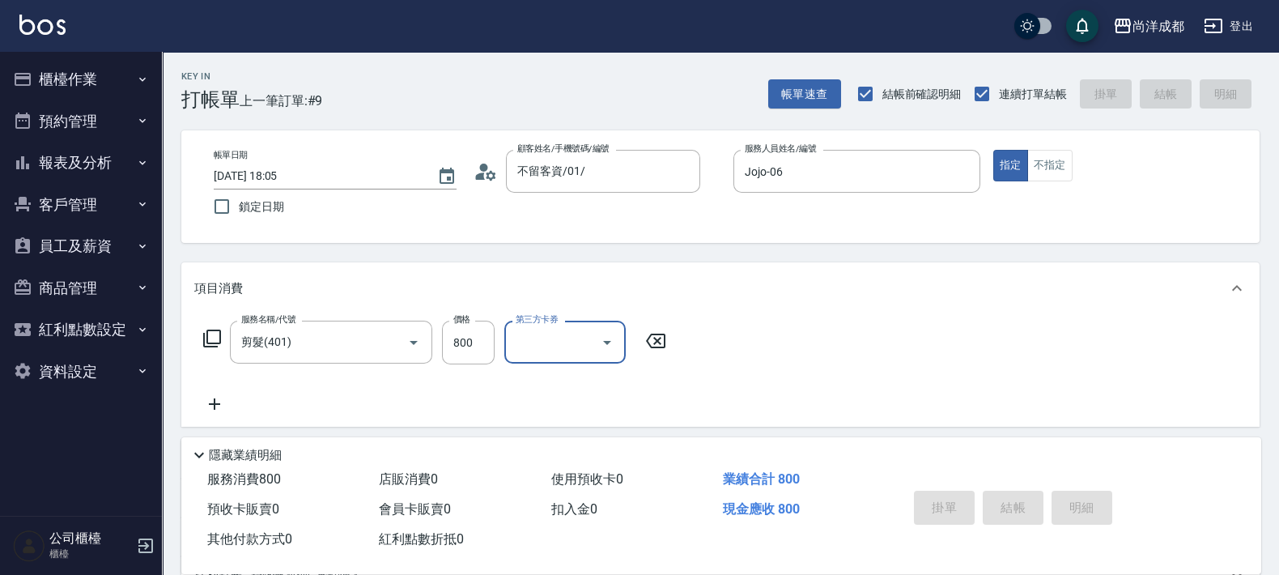
type input "0"
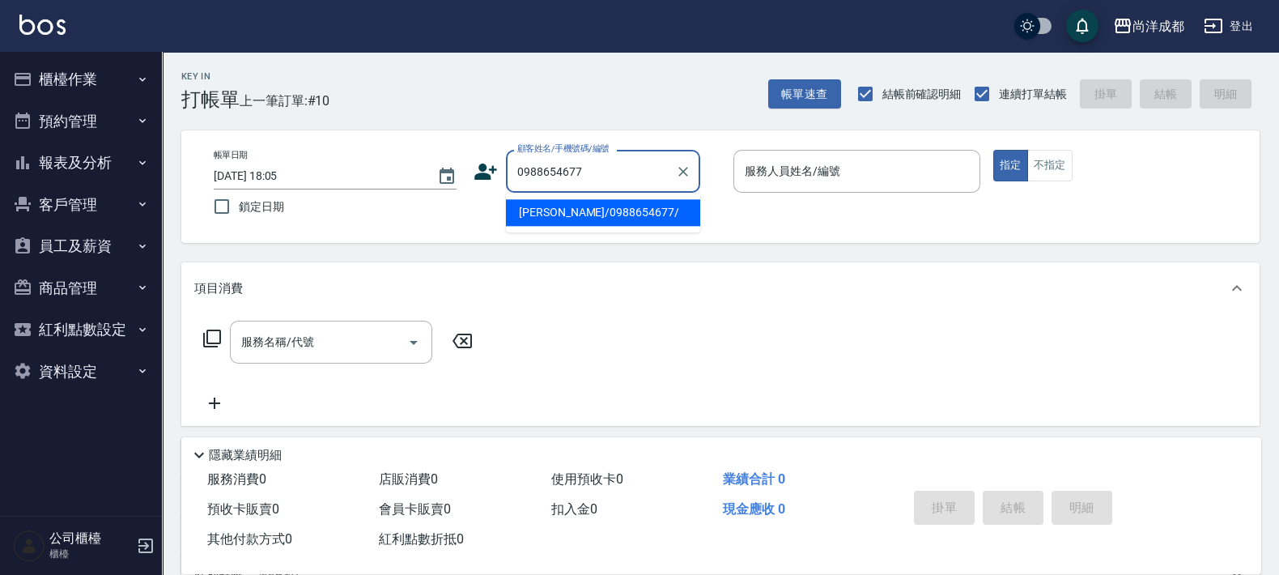
type input "[PERSON_NAME]/0988654677/"
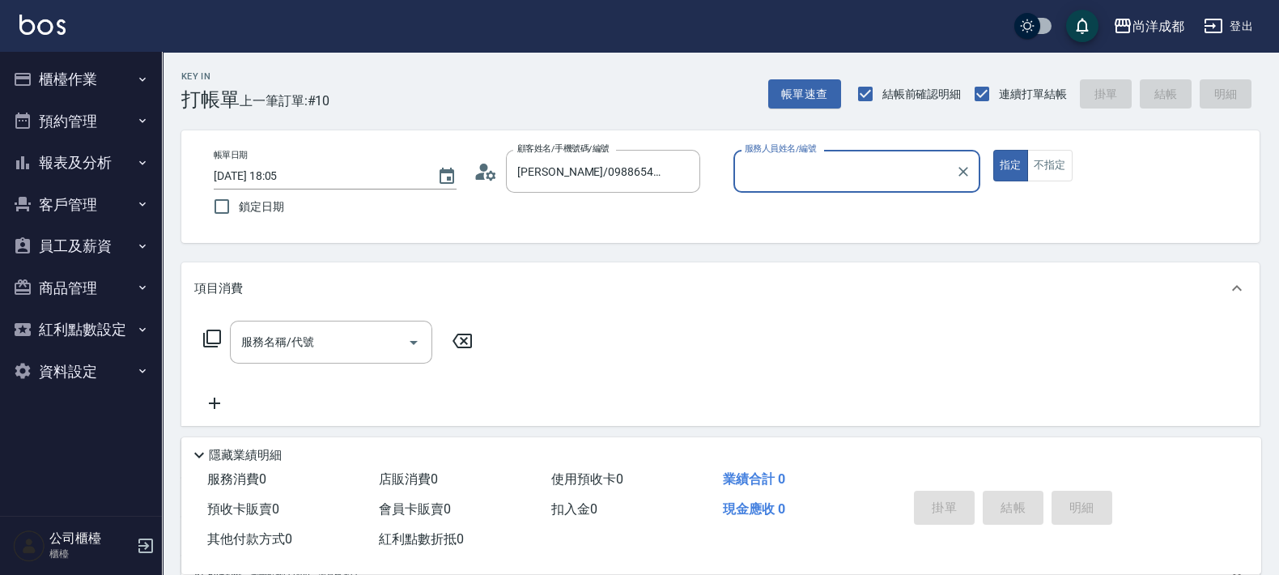
type input "[PERSON_NAME]-01"
click at [993, 150] on button "指定" at bounding box center [1010, 166] width 35 height 32
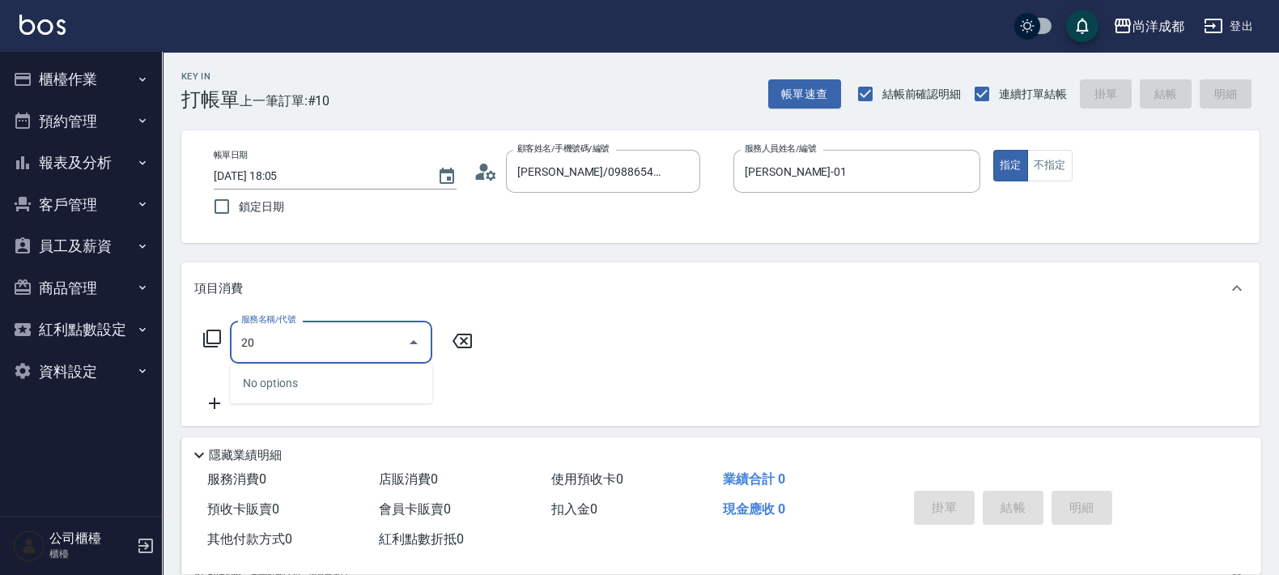
type input "201"
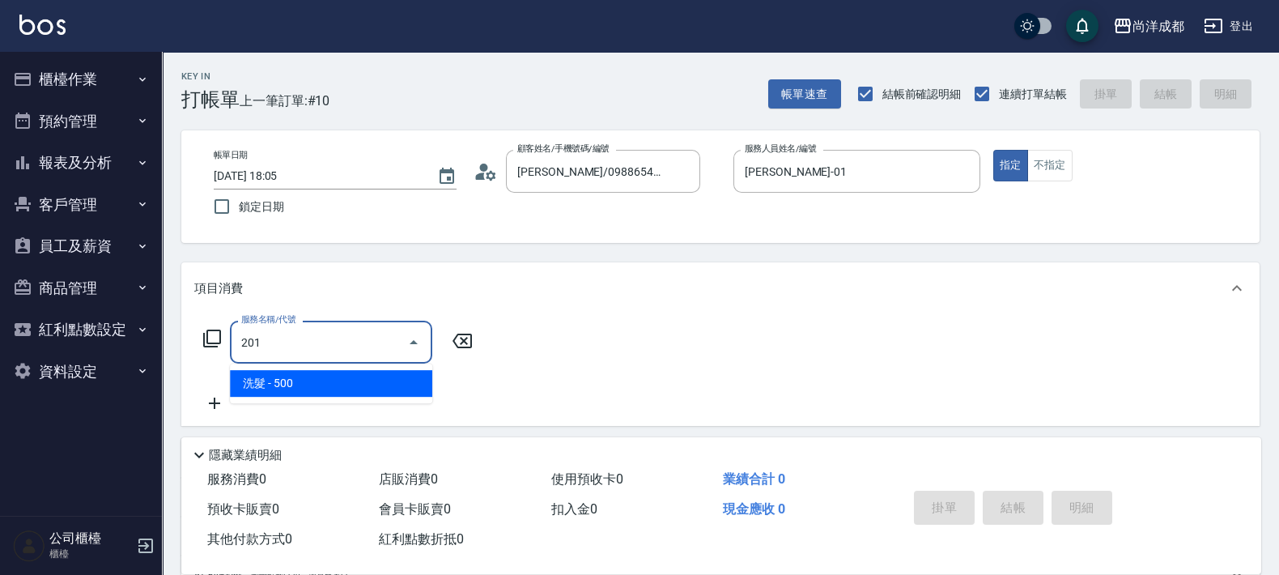
type input "50"
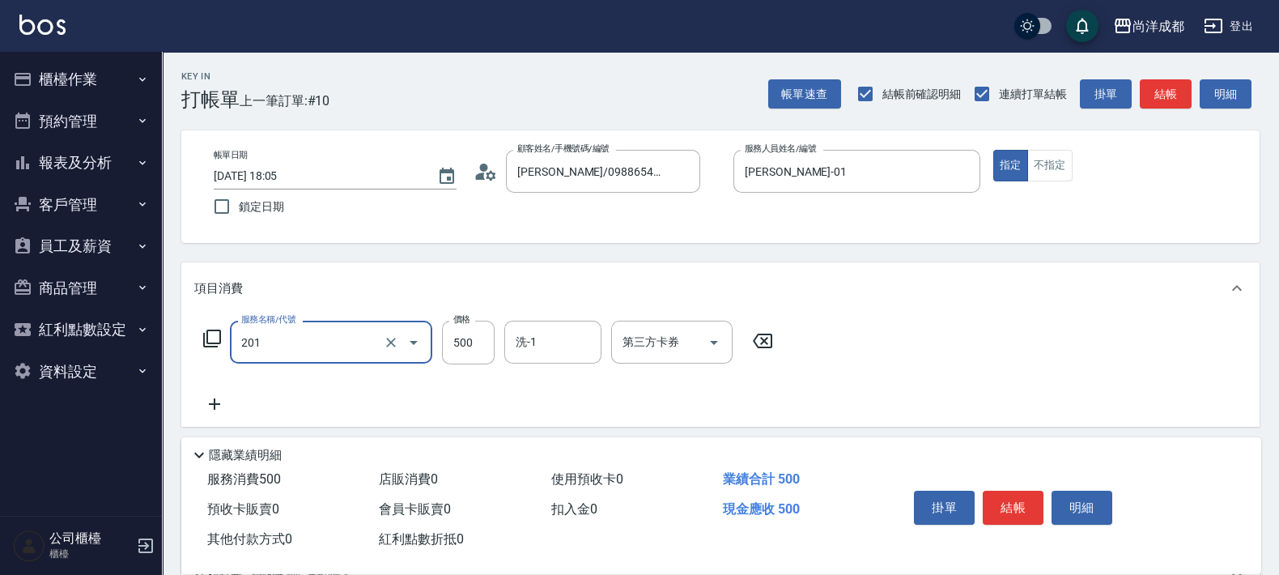
type input "洗髮(201)"
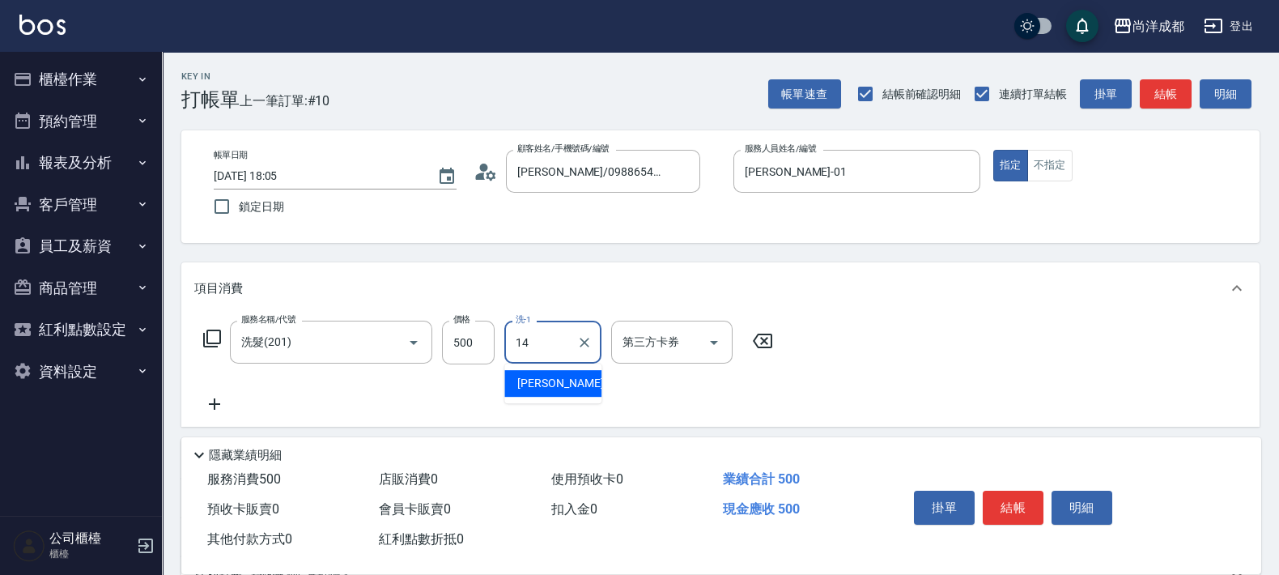
type input "Emma-14"
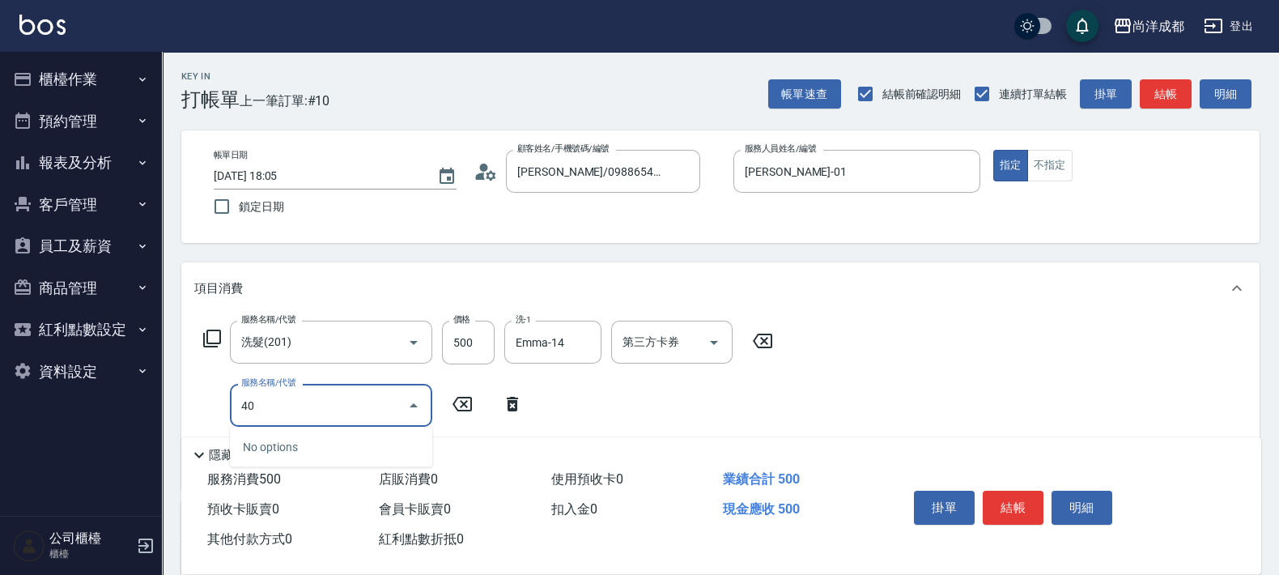
type input "401"
type input "70"
type input "剪髮(401)"
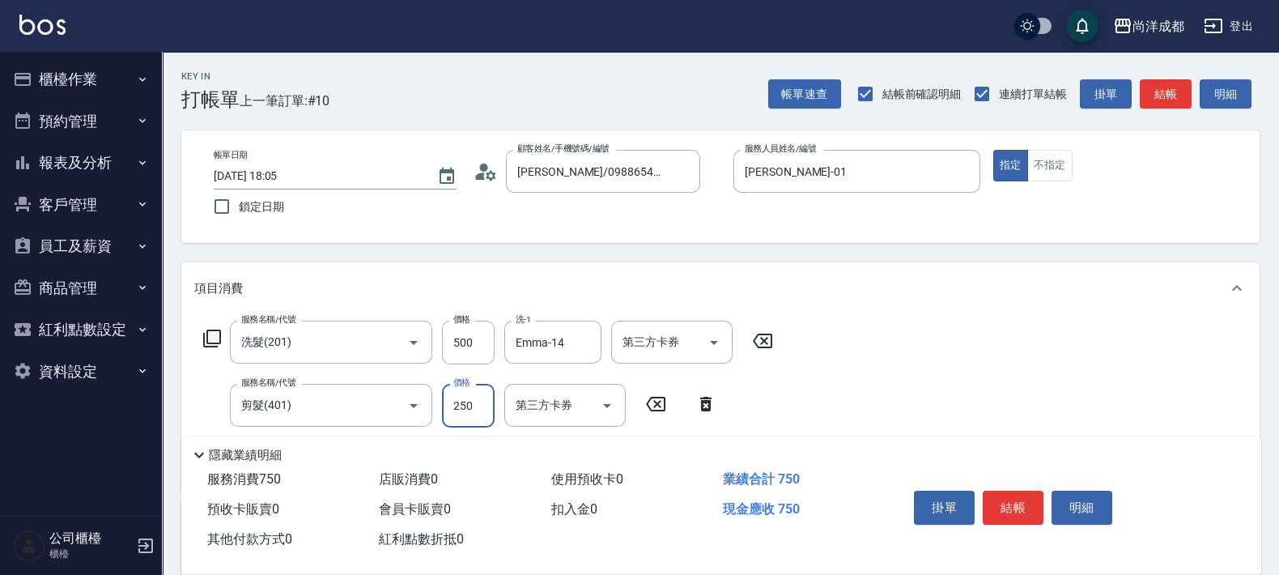
type input "50"
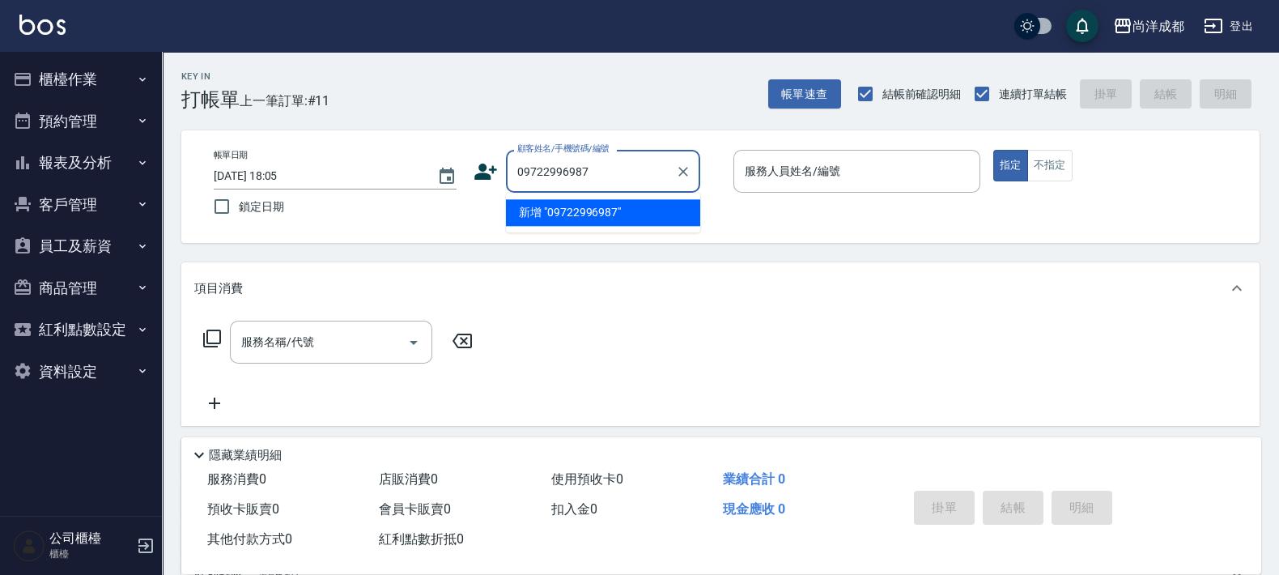
click at [581, 168] on input "09722996987" at bounding box center [590, 171] width 155 height 28
drag, startPoint x: 636, startPoint y: 161, endPoint x: 415, endPoint y: 154, distance: 221.1
click at [415, 154] on div "帳單日期 [DATE] 18:05 鎖定日期 顧客姓名/手機號碼/編號 09722996997 顧客姓名/手機號碼/編號 服務人員姓名/編號 服務人員姓名/編…" at bounding box center [720, 187] width 1039 height 74
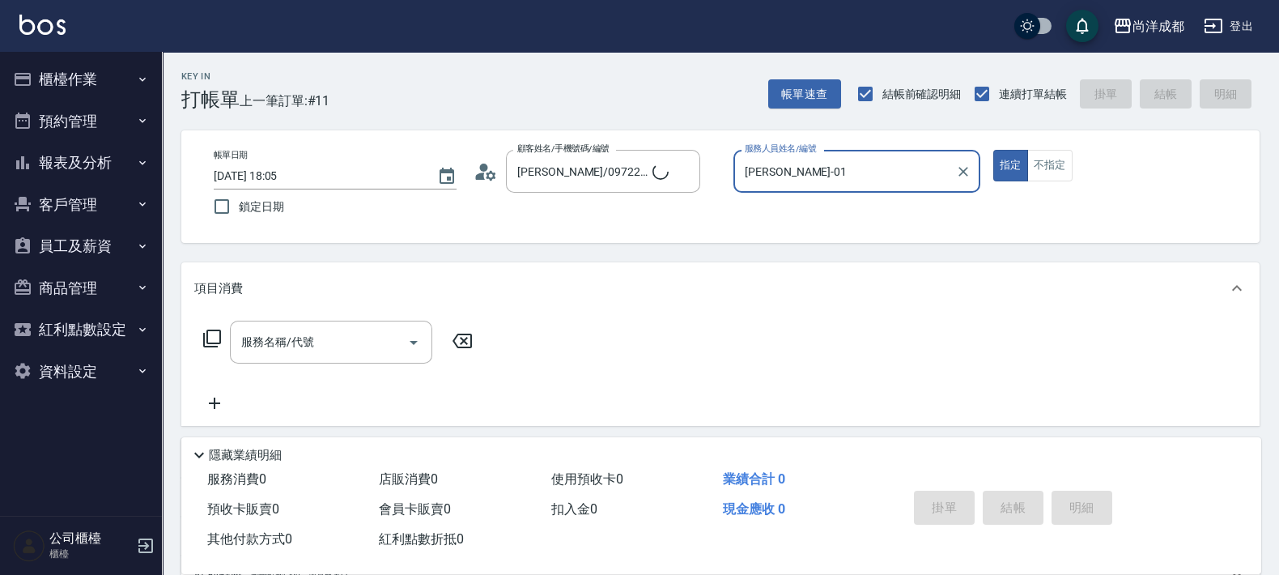
click at [993, 150] on button "指定" at bounding box center [1010, 166] width 35 height 32
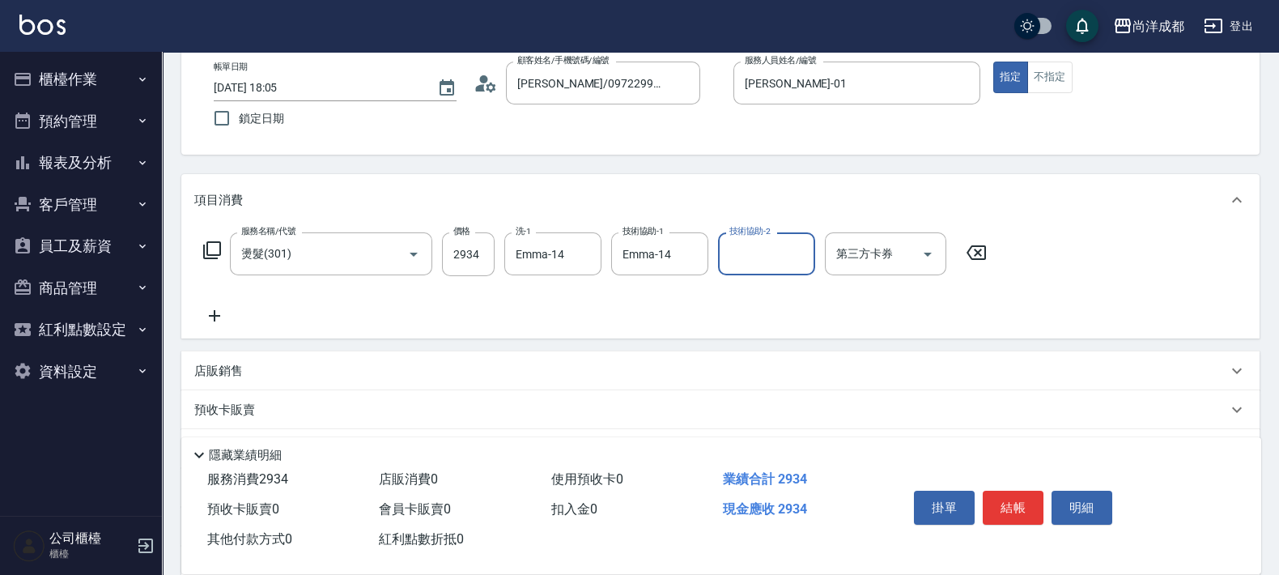
scroll to position [202, 0]
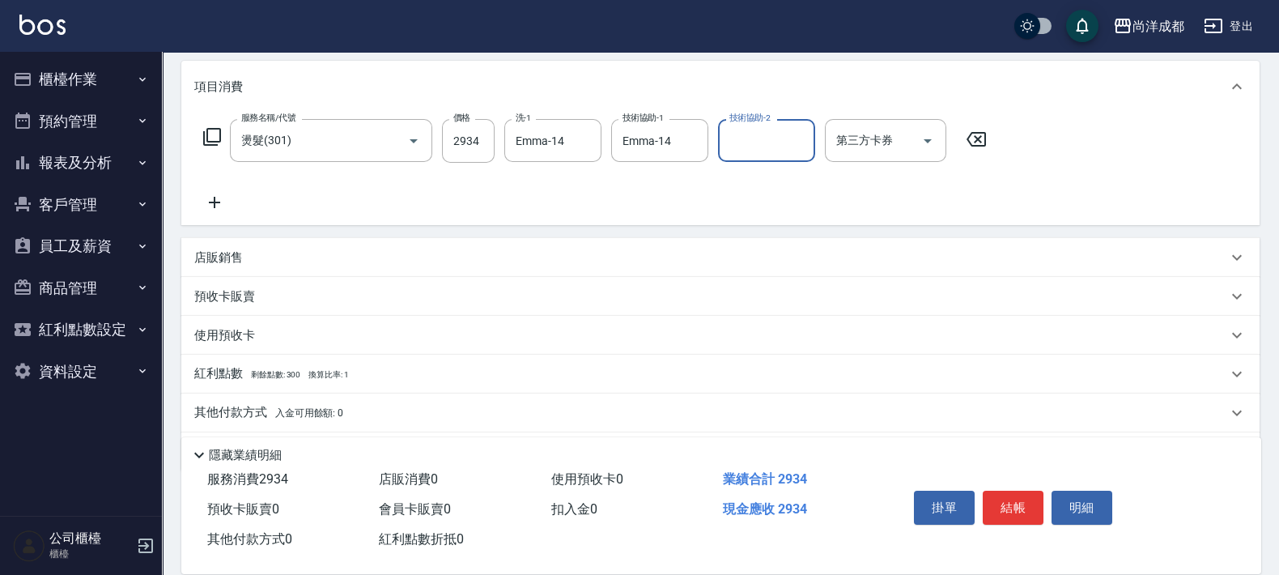
click at [229, 404] on p "其他付款方式 入金可用餘額: 0" at bounding box center [268, 413] width 149 height 18
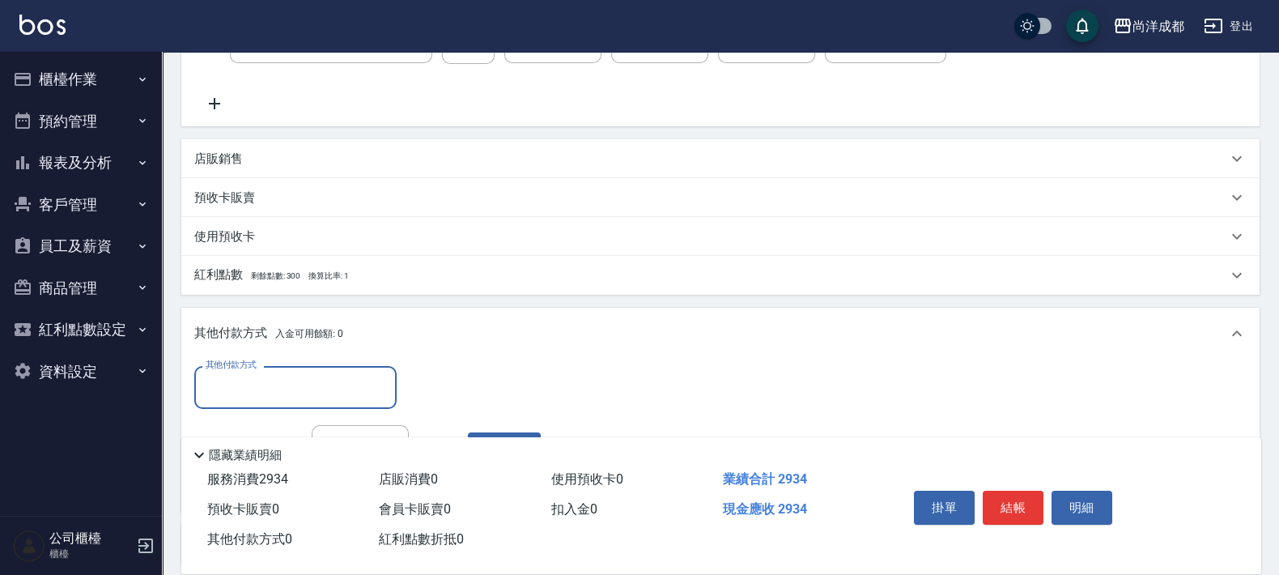
scroll to position [441, 0]
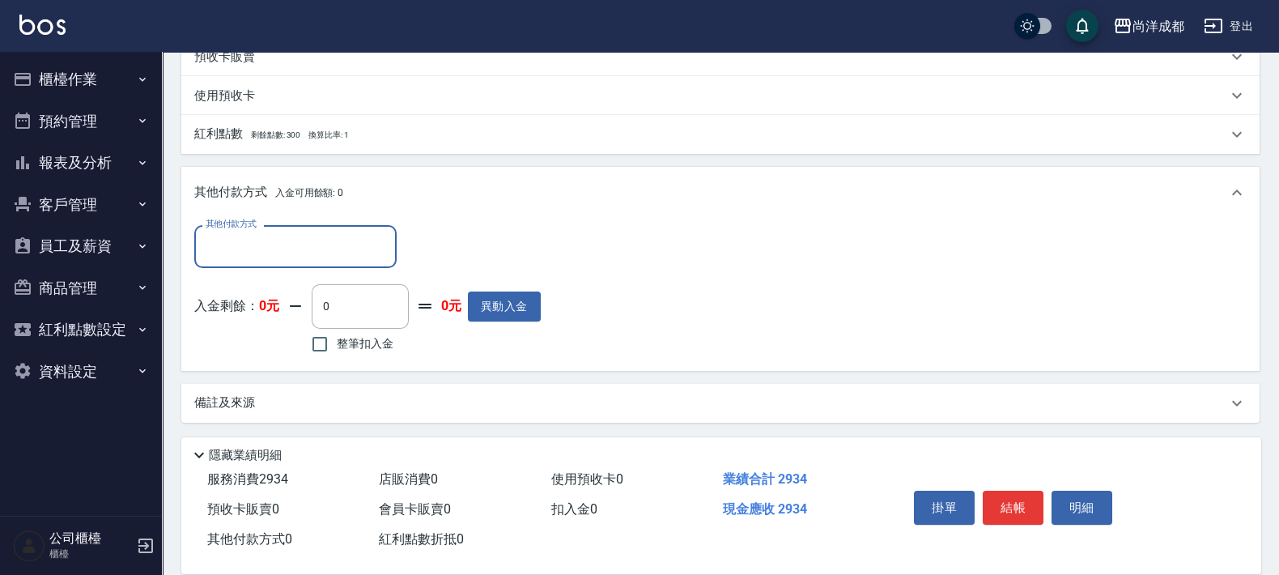
click at [258, 253] on input "其他付款方式" at bounding box center [296, 246] width 188 height 28
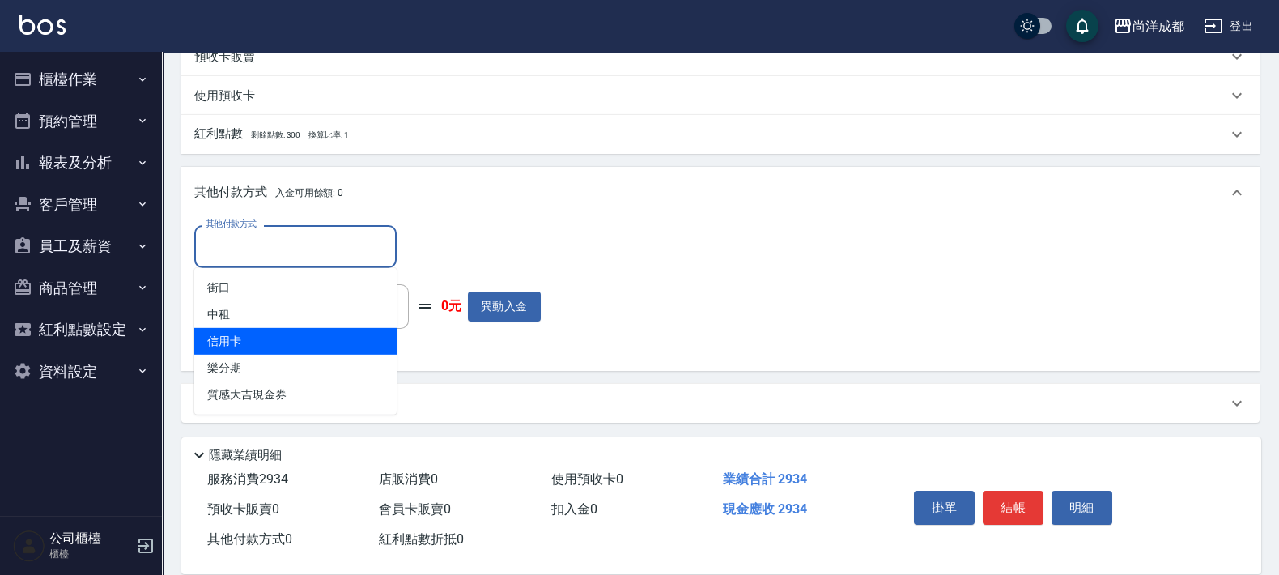
click at [206, 331] on span "信用卡" at bounding box center [295, 341] width 202 height 27
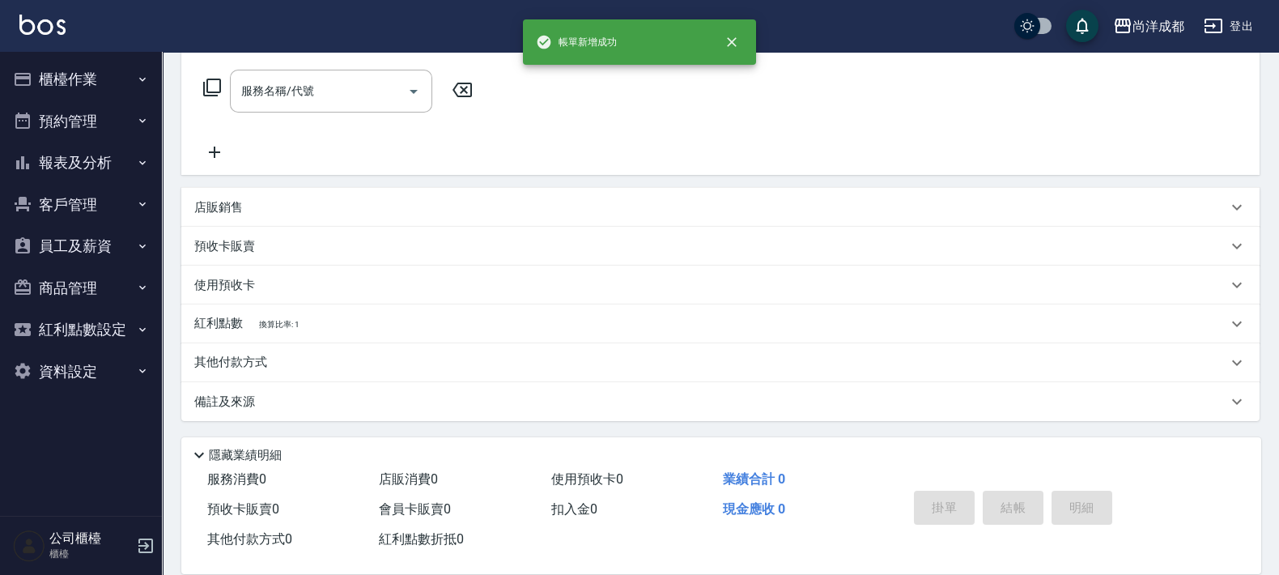
scroll to position [0, 0]
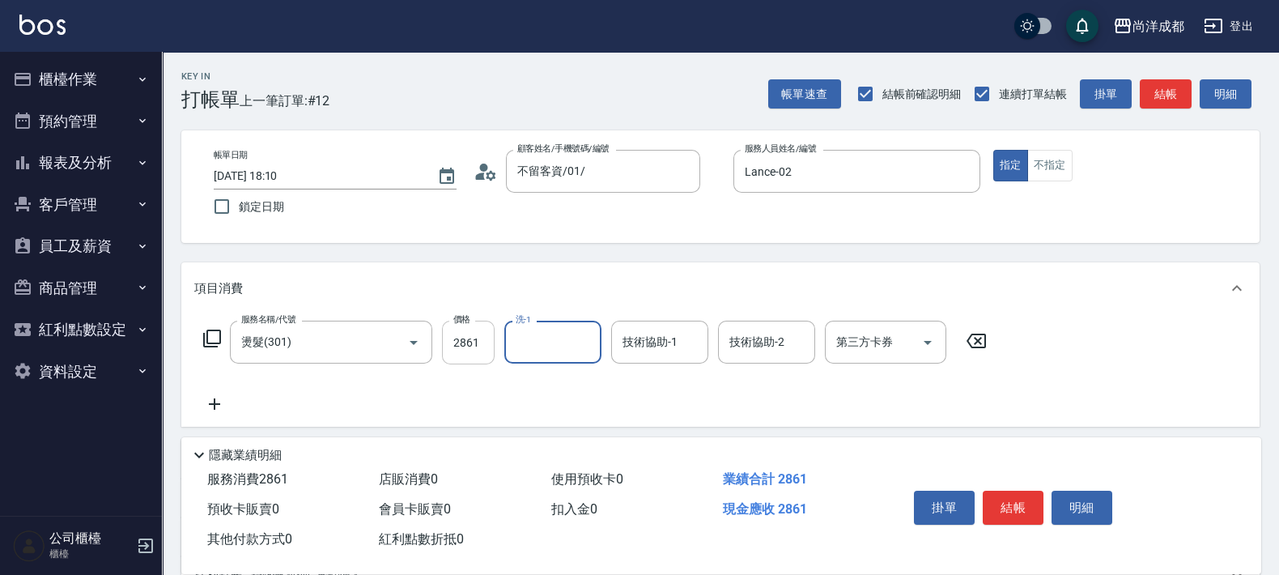
click at [478, 342] on input "2861" at bounding box center [468, 342] width 53 height 44
drag, startPoint x: 478, startPoint y: 340, endPoint x: 352, endPoint y: 388, distance: 134.5
click at [352, 388] on div "服務名稱/代號 燙髮(301) 服務名稱/代號 價格 26980 價格 洗-1 洗-1 技術協助-1 技術協助-1 技術協助-2 技術協助-2 第三方卡券 第…" at bounding box center [595, 366] width 802 height 93
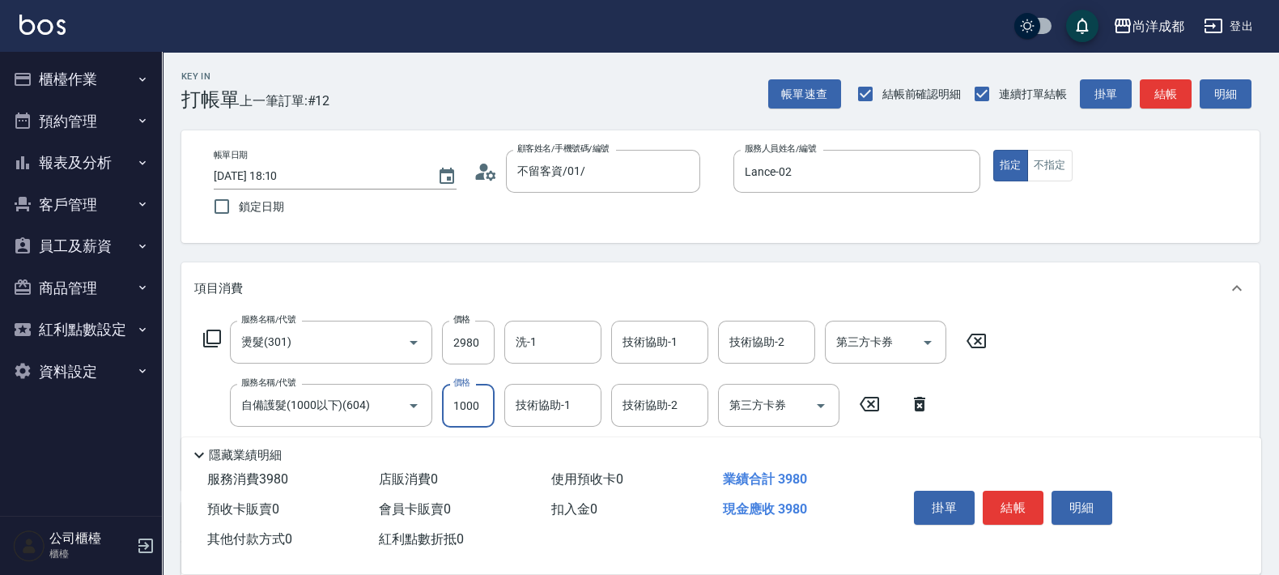
click at [478, 403] on input "1000" at bounding box center [468, 406] width 53 height 44
click at [536, 450] on div "隱藏業績明細" at bounding box center [725, 454] width 1072 height 19
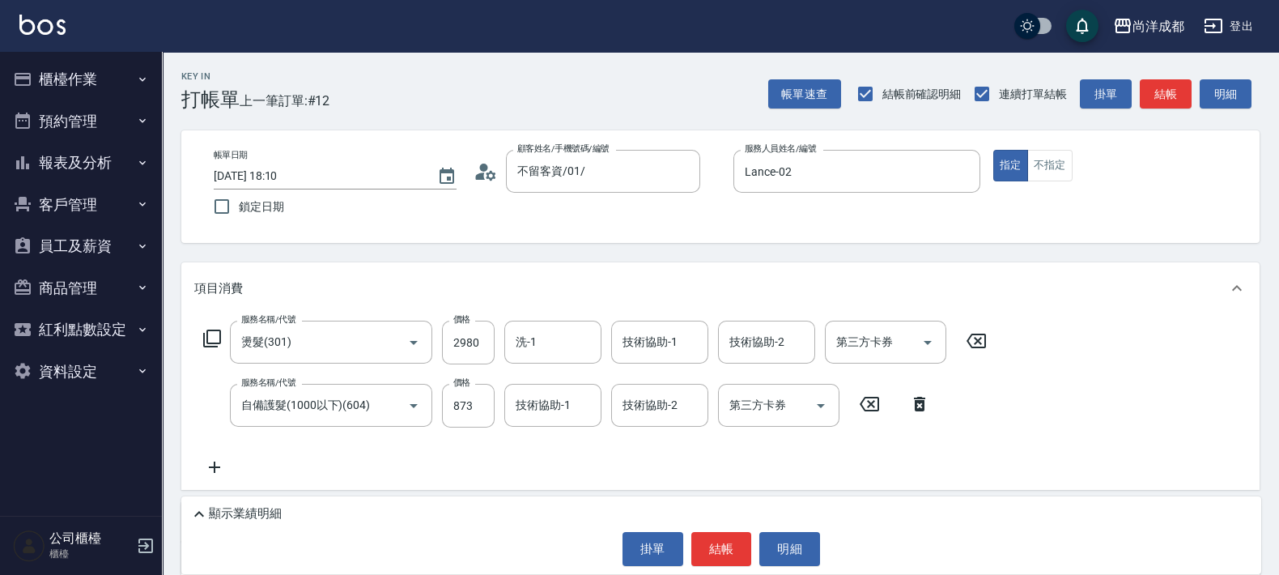
click at [469, 448] on div "服務名稱/代號 燙髮(301) 服務名稱/代號 價格 2980 價格 洗-1 洗-1 技術協助-1 技術協助-1 技術協助-2 技術協助-2 第三方卡券 第三…" at bounding box center [595, 398] width 802 height 156
click at [255, 512] on p "顯示業績明細" at bounding box center [245, 513] width 73 height 17
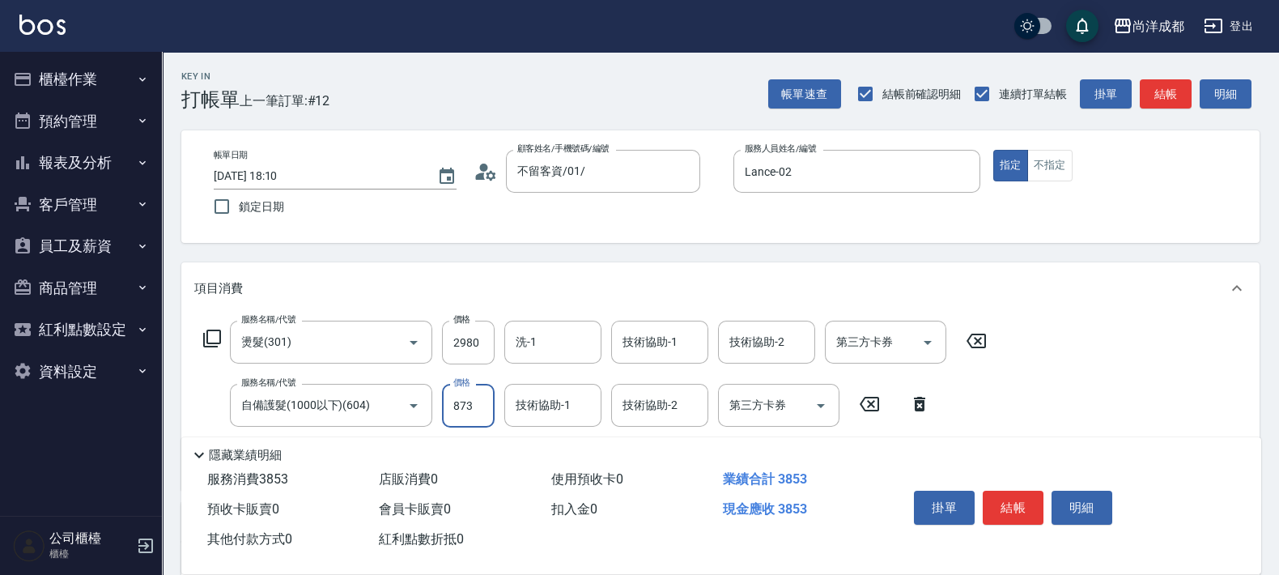
click at [473, 405] on input "873" at bounding box center [468, 406] width 53 height 44
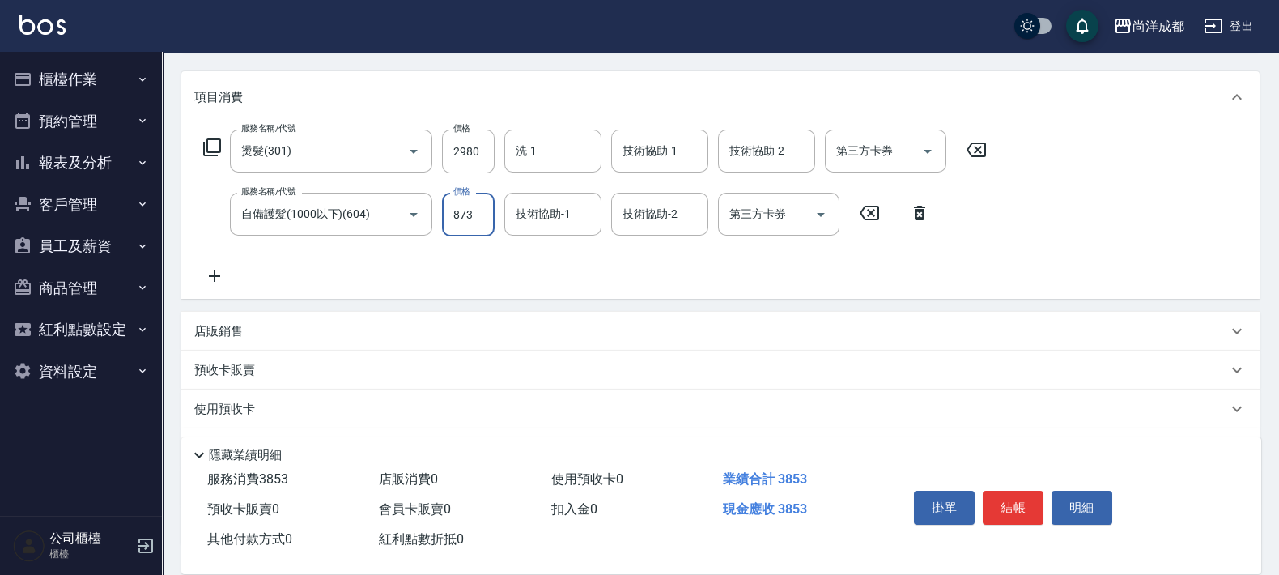
scroll to position [315, 0]
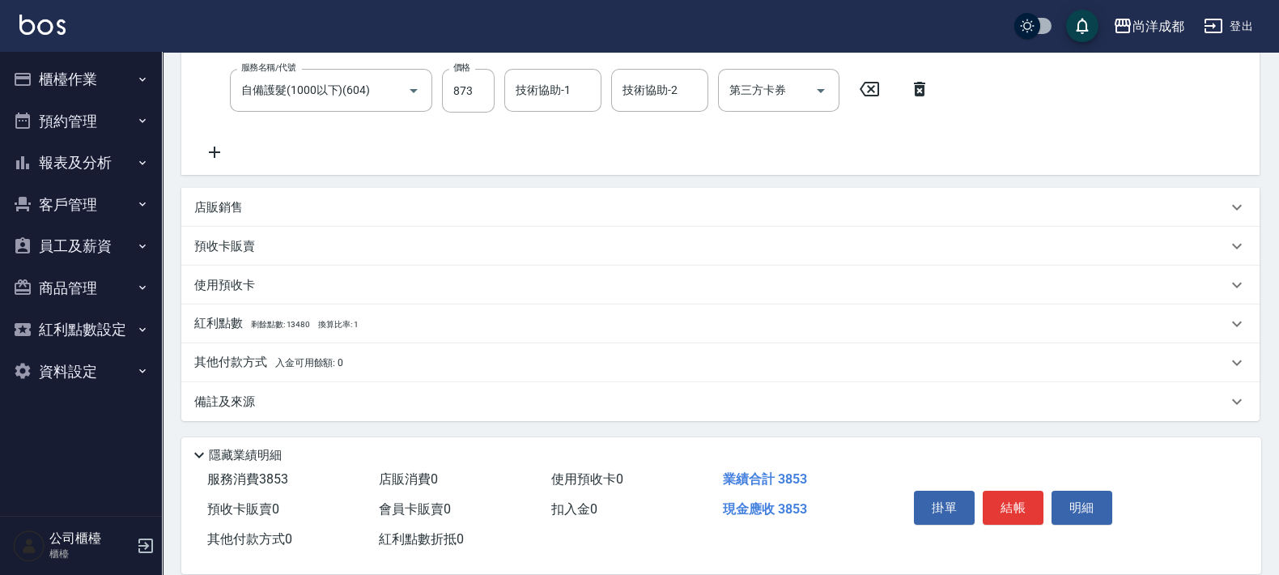
click at [233, 368] on p "其他付款方式 入金可用餘額: 0" at bounding box center [268, 363] width 149 height 18
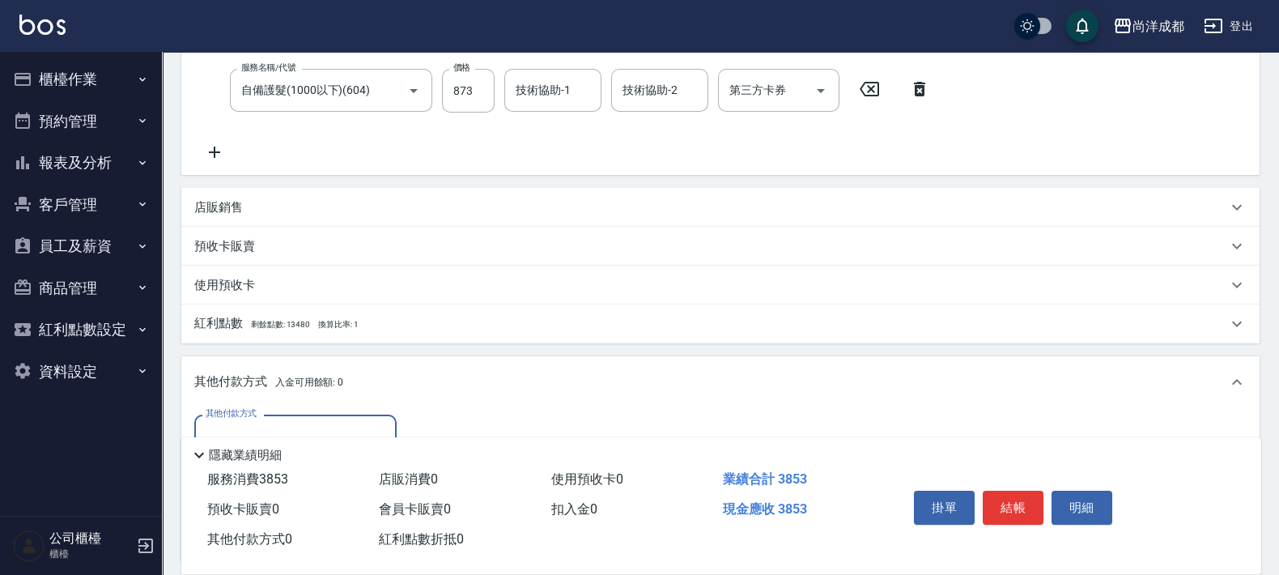
scroll to position [505, 0]
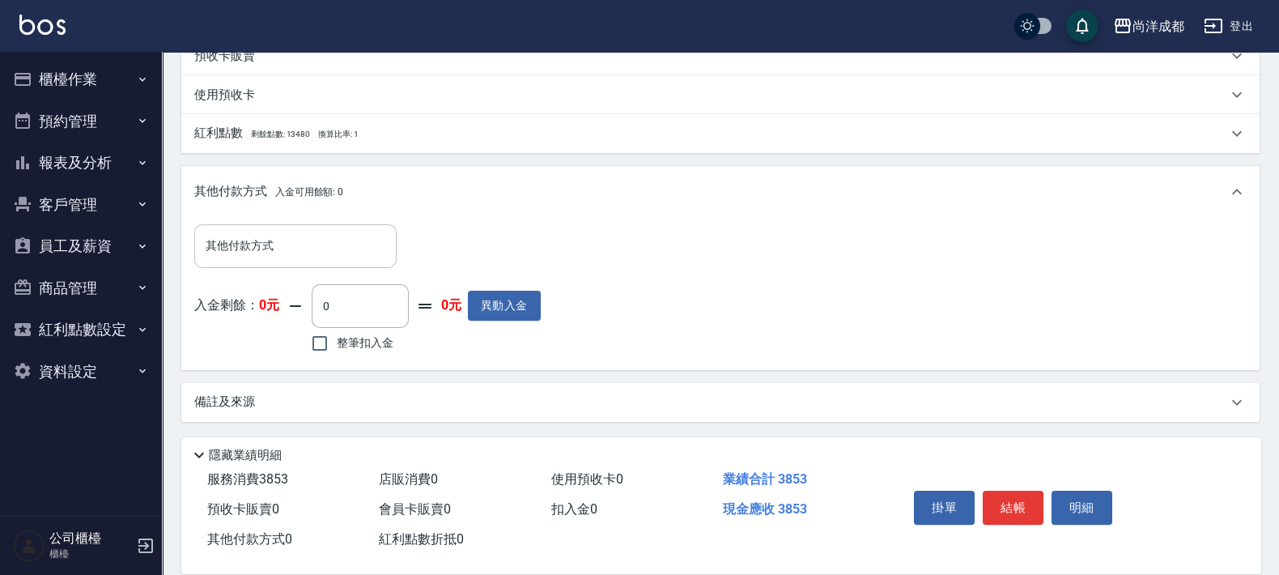
drag, startPoint x: 351, startPoint y: 223, endPoint x: 336, endPoint y: 248, distance: 29.4
click at [349, 227] on div "其他付款方式 其他付款方式 入金剩餘： 0元 0 ​ 整筆扣入金 0元 異動入金" at bounding box center [720, 293] width 1078 height 151
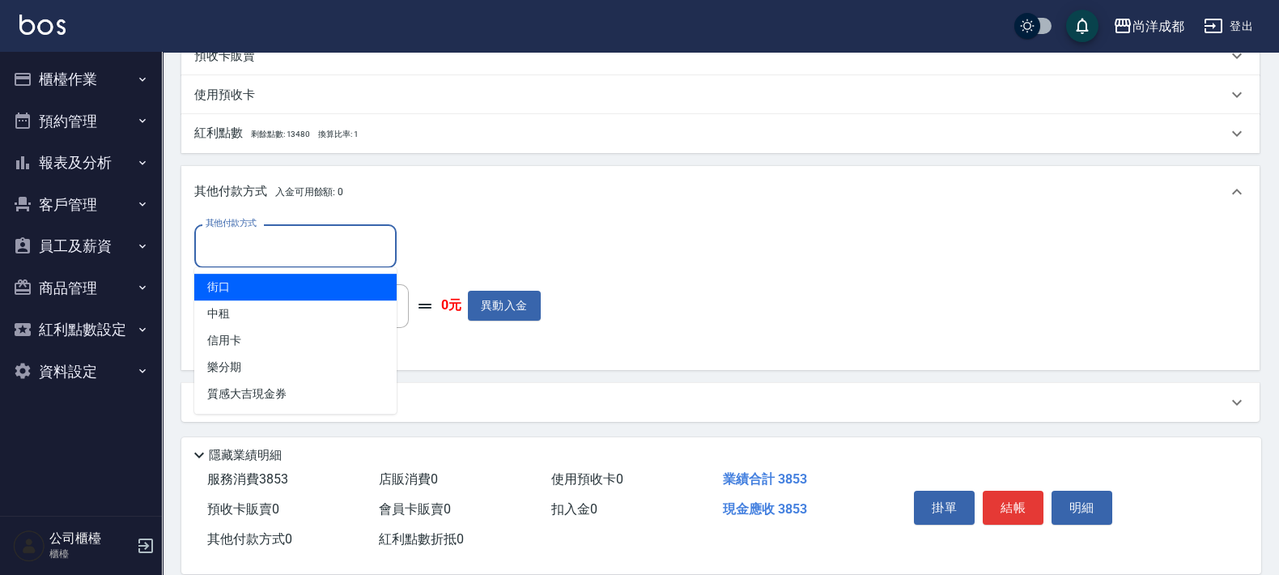
click at [303, 240] on input "其他付款方式" at bounding box center [296, 245] width 188 height 28
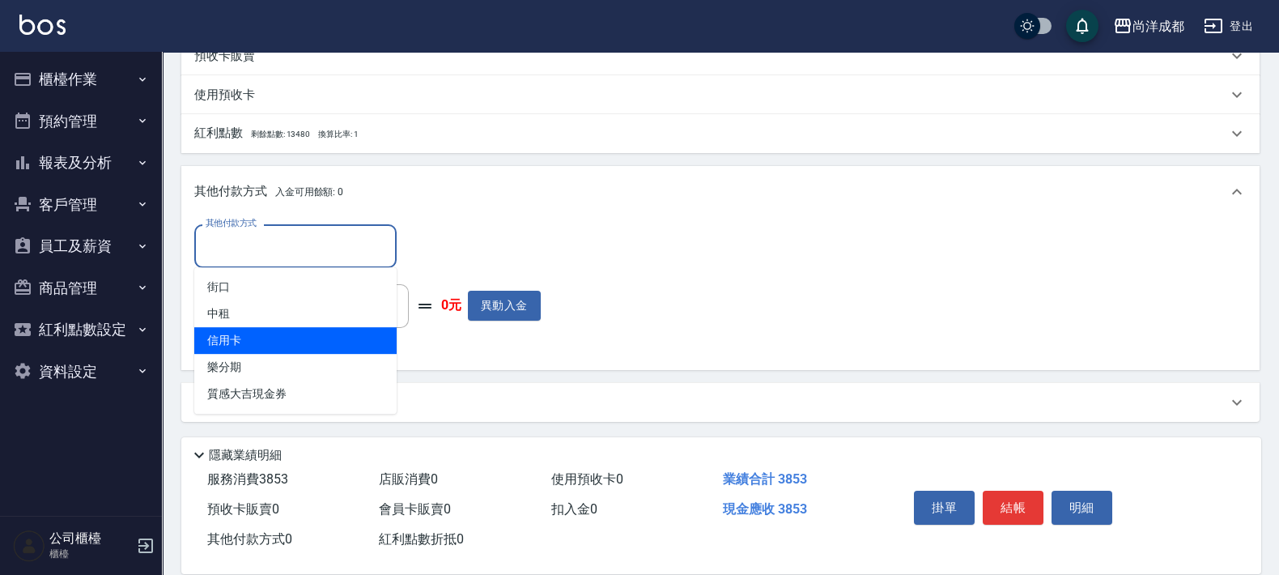
click at [249, 349] on span "信用卡" at bounding box center [295, 340] width 202 height 27
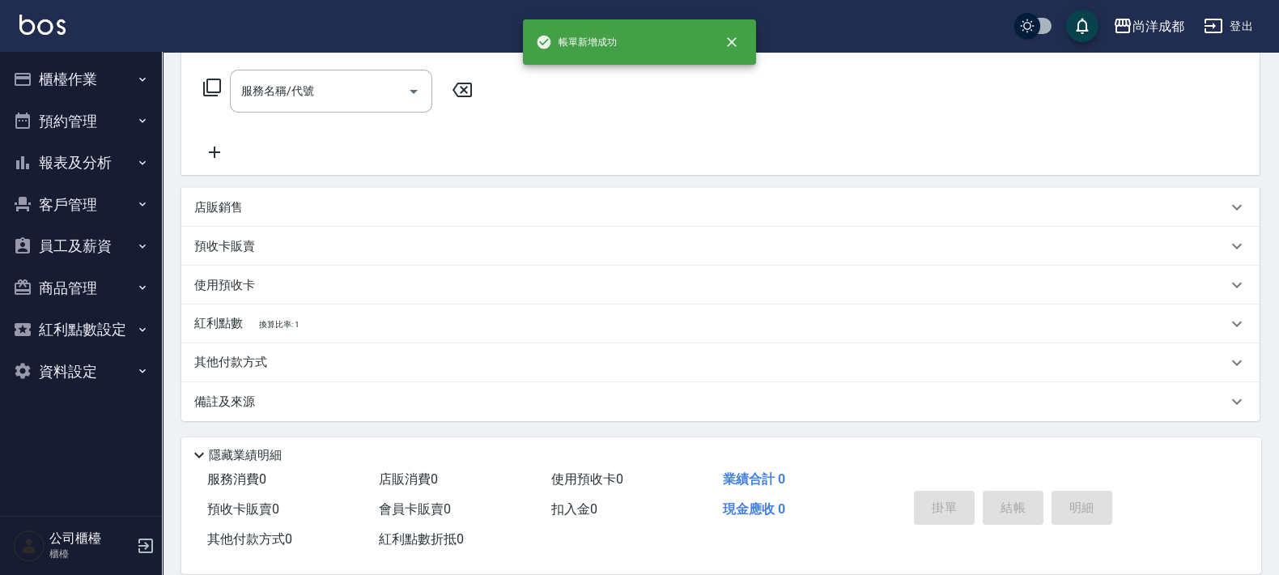
scroll to position [0, 0]
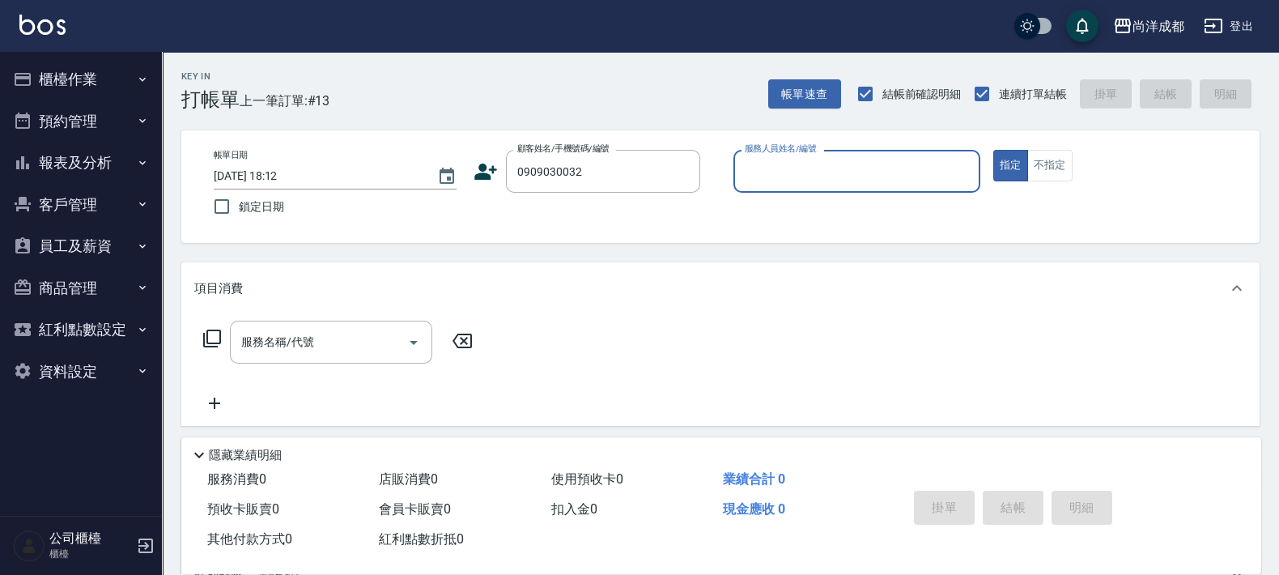
click at [478, 173] on icon at bounding box center [485, 171] width 23 height 16
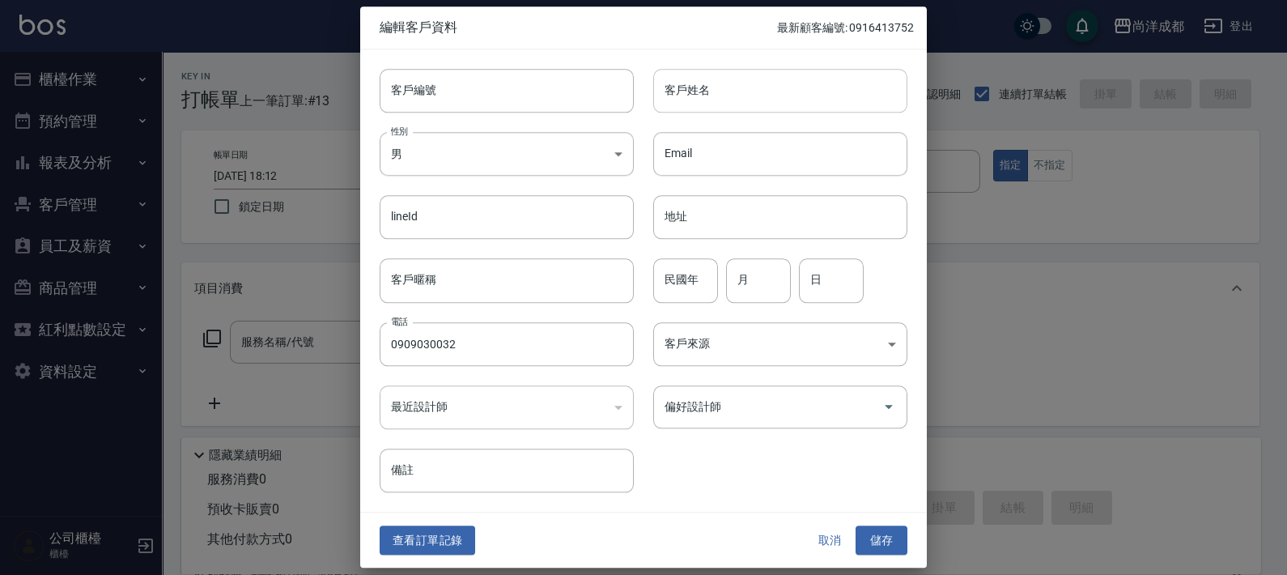
click at [678, 91] on input "客戶姓名" at bounding box center [780, 91] width 254 height 44
click at [688, 278] on input "民國年" at bounding box center [685, 281] width 65 height 44
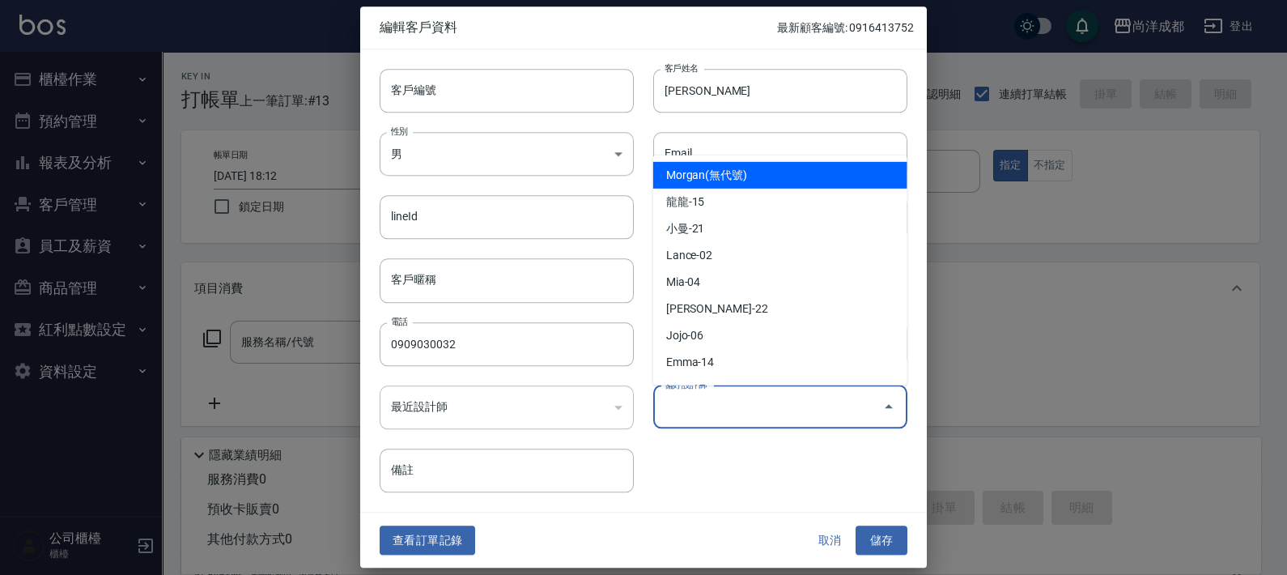
click at [740, 418] on input "偏好設計師" at bounding box center [767, 407] width 215 height 28
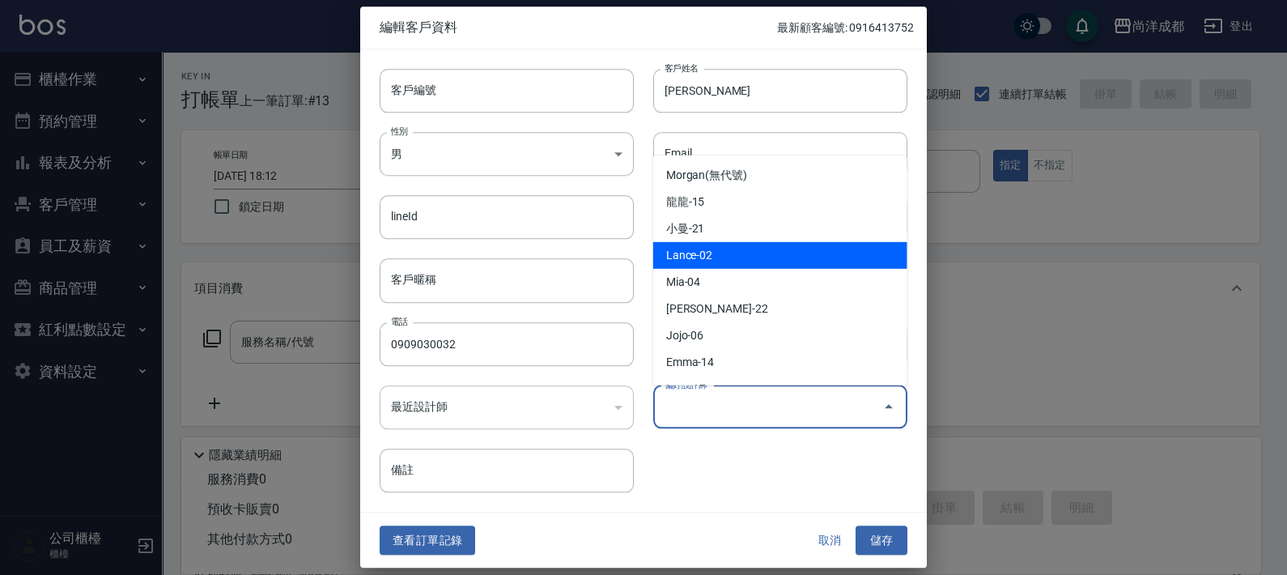
click at [690, 251] on li "Lance-02" at bounding box center [780, 255] width 254 height 27
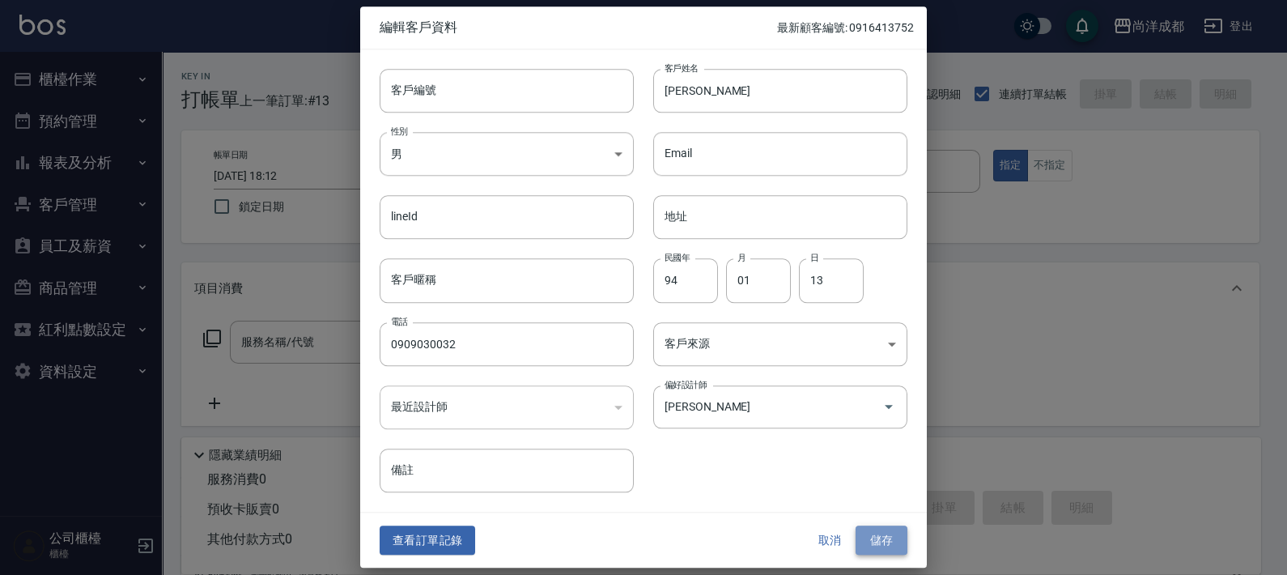
click at [872, 542] on button "儲存" at bounding box center [881, 540] width 52 height 30
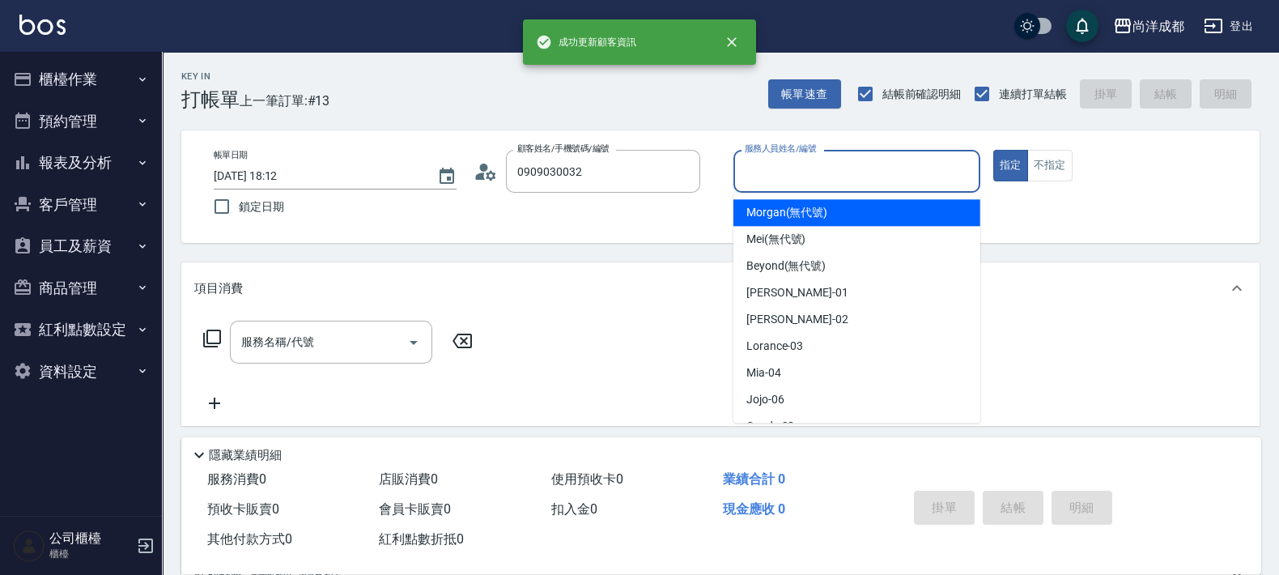
click at [814, 169] on input "服務人員姓名/編號" at bounding box center [857, 171] width 232 height 28
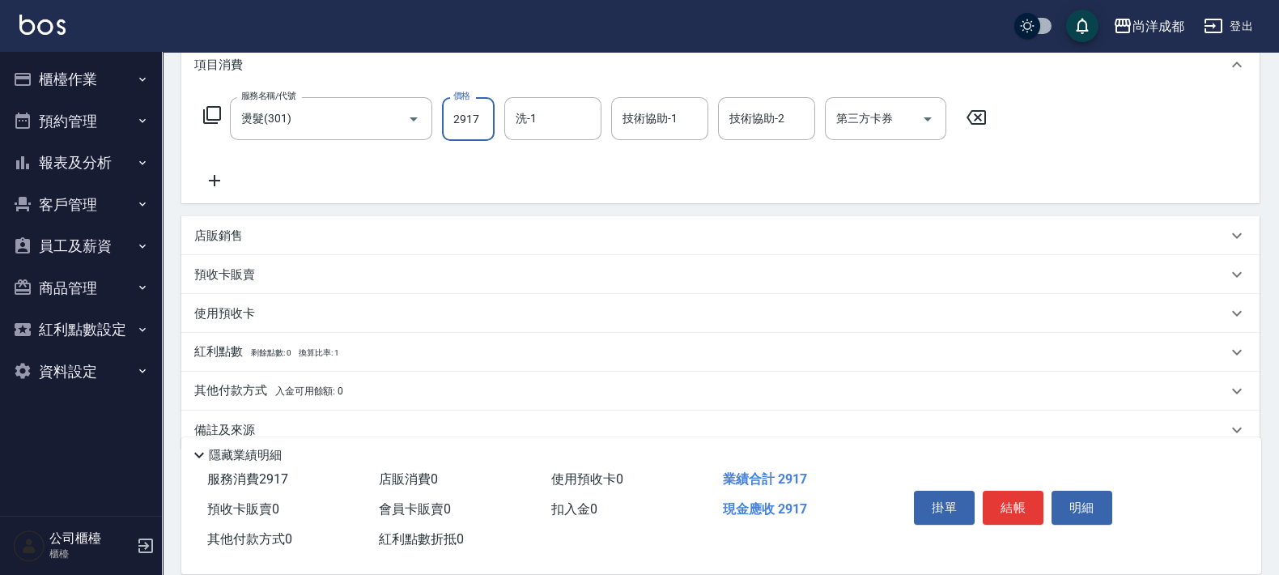
scroll to position [251, 0]
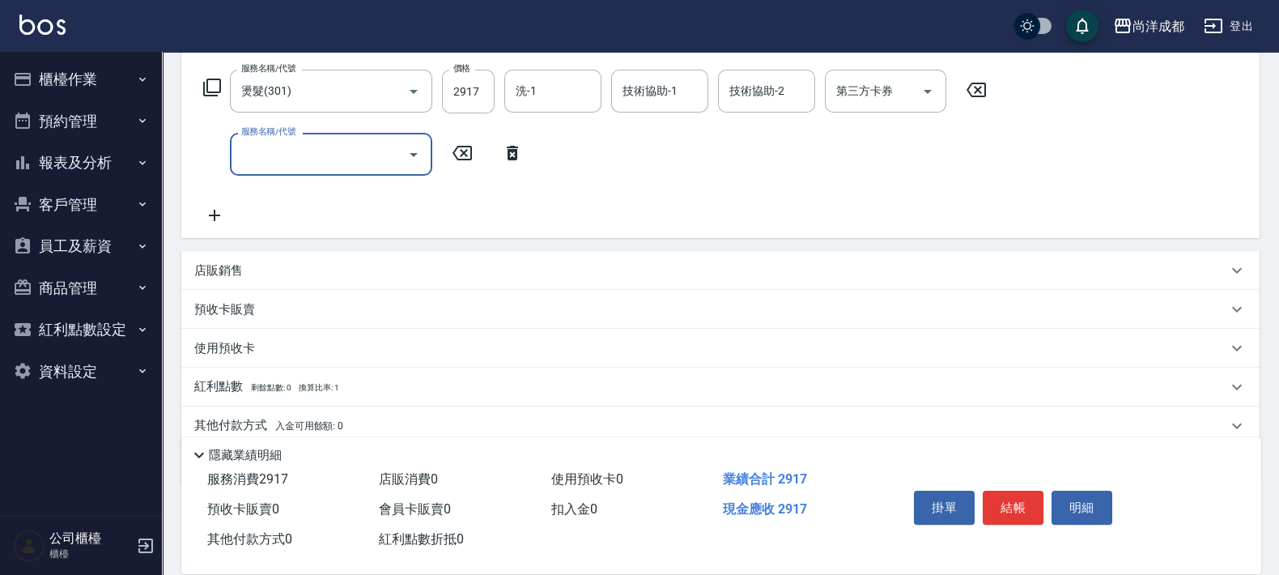
drag, startPoint x: 514, startPoint y: 151, endPoint x: 481, endPoint y: 166, distance: 36.2
click at [513, 151] on icon at bounding box center [512, 153] width 11 height 15
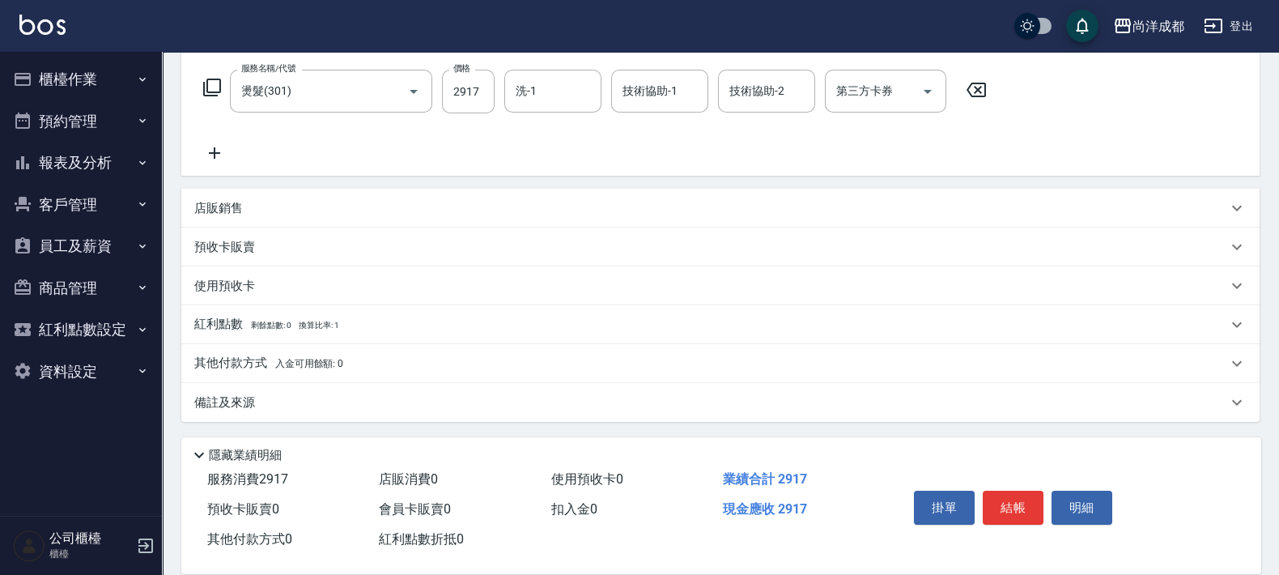
click at [214, 192] on div "店販銷售" at bounding box center [720, 208] width 1078 height 39
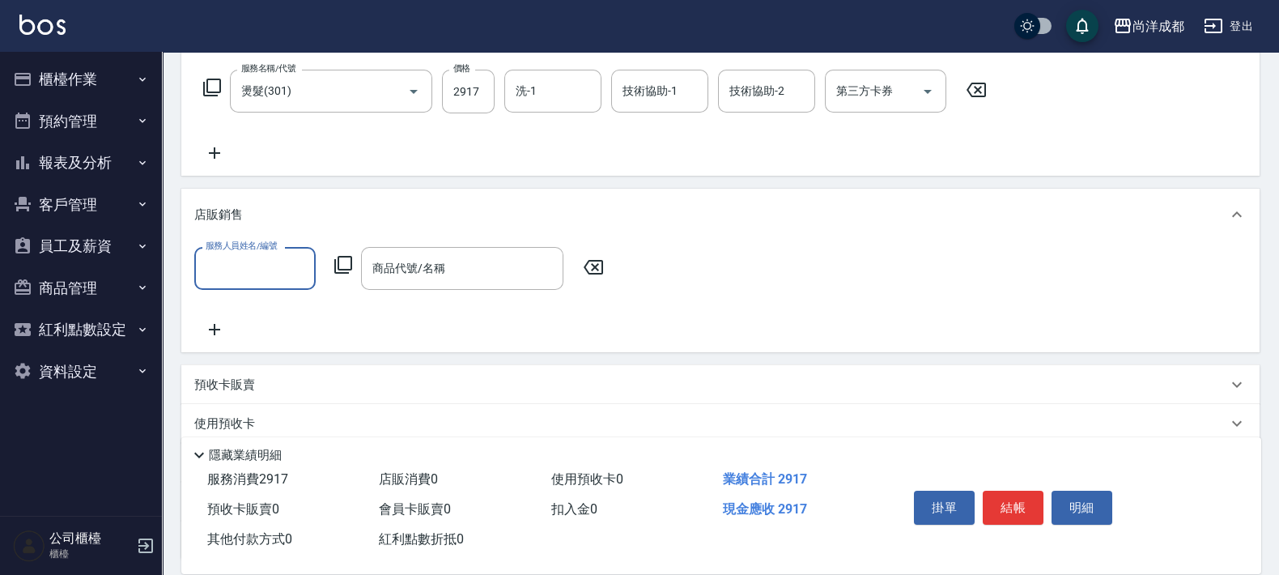
scroll to position [0, 0]
click at [282, 274] on input "服務人員姓名/編號" at bounding box center [255, 268] width 107 height 28
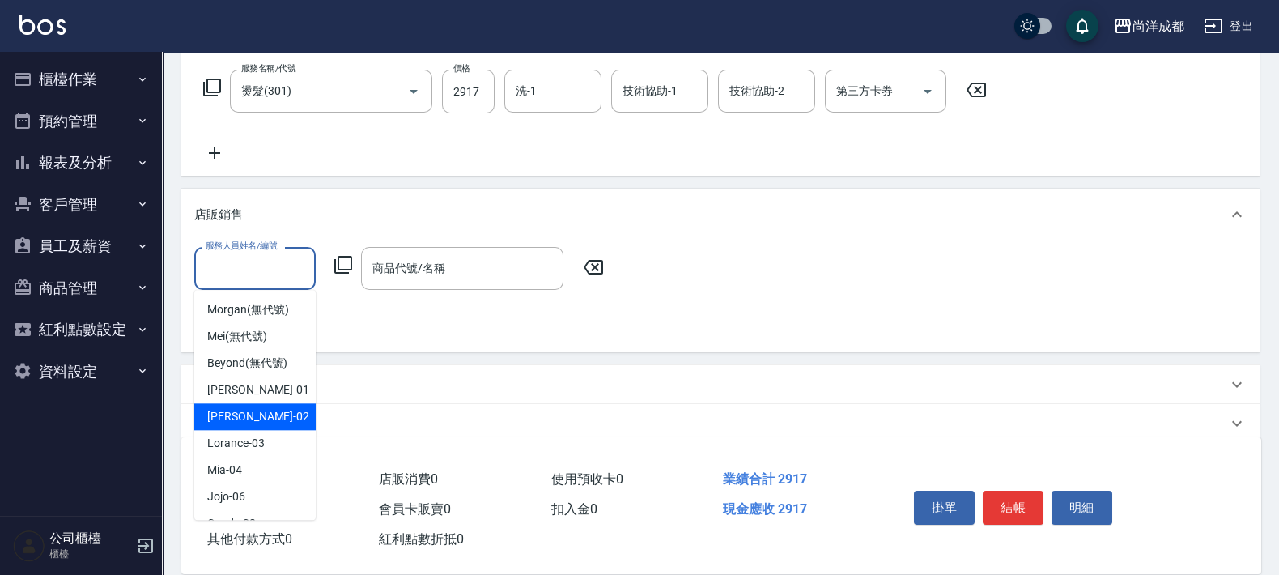
click at [236, 409] on span "Lance -02" at bounding box center [258, 416] width 102 height 17
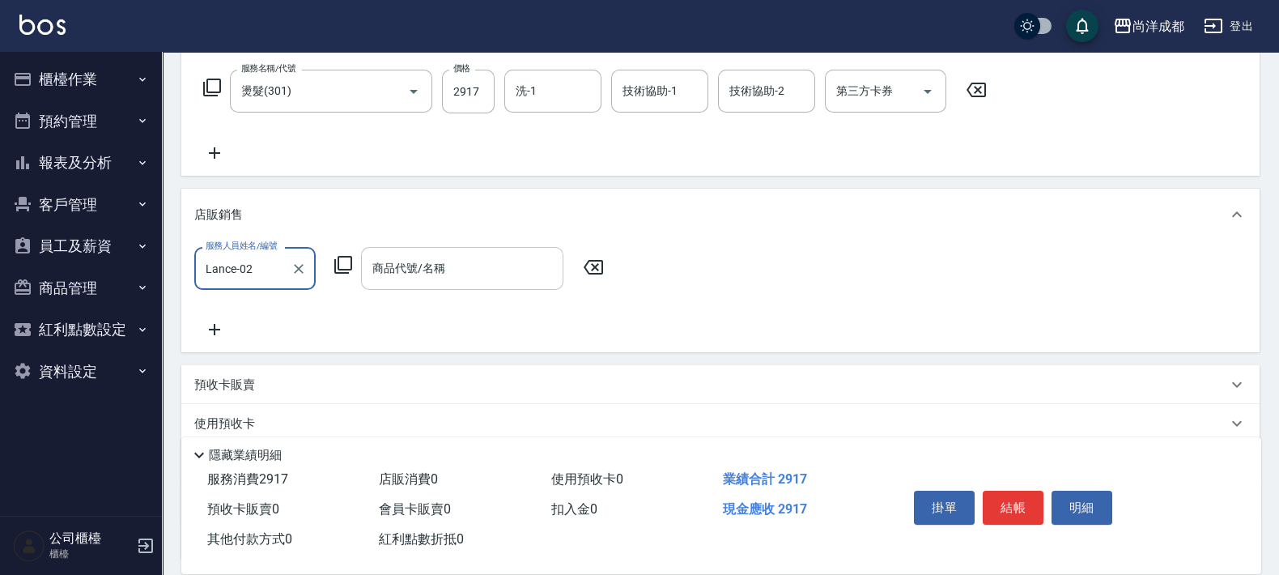
click at [397, 274] on div "商品代號/名稱 商品代號/名稱" at bounding box center [462, 268] width 202 height 43
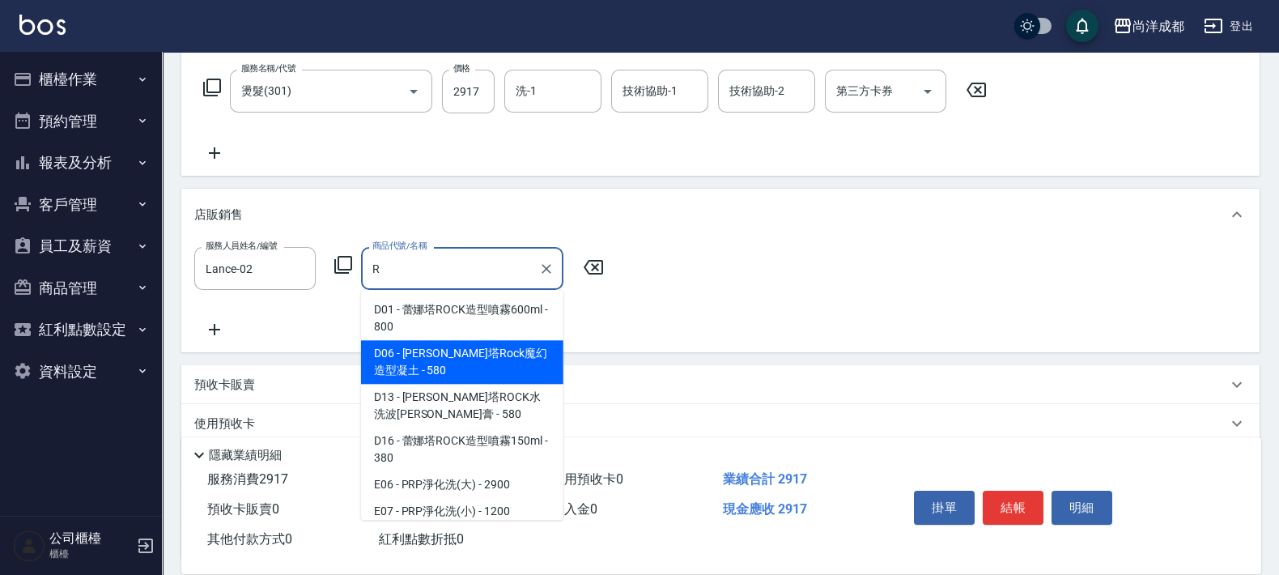
click at [511, 356] on span "D06 - [PERSON_NAME]塔Rock魔幻造型凝土 - 580" at bounding box center [462, 362] width 202 height 44
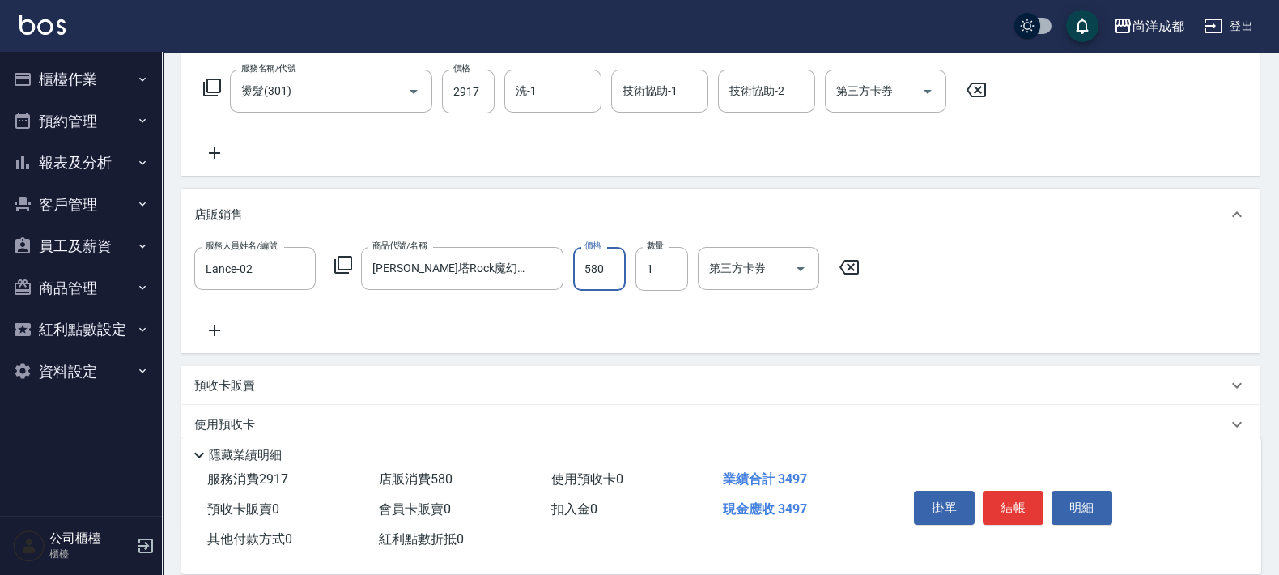
click at [599, 270] on input "580" at bounding box center [599, 269] width 53 height 44
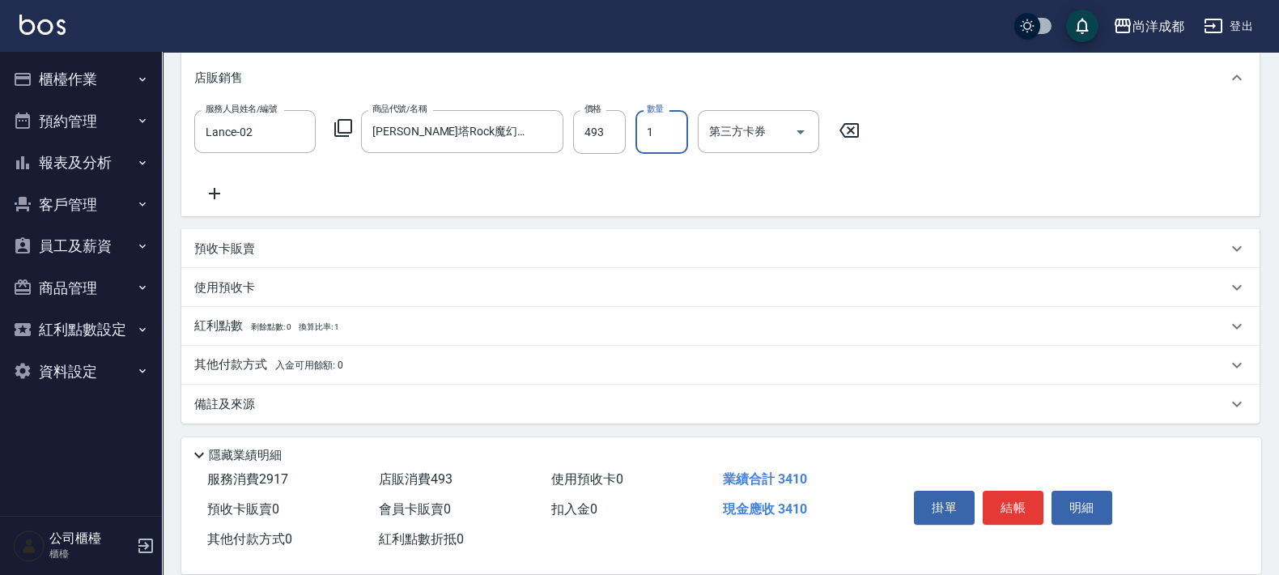
scroll to position [390, 0]
click at [244, 352] on div "其他付款方式 入金可用餘額: 0" at bounding box center [720, 362] width 1078 height 39
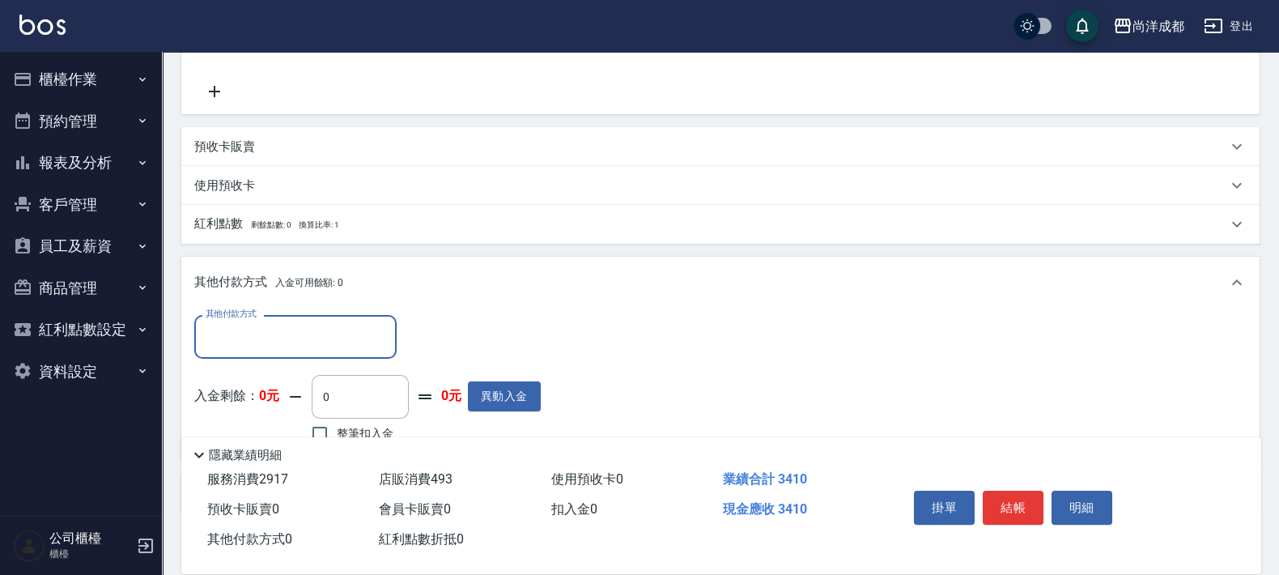
scroll to position [580, 0]
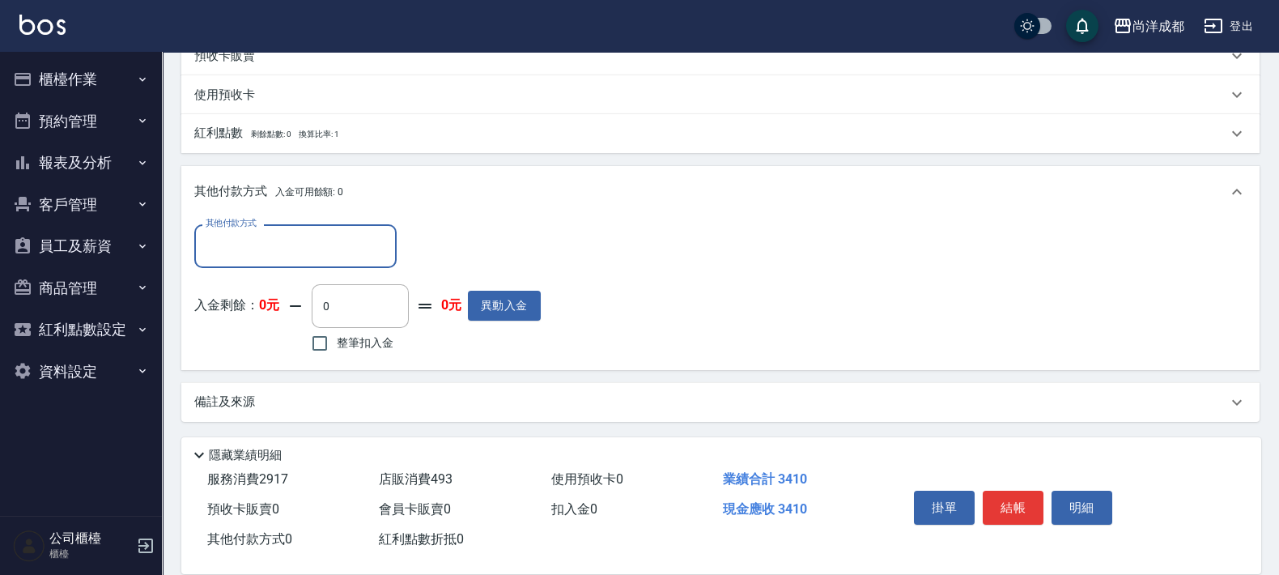
click at [295, 253] on input "其他付款方式" at bounding box center [296, 245] width 188 height 28
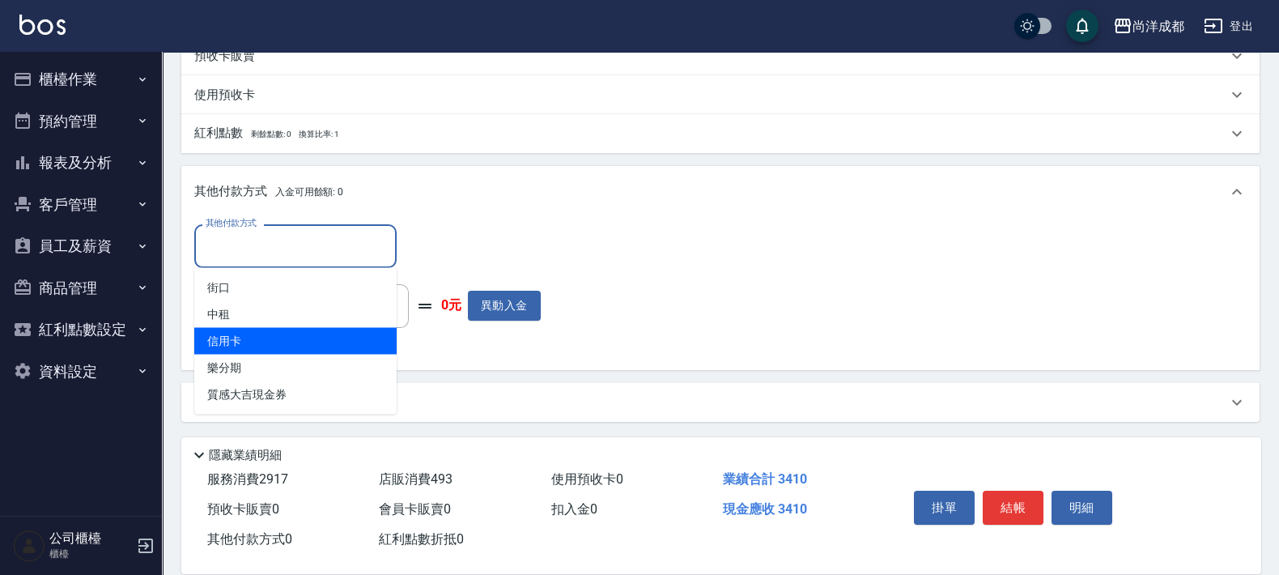
click at [222, 336] on span "信用卡" at bounding box center [295, 341] width 202 height 27
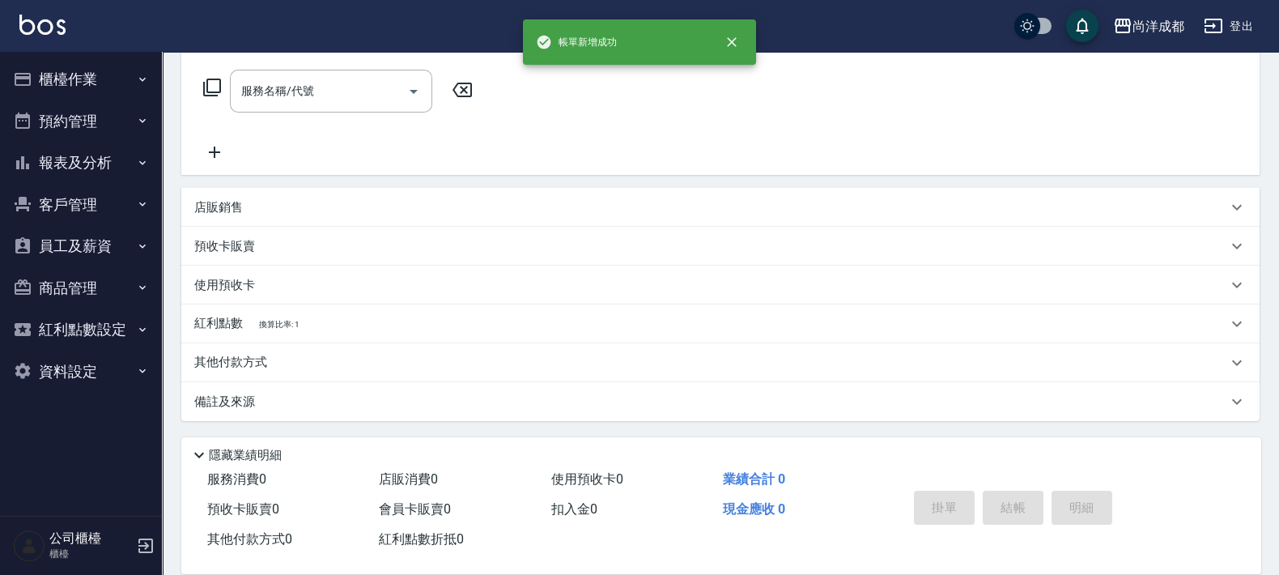
scroll to position [0, 0]
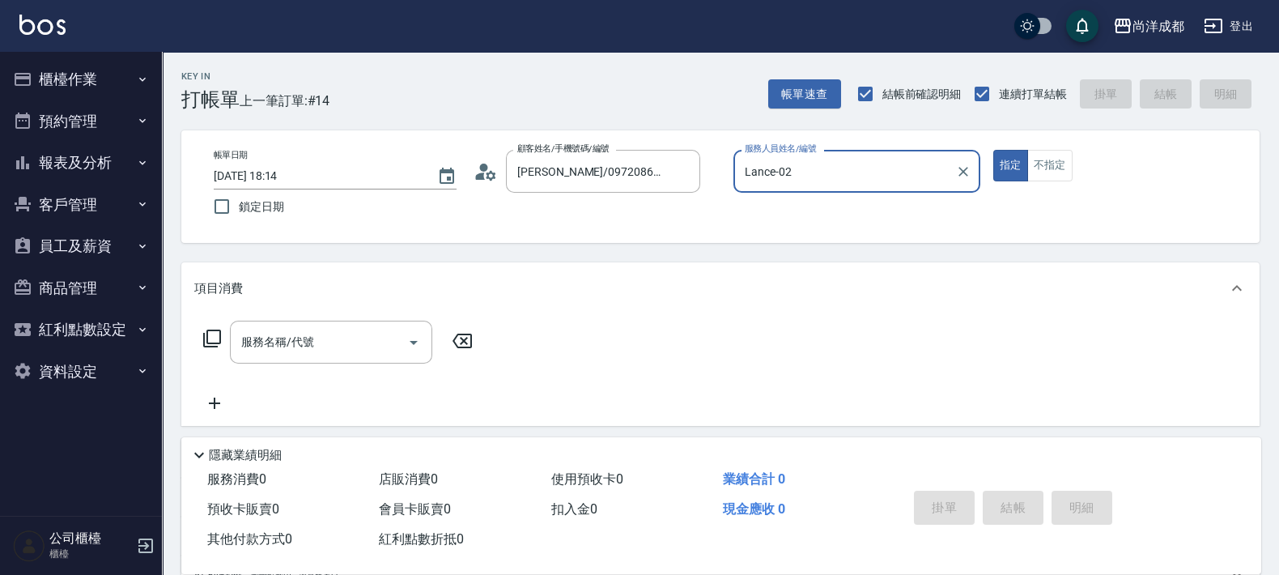
click at [993, 150] on button "指定" at bounding box center [1010, 166] width 35 height 32
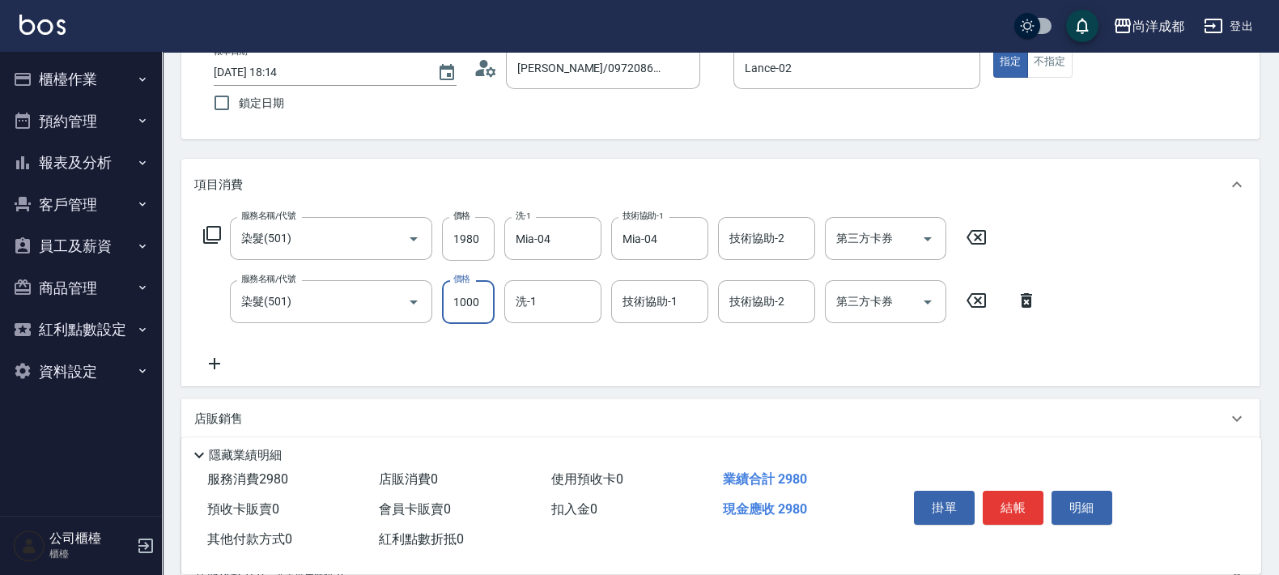
scroll to position [202, 0]
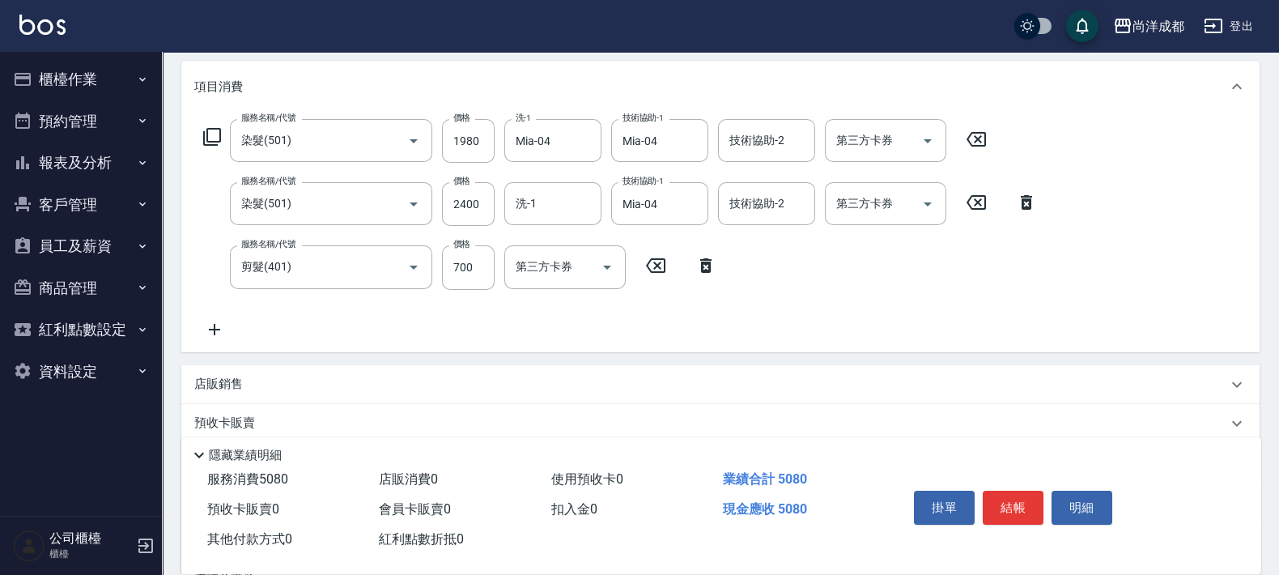
click at [690, 308] on div "服務名稱/代號 染髮(501) 服務名稱/代號 價格 1980 價格 洗-1 Mia-04 洗-1 技術協助-1 Mia-04 技術協助-1 技術協助-2 技…" at bounding box center [620, 228] width 852 height 219
click at [476, 315] on div "服務名稱/代號 染髮(501) 服務名稱/代號 價格 1980 價格 洗-1 Mia-04 洗-1 技術協助-1 Mia-04 技術協助-1 技術協助-2 技…" at bounding box center [620, 228] width 852 height 219
click at [478, 251] on input "700" at bounding box center [468, 267] width 53 height 44
click at [477, 196] on input "2400" at bounding box center [468, 204] width 53 height 44
click at [473, 145] on input "1980" at bounding box center [468, 141] width 53 height 44
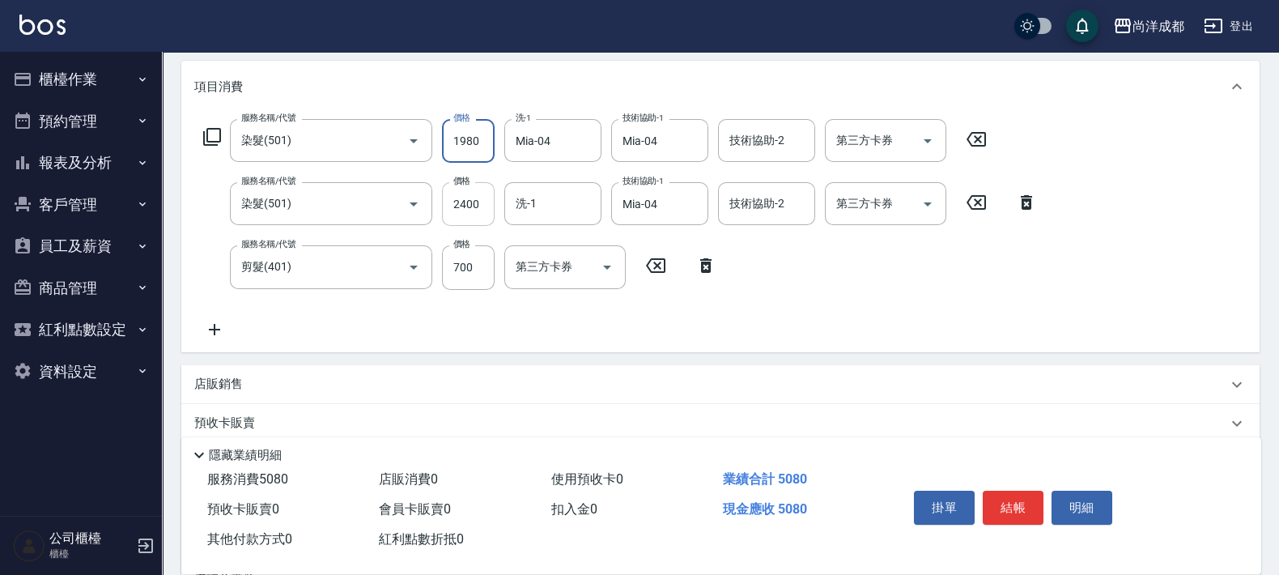
click at [475, 194] on input "2400" at bounding box center [468, 204] width 53 height 44
click at [475, 150] on input "1980" at bounding box center [468, 141] width 53 height 44
click at [469, 202] on input "2400" at bounding box center [468, 204] width 53 height 44
click at [475, 275] on input "700" at bounding box center [468, 267] width 53 height 44
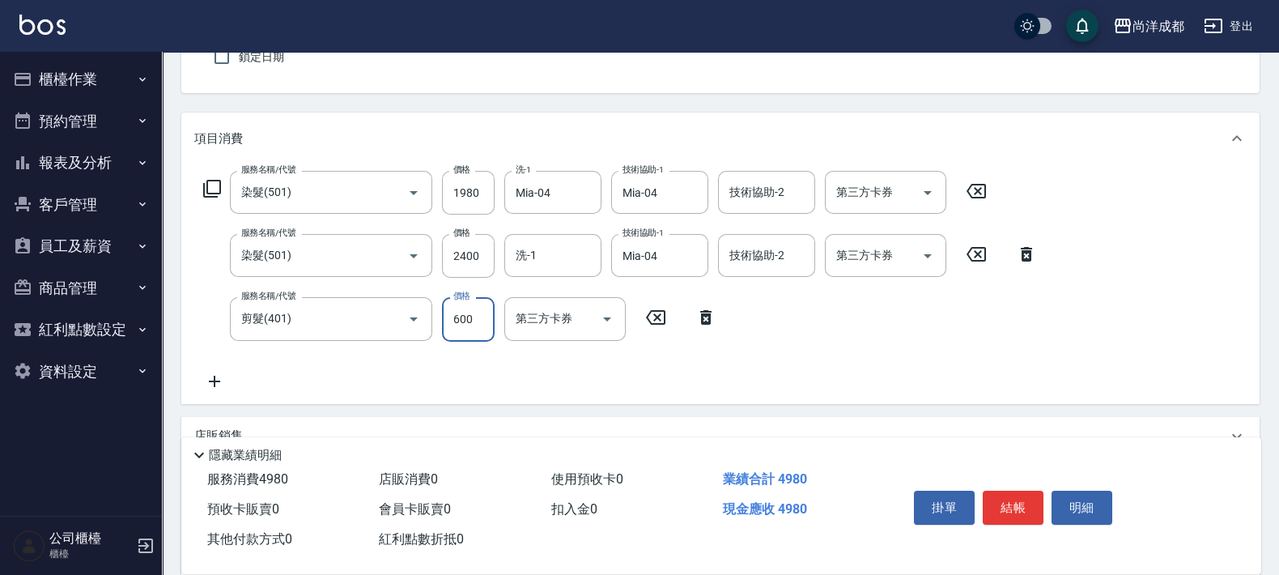
scroll to position [100, 0]
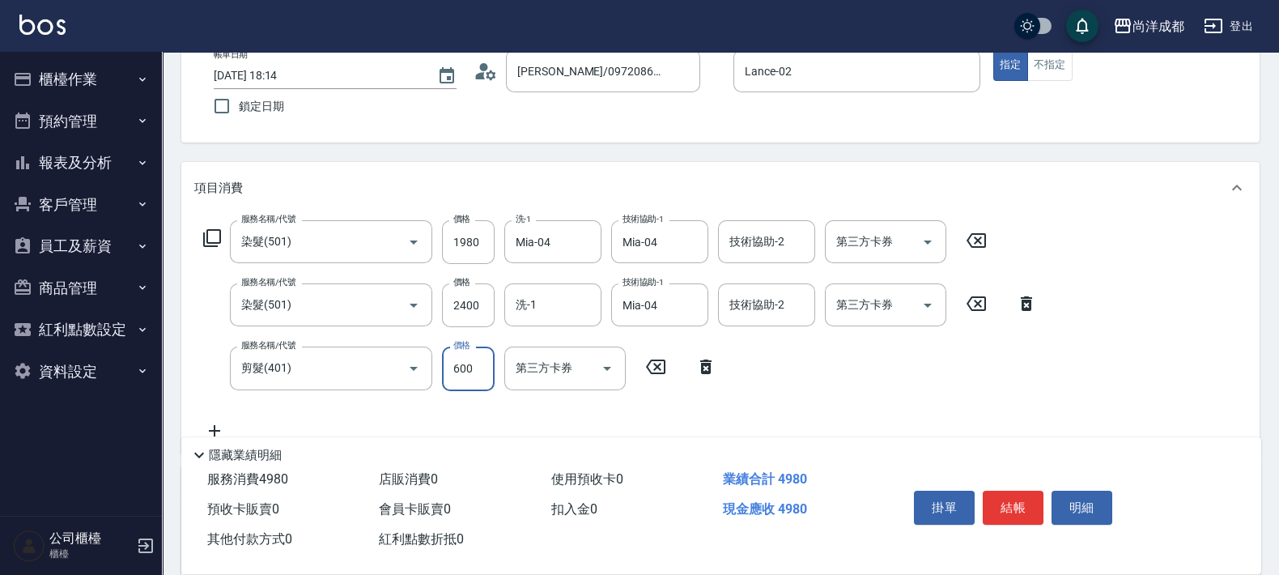
click at [469, 365] on input "600" at bounding box center [468, 368] width 53 height 44
click at [472, 371] on input "600" at bounding box center [468, 368] width 53 height 44
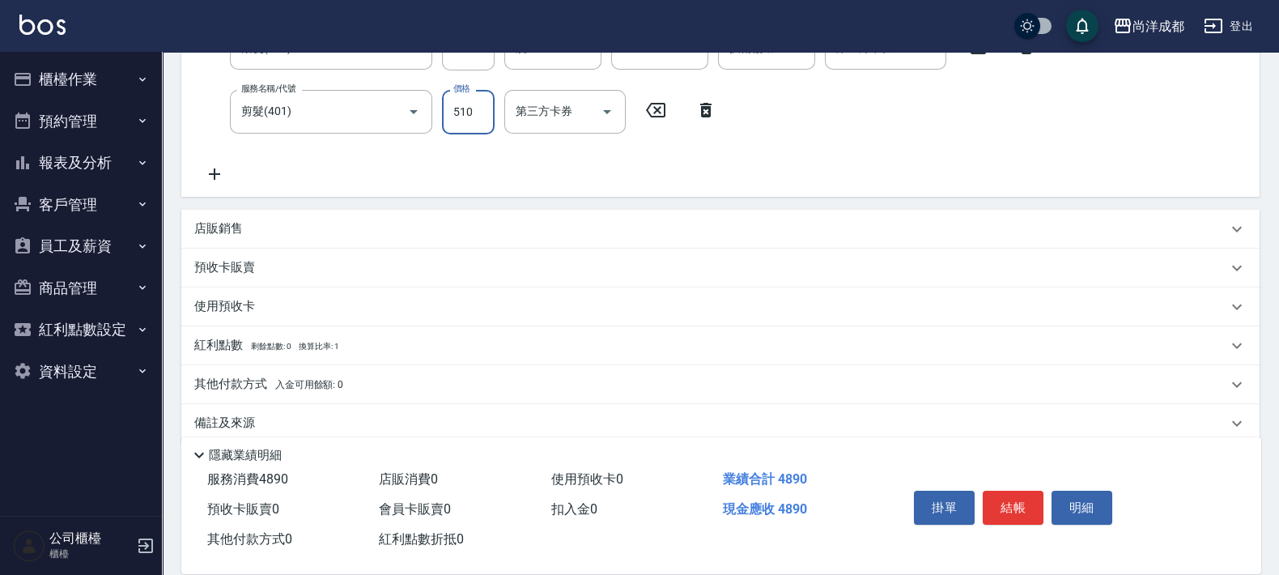
scroll to position [378, 0]
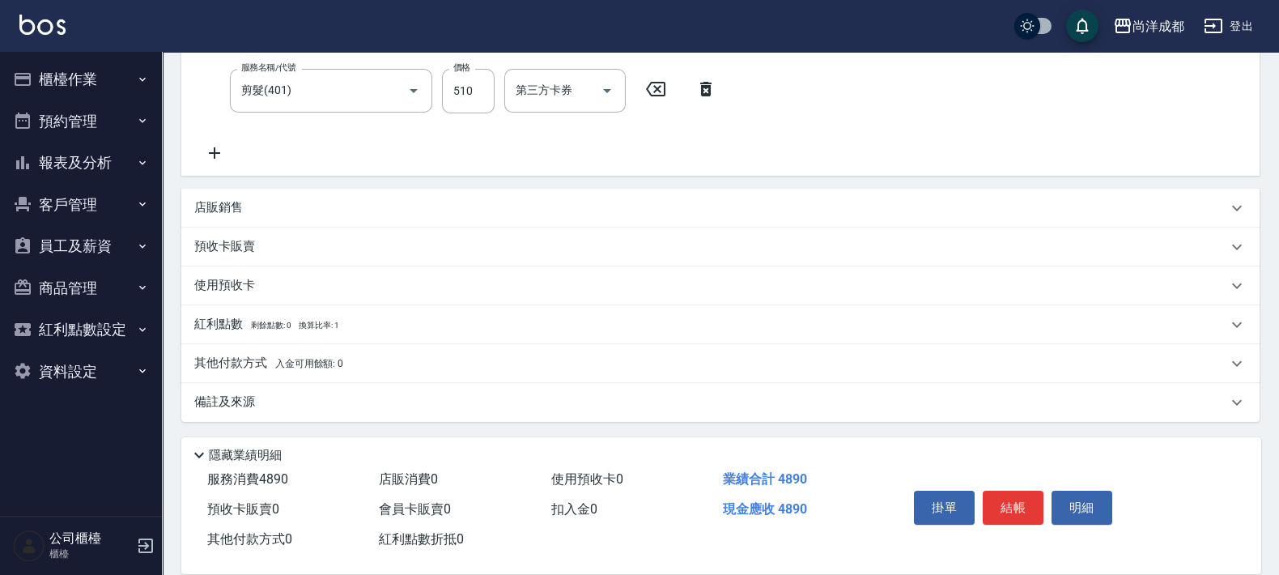
click at [240, 360] on p "其他付款方式 入金可用餘額: 0" at bounding box center [268, 363] width 149 height 18
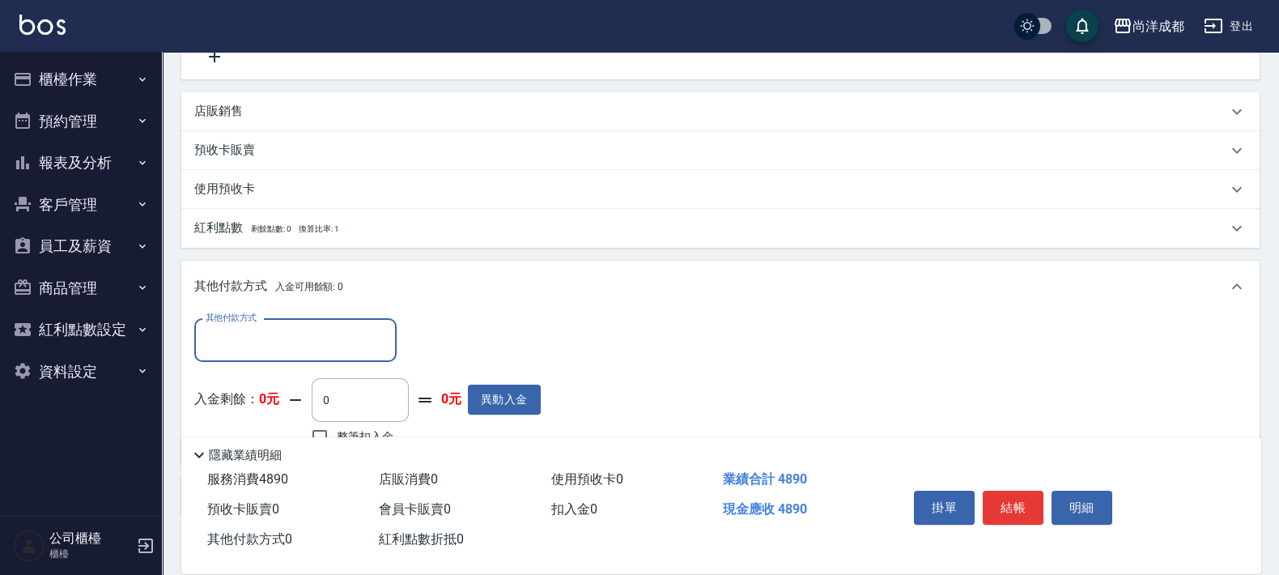
scroll to position [568, 0]
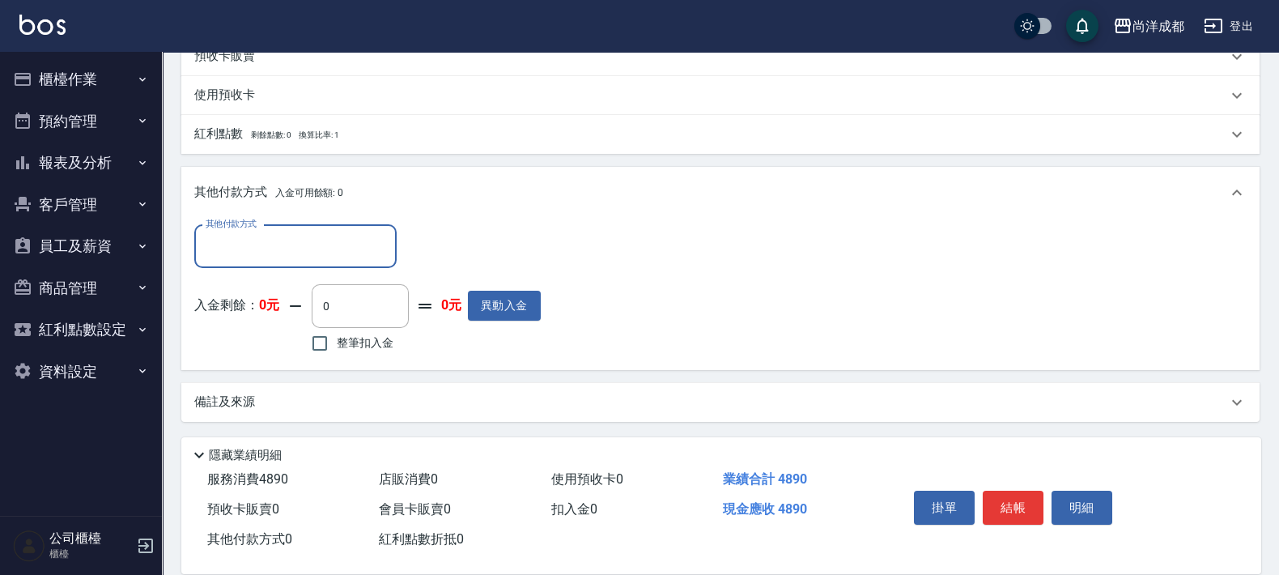
click at [344, 244] on input "其他付款方式" at bounding box center [296, 246] width 188 height 28
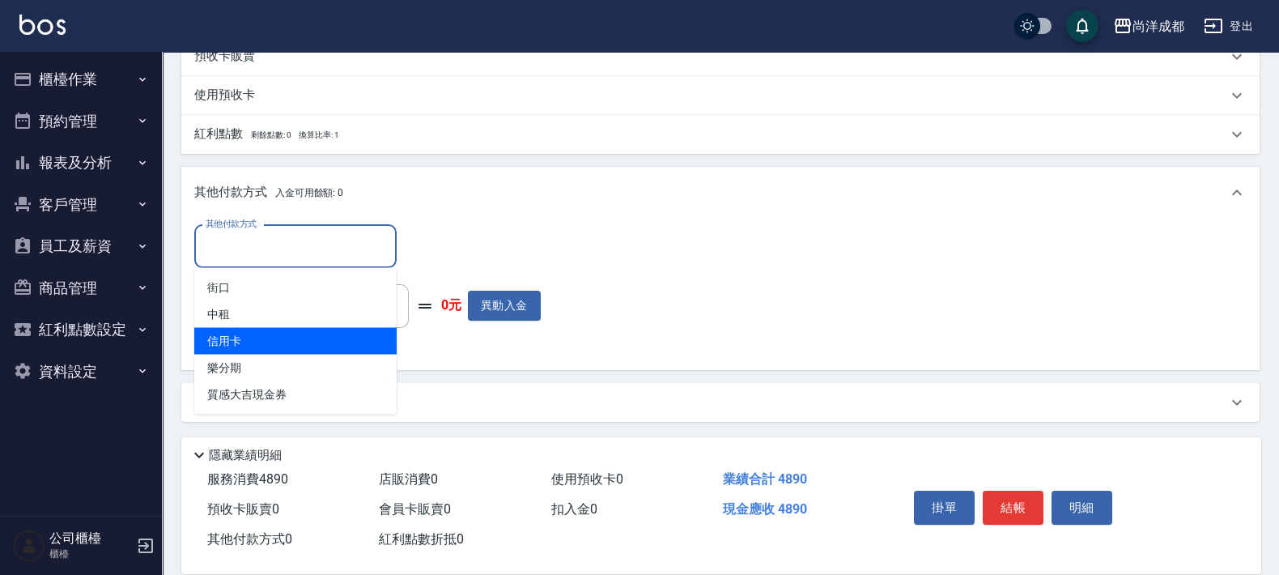
click at [244, 337] on span "信用卡" at bounding box center [295, 341] width 202 height 27
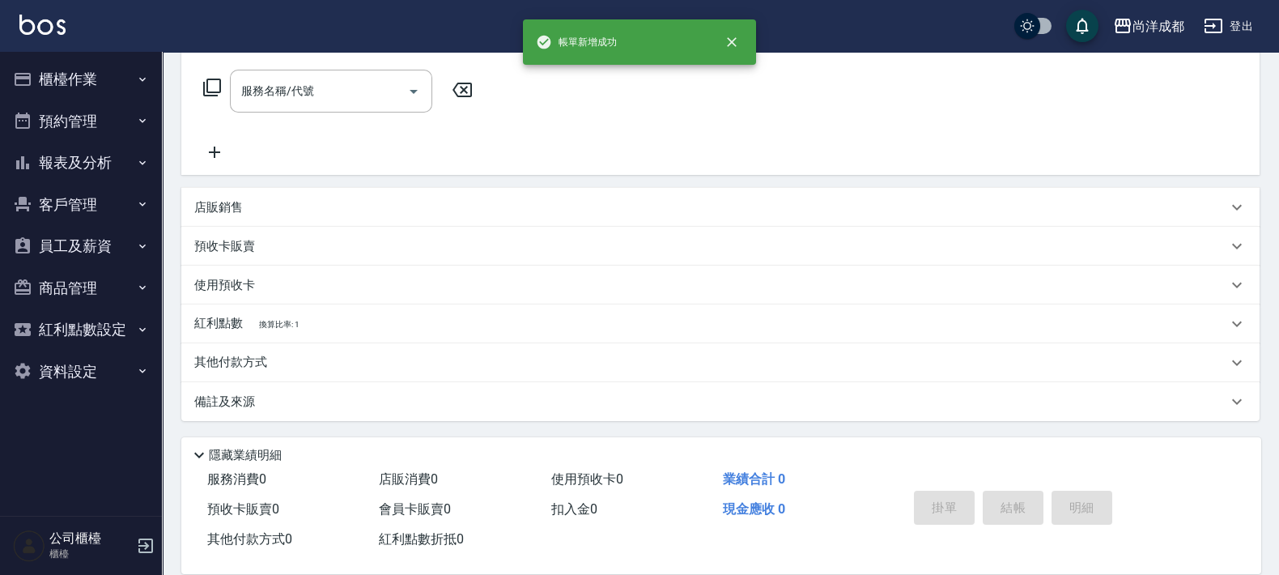
scroll to position [0, 0]
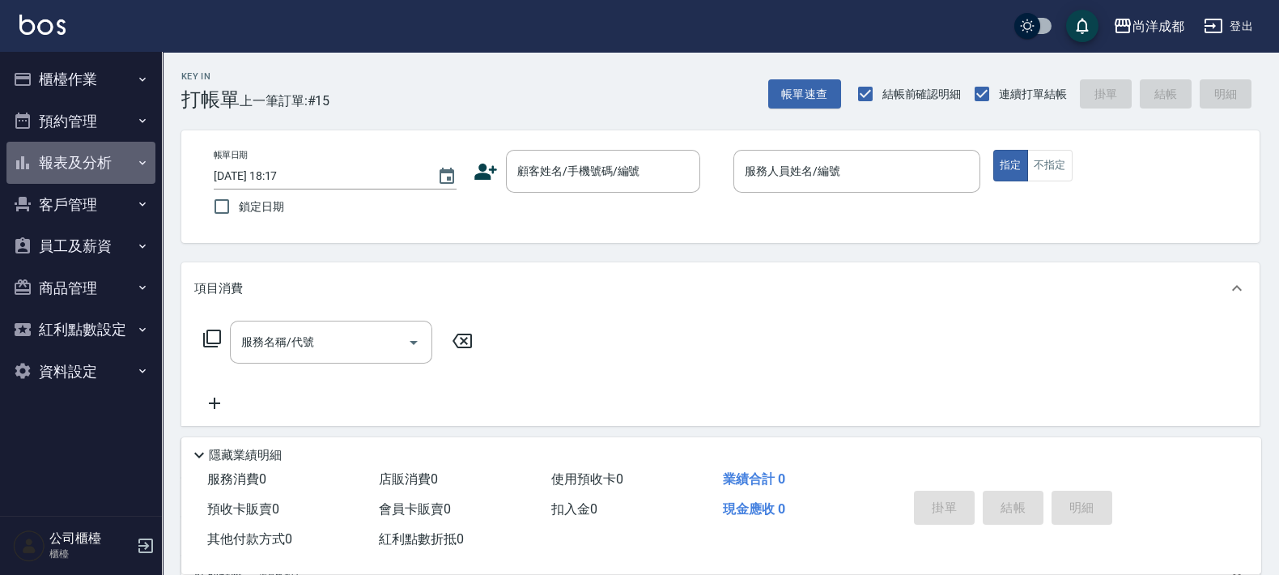
click at [72, 163] on button "報表及分析" at bounding box center [80, 163] width 149 height 42
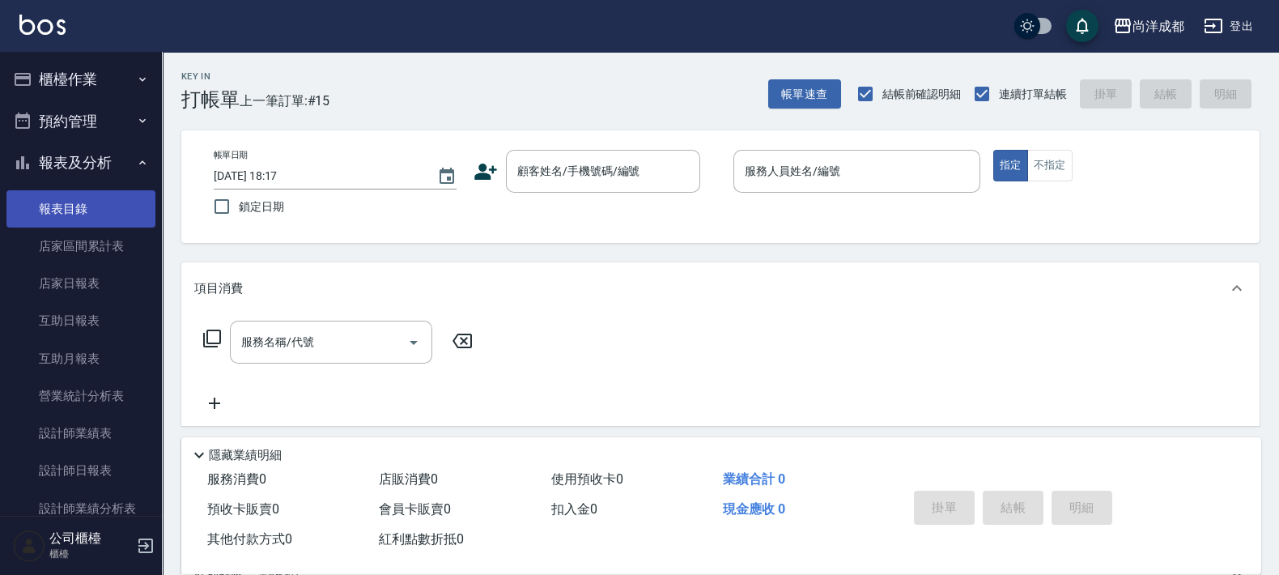
click at [60, 211] on link "報表目錄" at bounding box center [80, 208] width 149 height 37
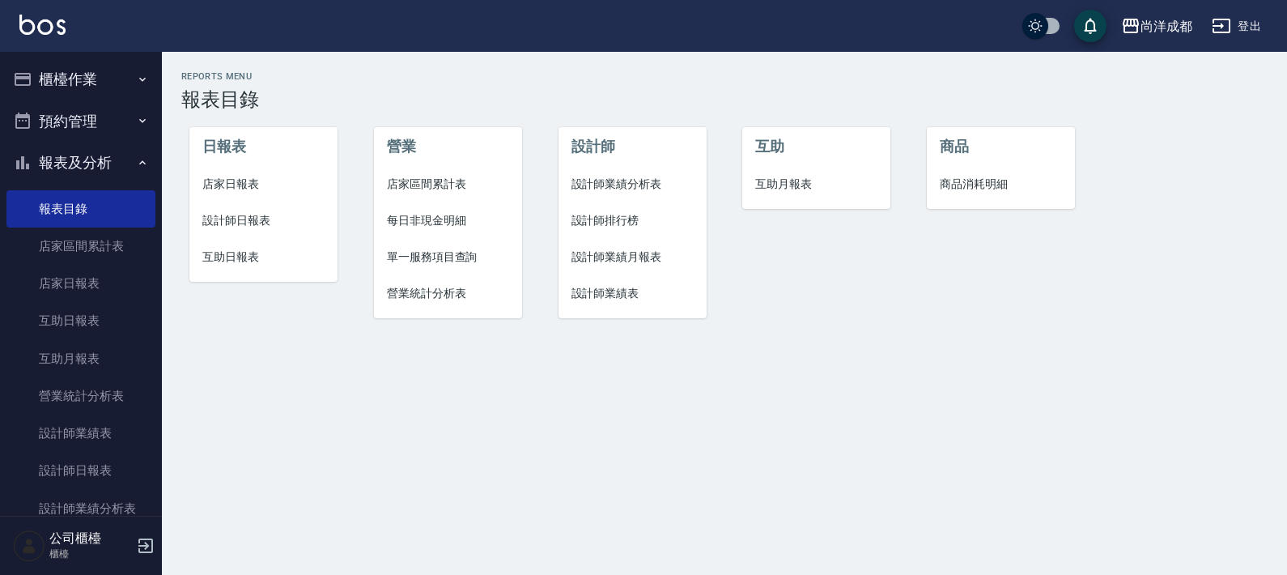
click at [235, 253] on span "互助日報表" at bounding box center [263, 256] width 122 height 17
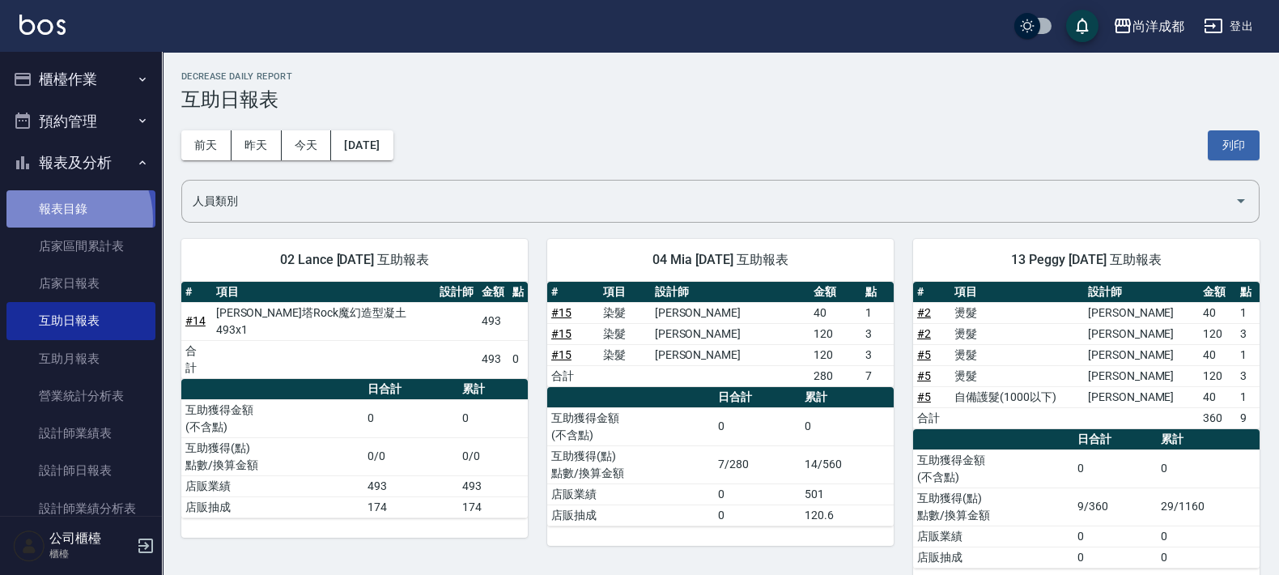
click at [62, 219] on link "報表目錄" at bounding box center [80, 208] width 149 height 37
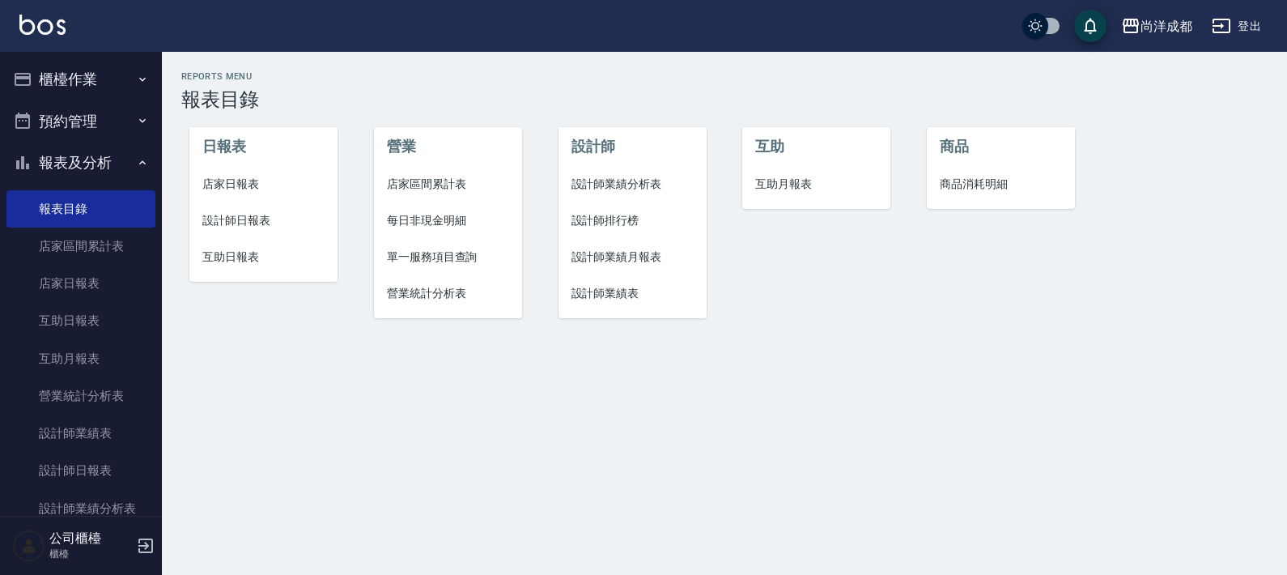
click at [241, 214] on span "設計師日報表" at bounding box center [263, 220] width 122 height 17
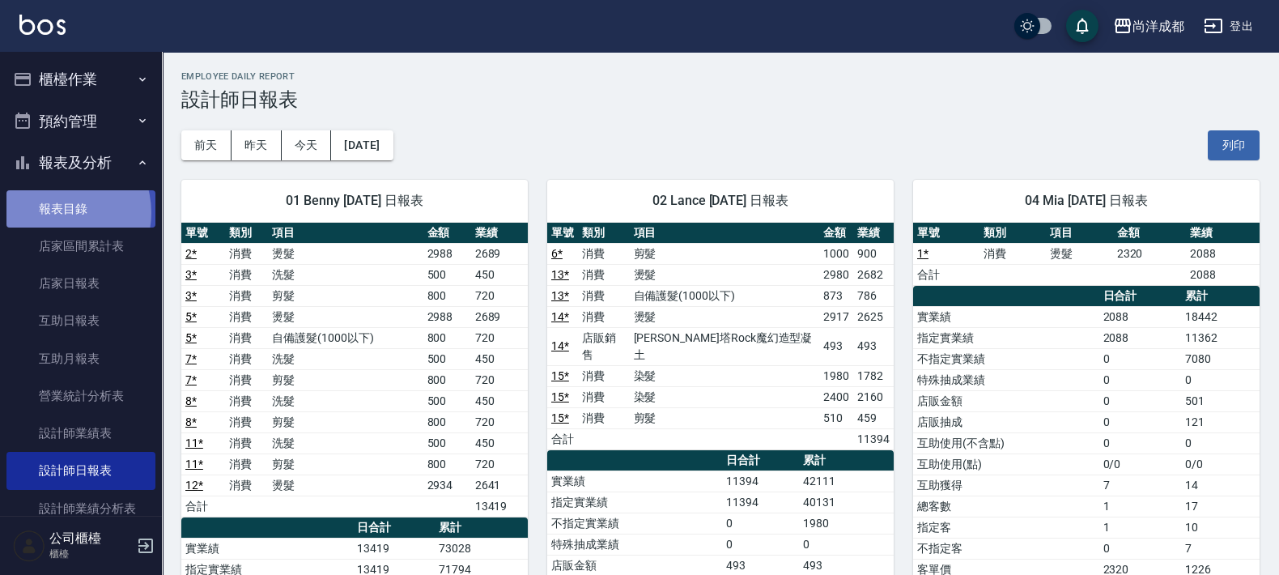
click at [58, 212] on link "報表目錄" at bounding box center [80, 208] width 149 height 37
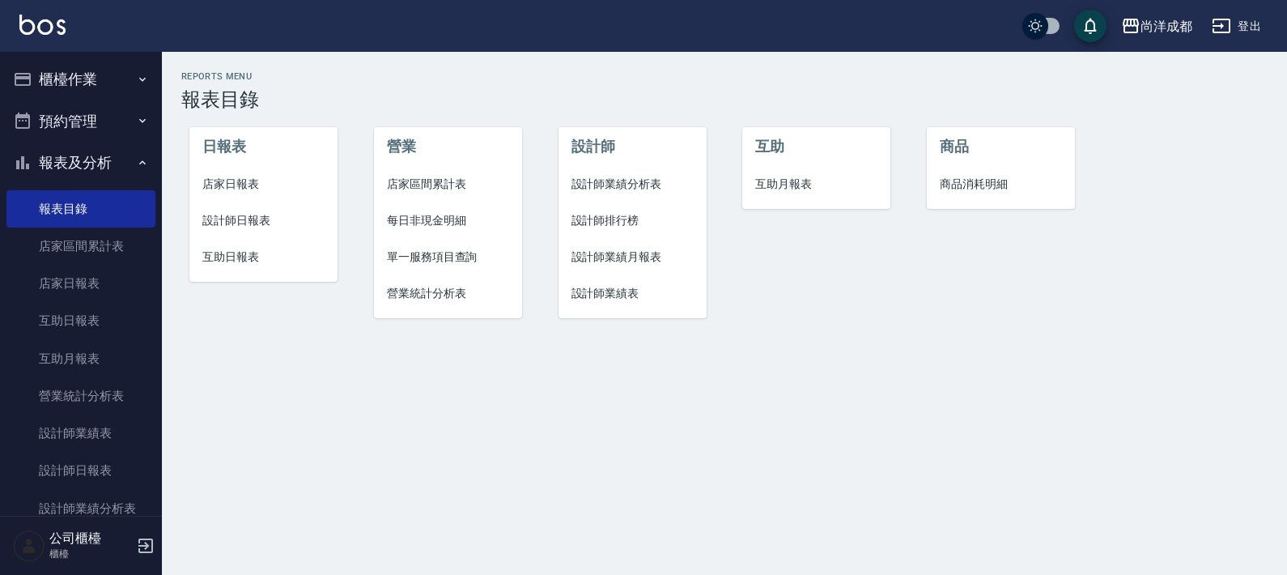
click at [626, 178] on span "設計師業績分析表" at bounding box center [632, 184] width 122 height 17
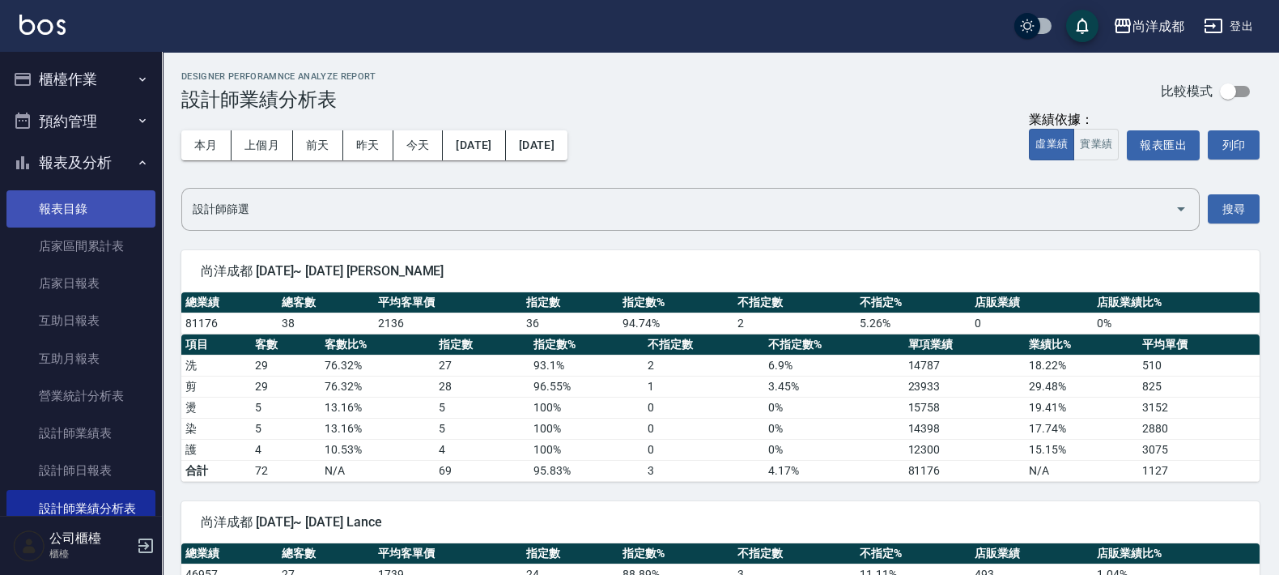
click at [69, 210] on link "報表目錄" at bounding box center [80, 208] width 149 height 37
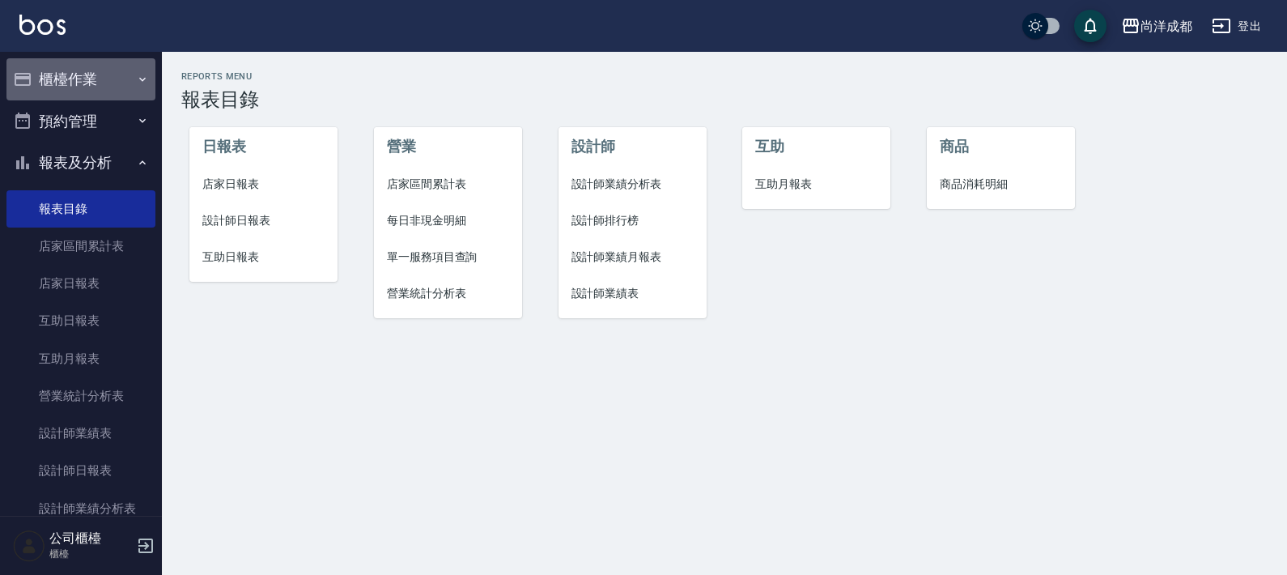
click at [114, 75] on button "櫃檯作業" at bounding box center [80, 79] width 149 height 42
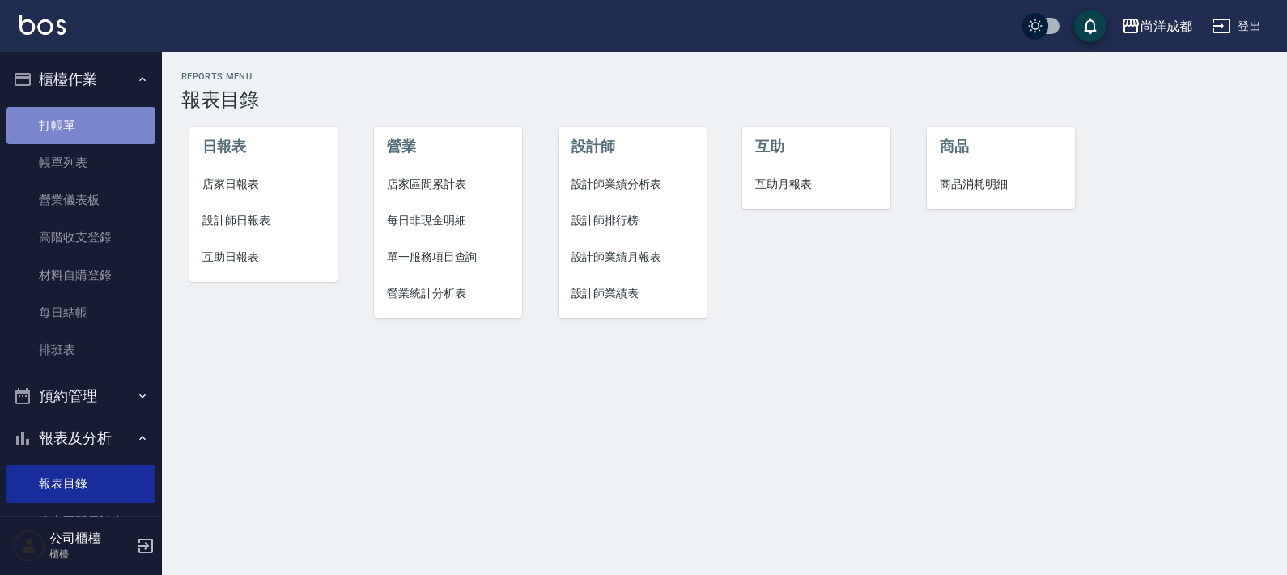
click at [93, 129] on link "打帳單" at bounding box center [80, 125] width 149 height 37
